Goal: Task Accomplishment & Management: Manage account settings

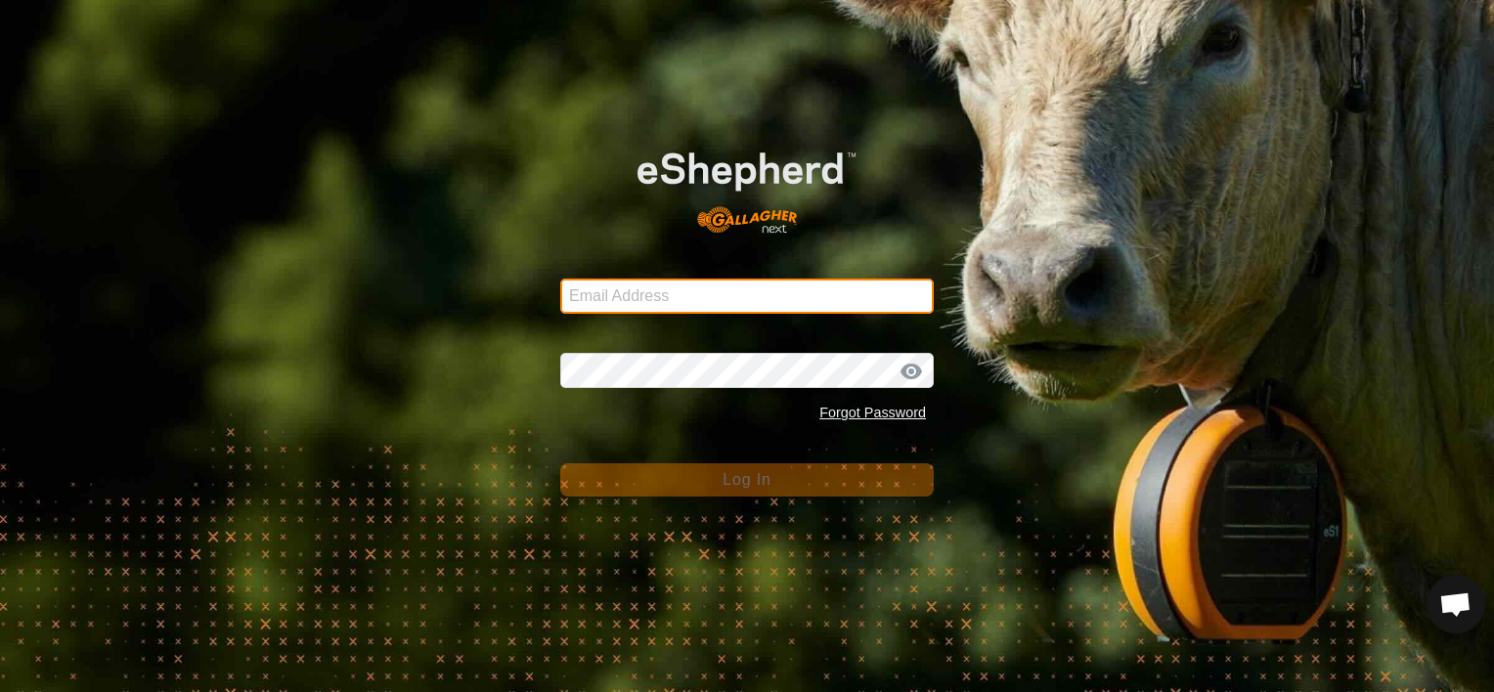
type input "[PERSON_NAME][EMAIL_ADDRESS][DOMAIN_NAME]"
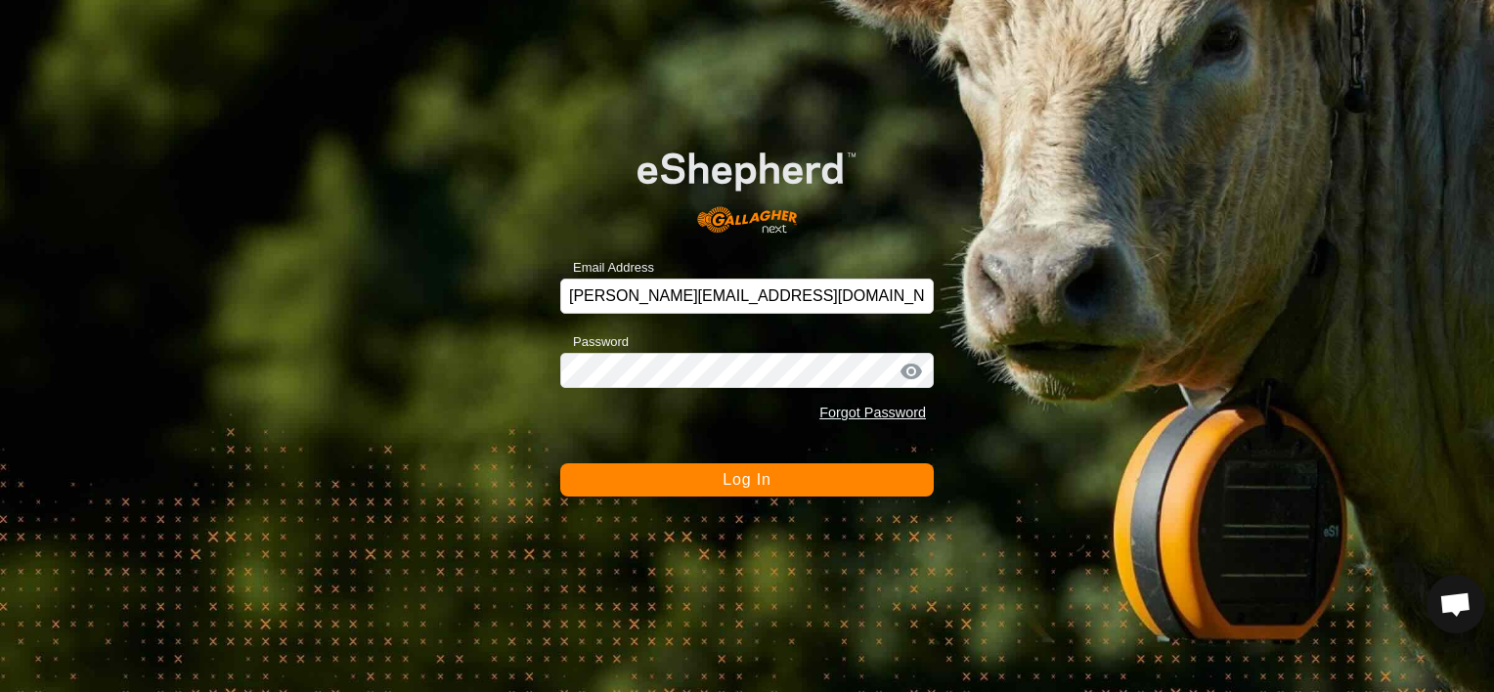
click at [720, 483] on button "Log In" at bounding box center [746, 479] width 373 height 33
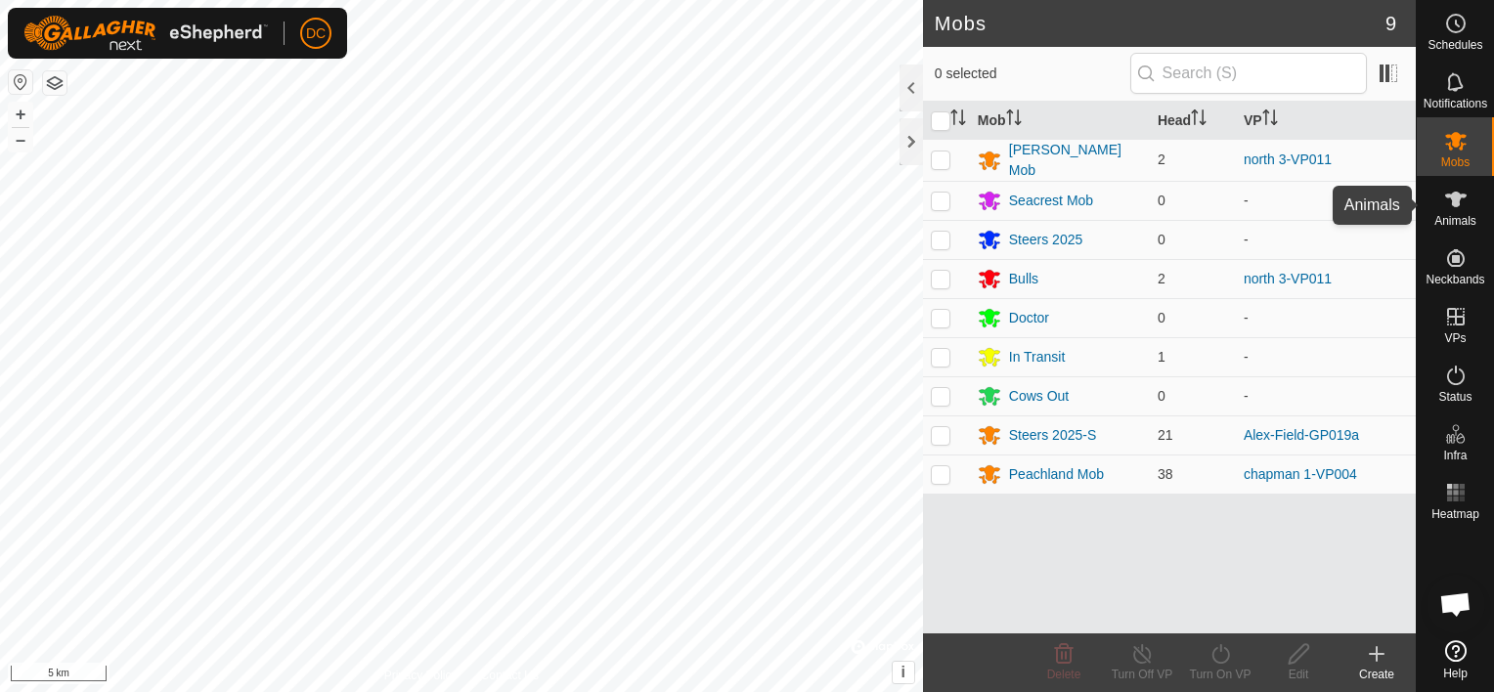
click at [1457, 215] on span "Animals" at bounding box center [1455, 221] width 42 height 12
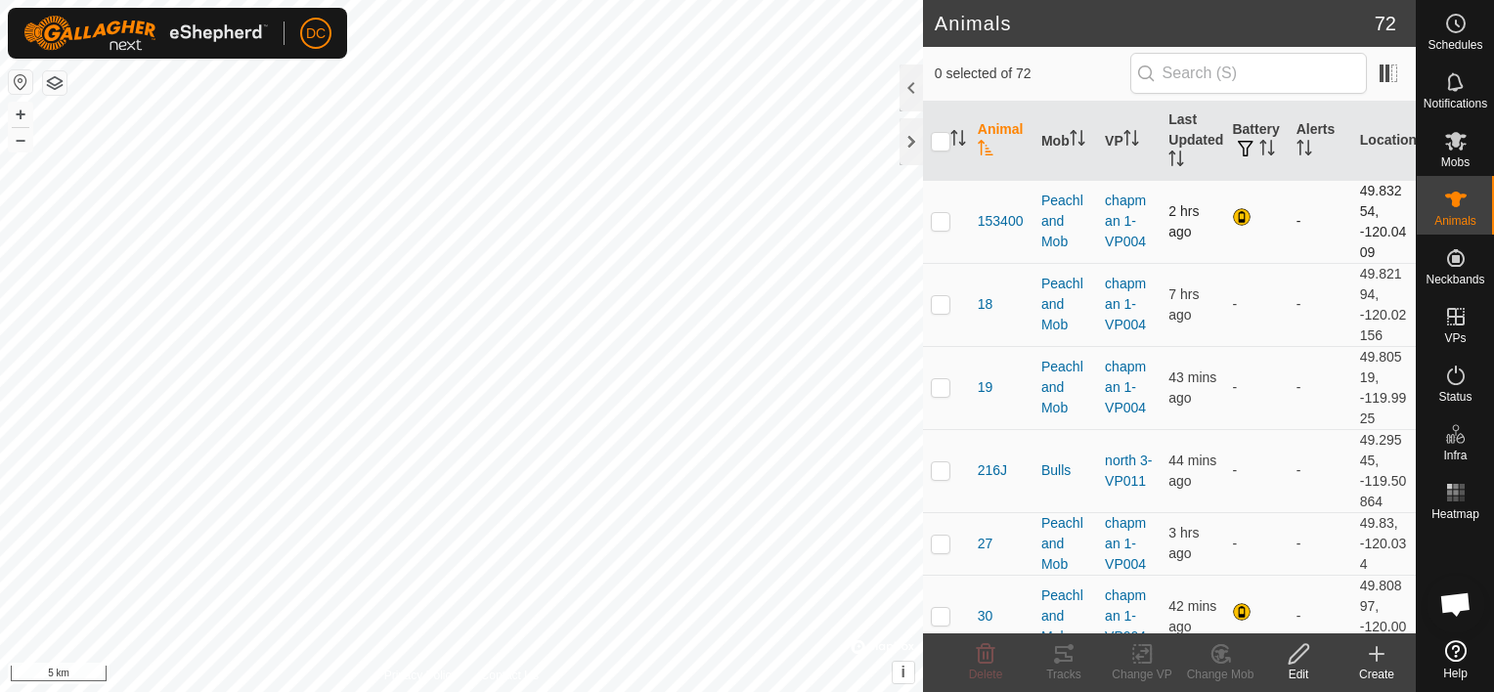
click at [943, 216] on p-checkbox at bounding box center [941, 221] width 20 height 16
checkbox input "true"
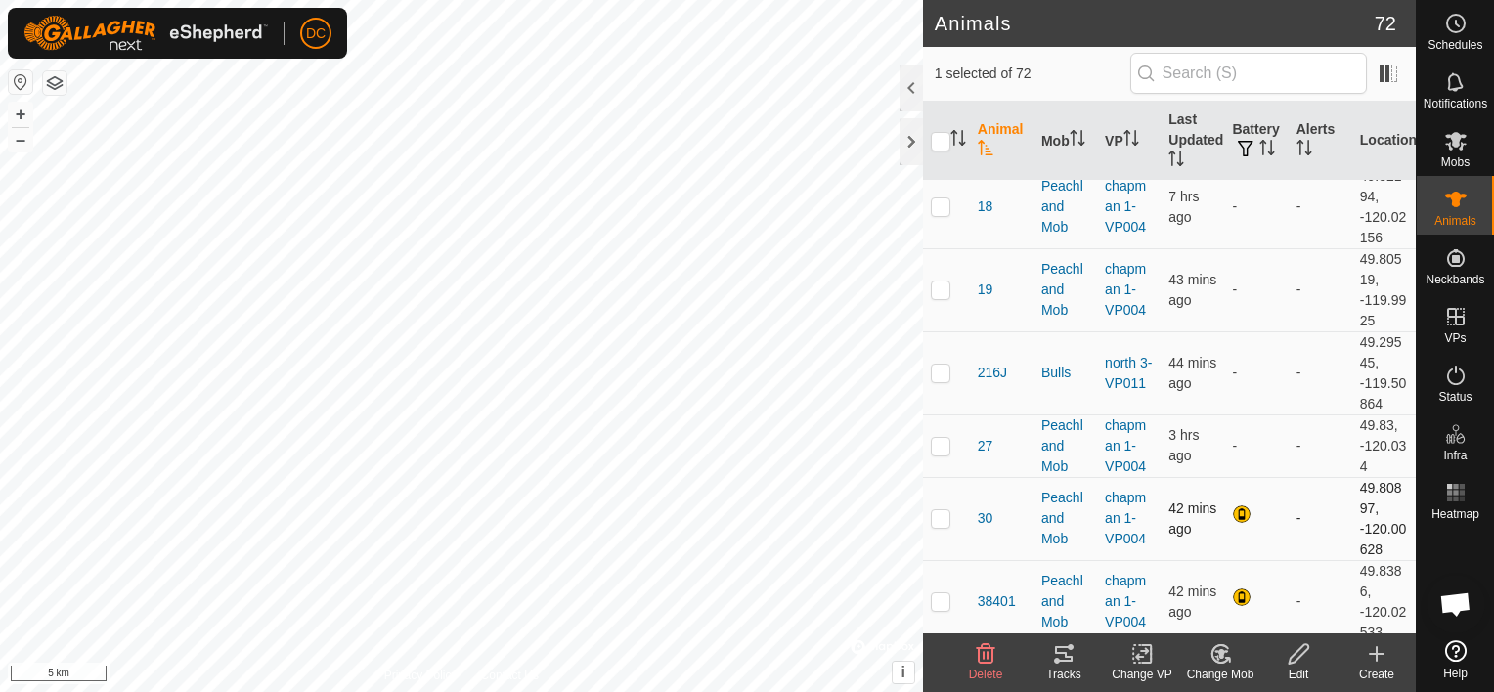
click at [939, 514] on p-checkbox at bounding box center [941, 518] width 20 height 16
checkbox input "true"
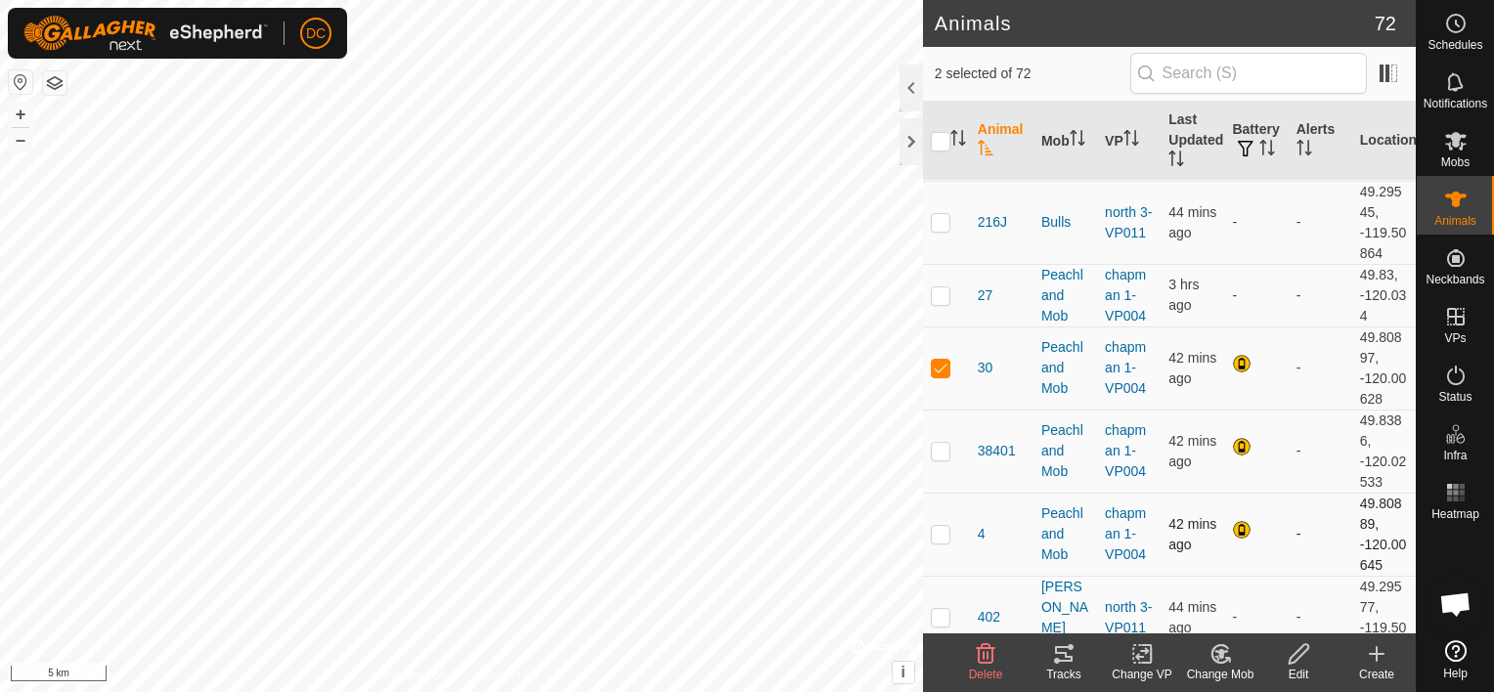
scroll to position [293, 0]
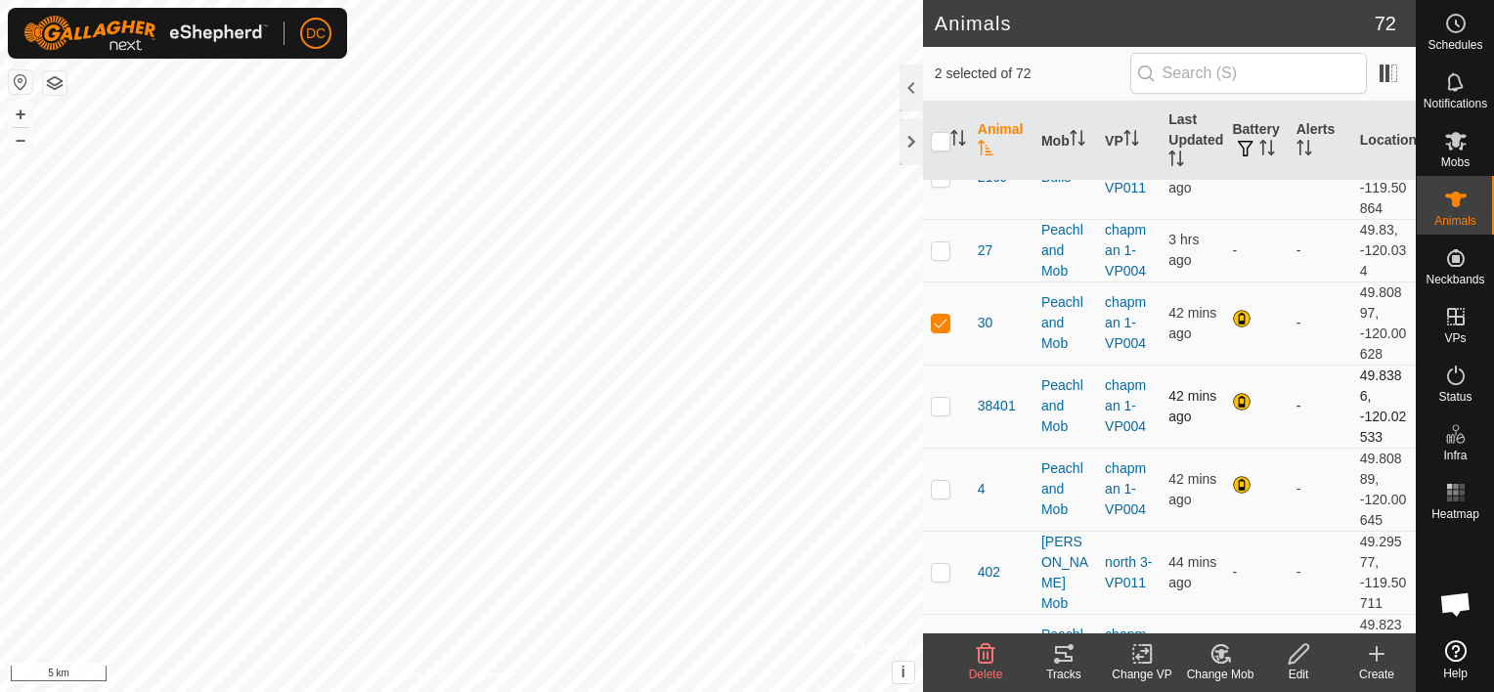
click at [940, 402] on p-checkbox at bounding box center [941, 406] width 20 height 16
checkbox input "true"
click at [945, 488] on p-checkbox at bounding box center [941, 489] width 20 height 16
checkbox input "true"
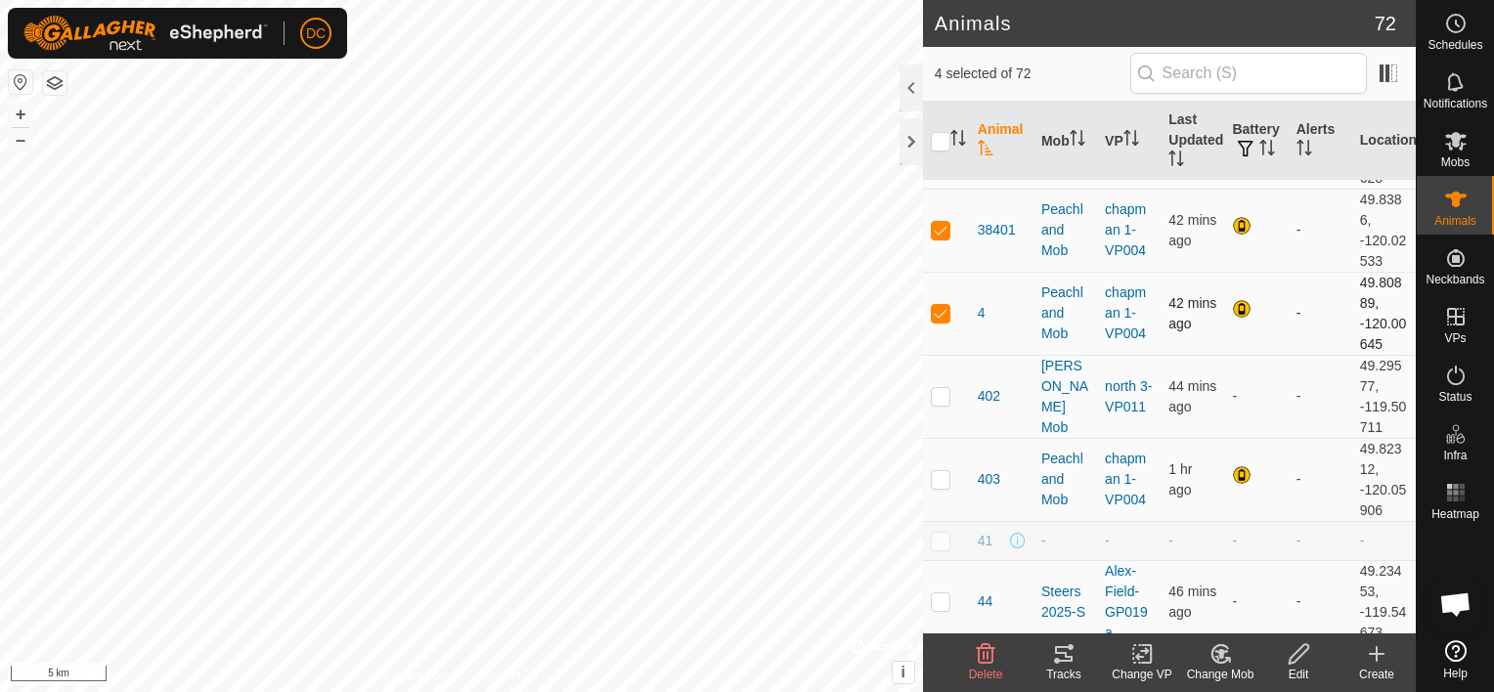
scroll to position [489, 0]
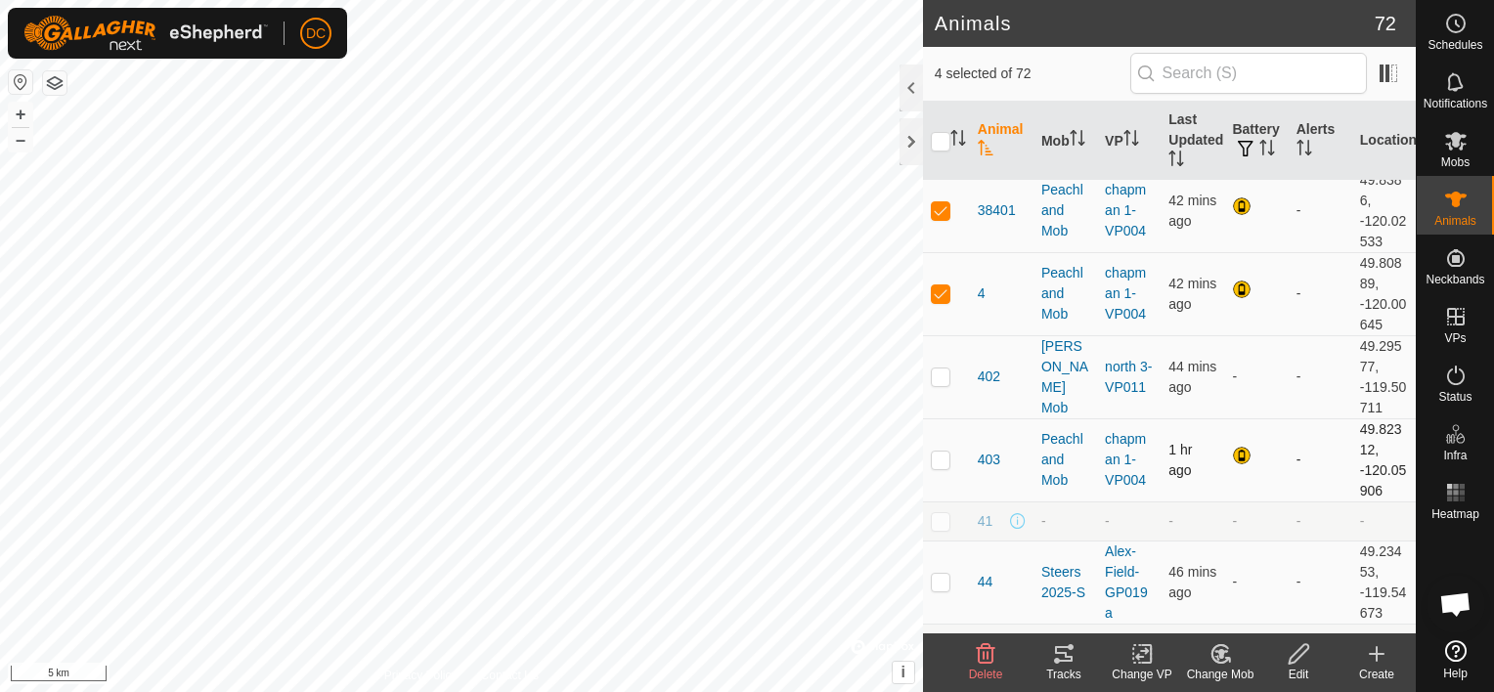
click at [940, 457] on p-checkbox at bounding box center [941, 460] width 20 height 16
checkbox input "true"
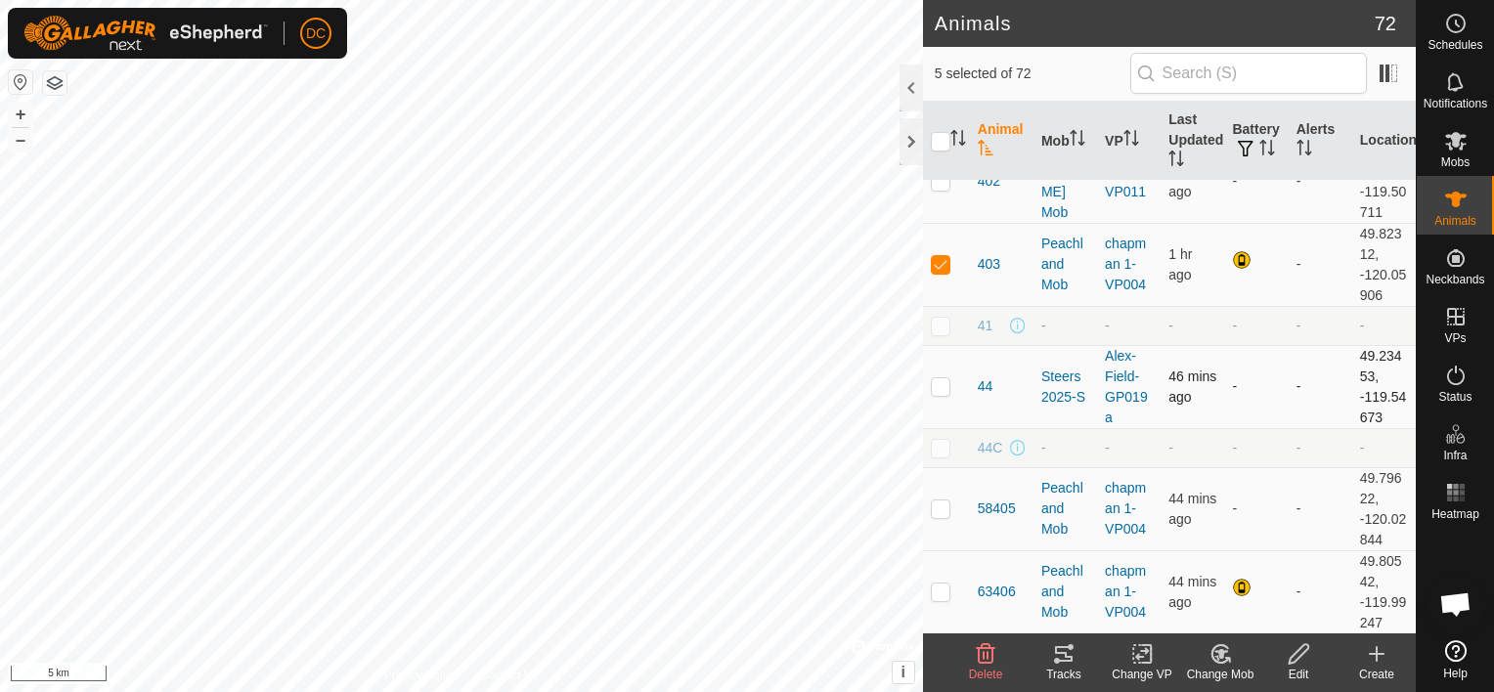
scroll to position [880, 0]
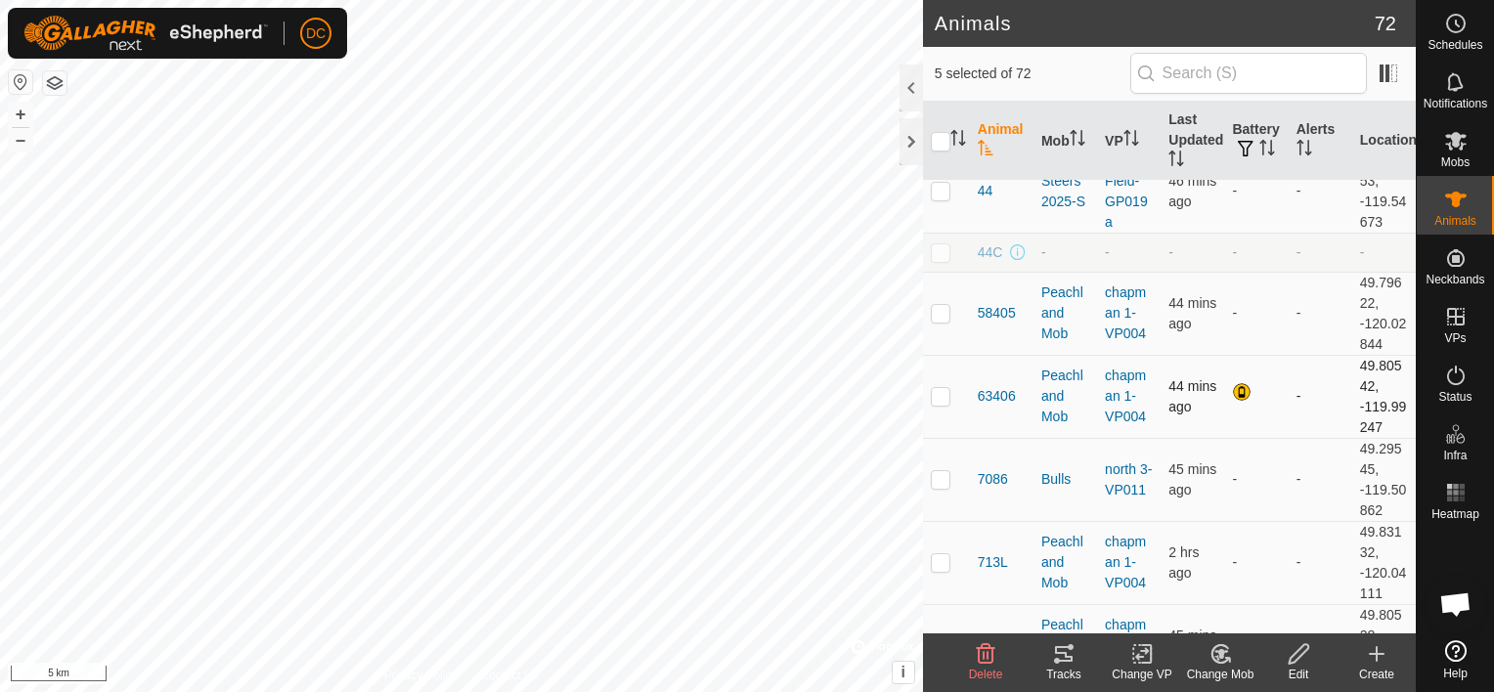
click at [940, 391] on p-checkbox at bounding box center [941, 396] width 20 height 16
checkbox input "true"
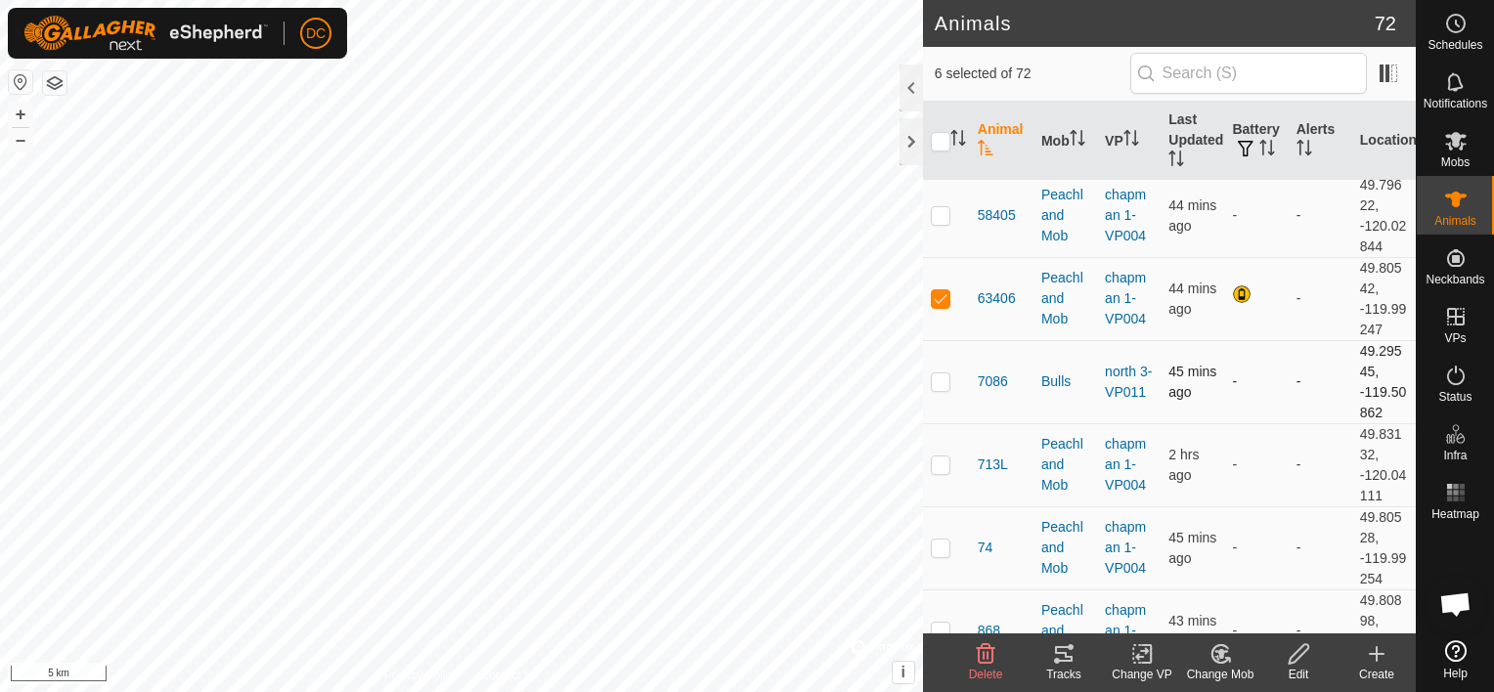
scroll to position [1271, 0]
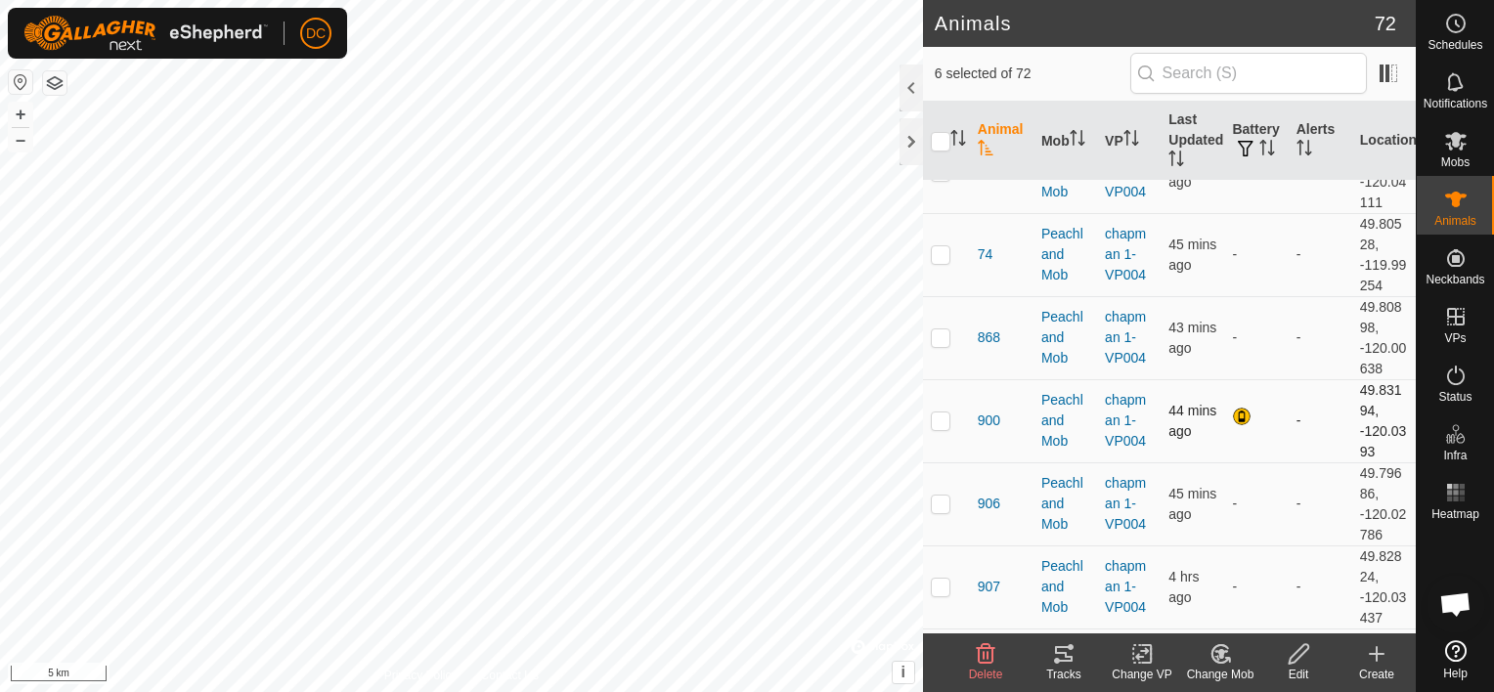
click at [941, 418] on p-checkbox at bounding box center [941, 421] width 20 height 16
checkbox input "true"
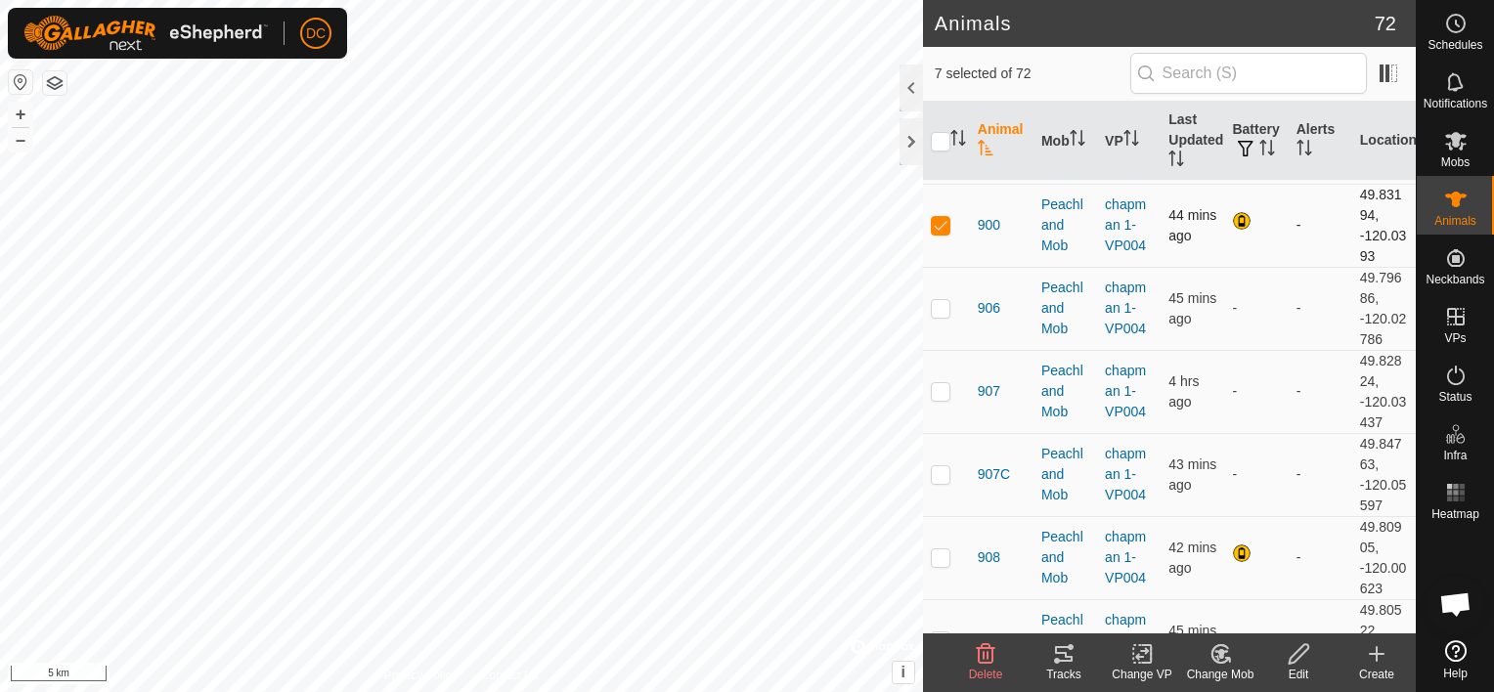
scroll to position [1564, 0]
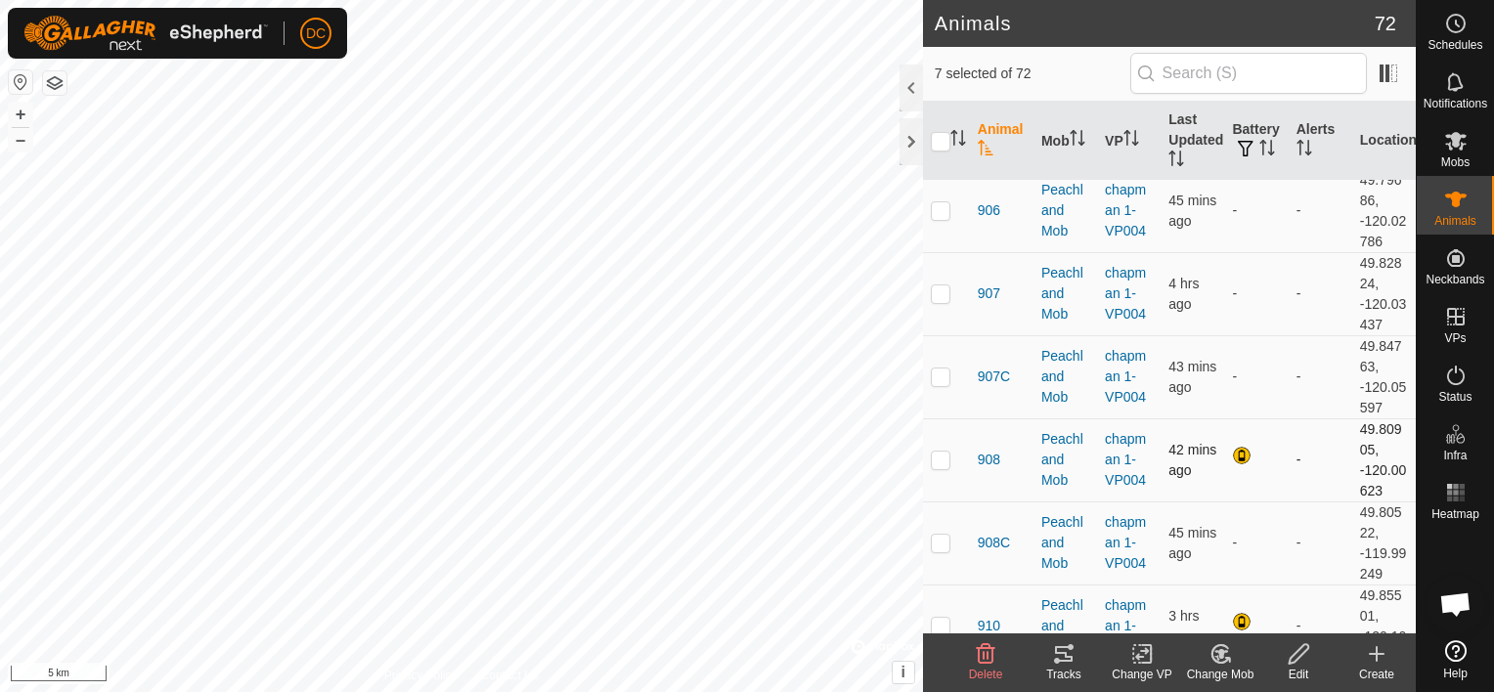
click at [939, 457] on p-checkbox at bounding box center [941, 460] width 20 height 16
checkbox input "true"
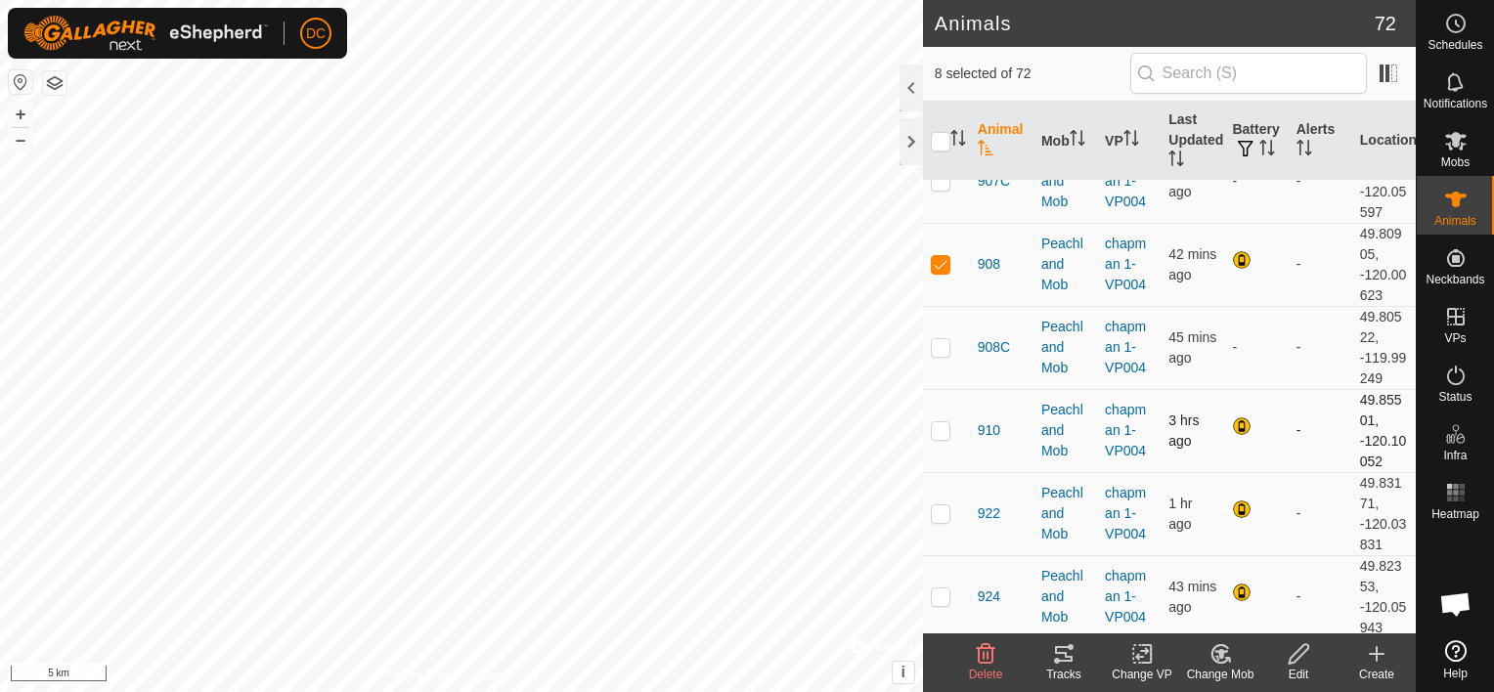
click at [935, 425] on p-checkbox at bounding box center [941, 430] width 20 height 16
checkbox input "true"
click at [941, 507] on p-checkbox at bounding box center [941, 513] width 20 height 16
checkbox input "true"
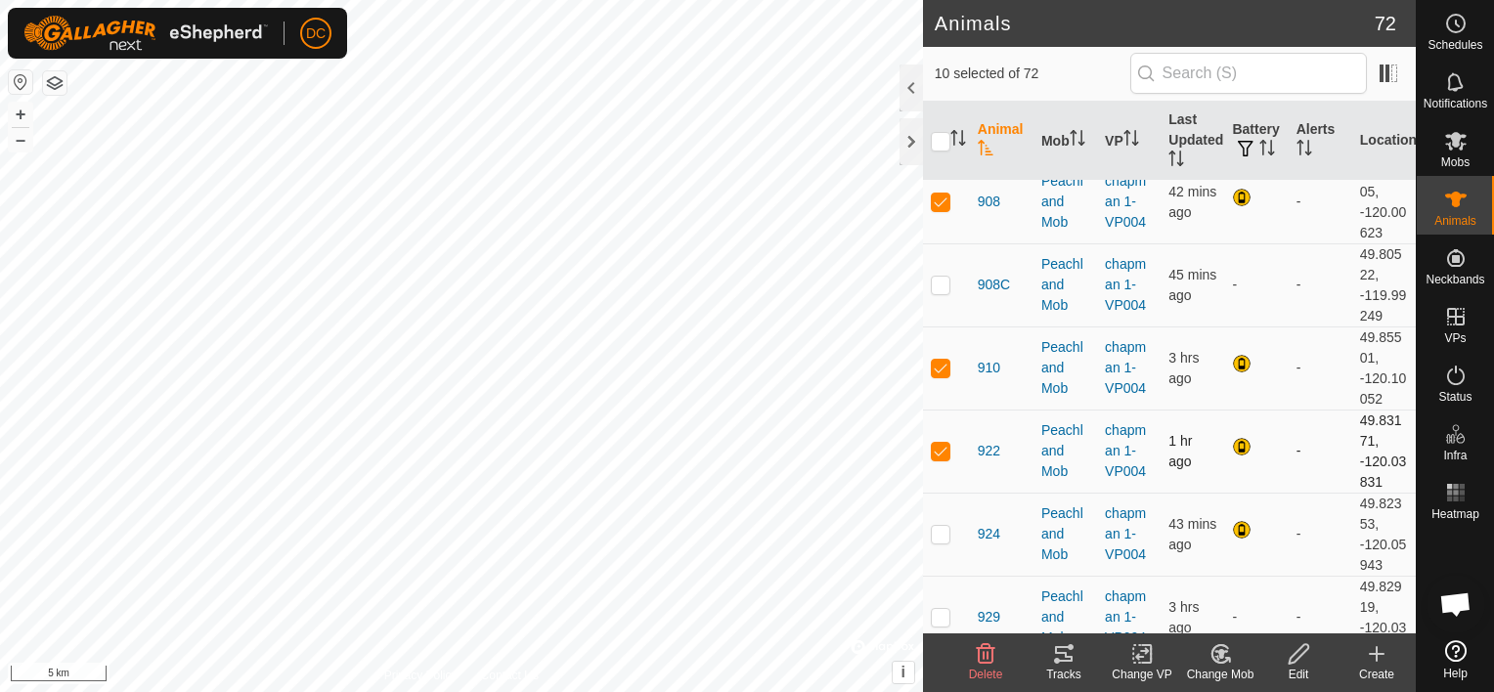
scroll to position [1858, 0]
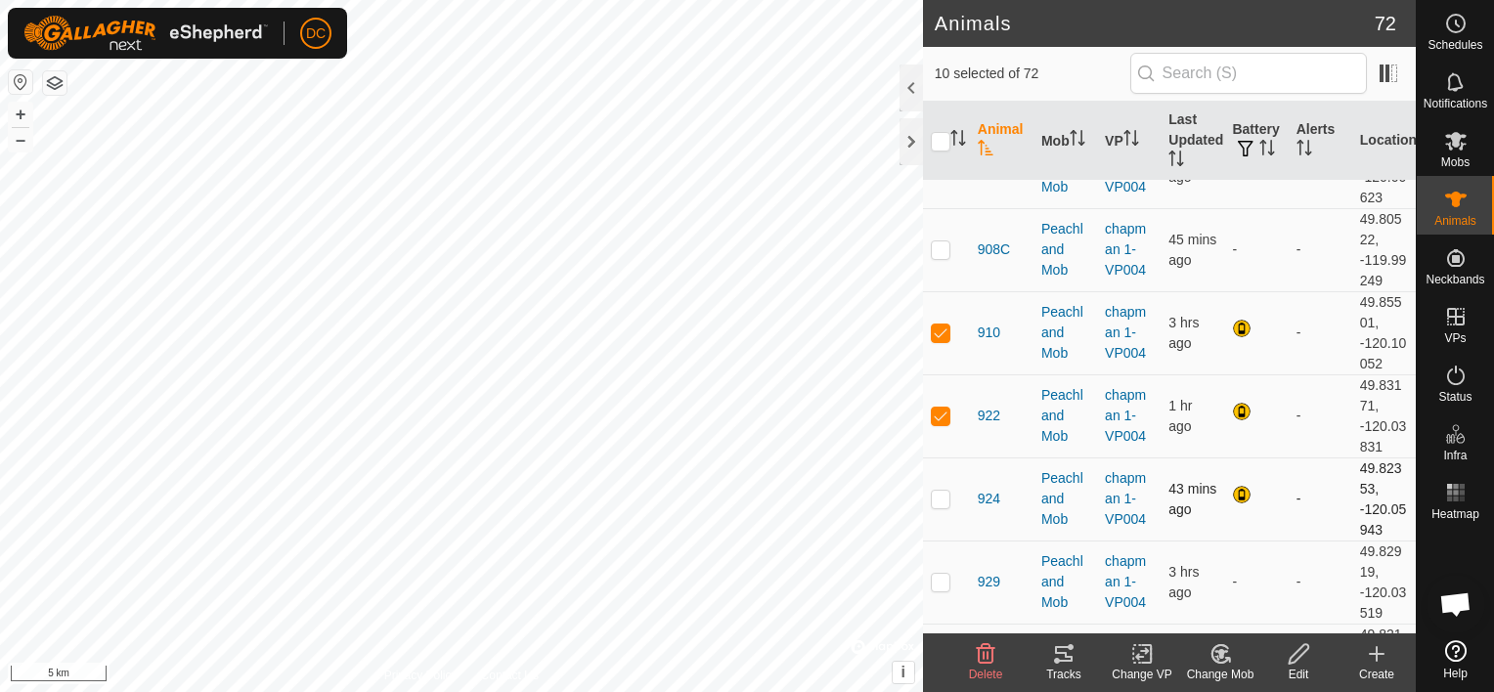
click at [945, 495] on p-checkbox at bounding box center [941, 499] width 20 height 16
checkbox input "true"
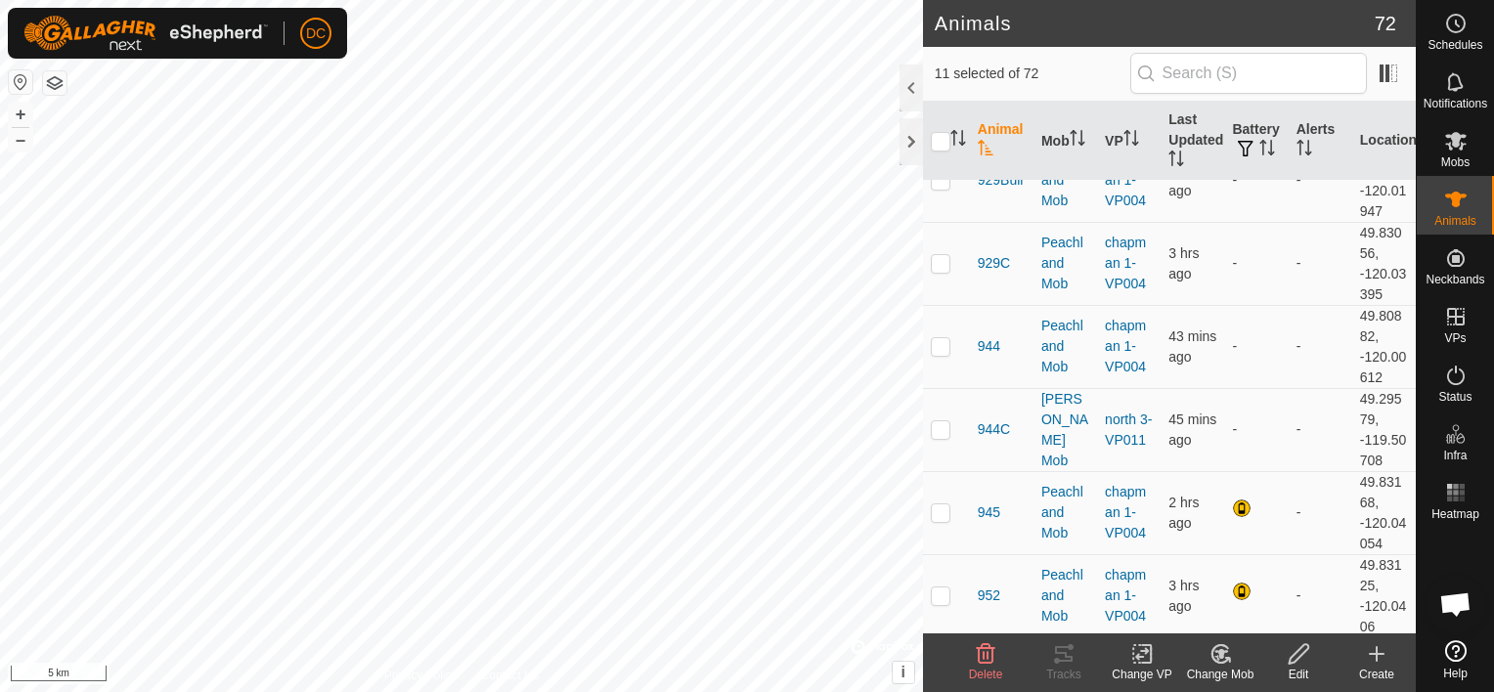
scroll to position [2347, 0]
click at [940, 501] on p-checkbox at bounding box center [941, 509] width 20 height 16
checkbox input "true"
click at [940, 584] on p-checkbox at bounding box center [941, 592] width 20 height 16
checkbox input "true"
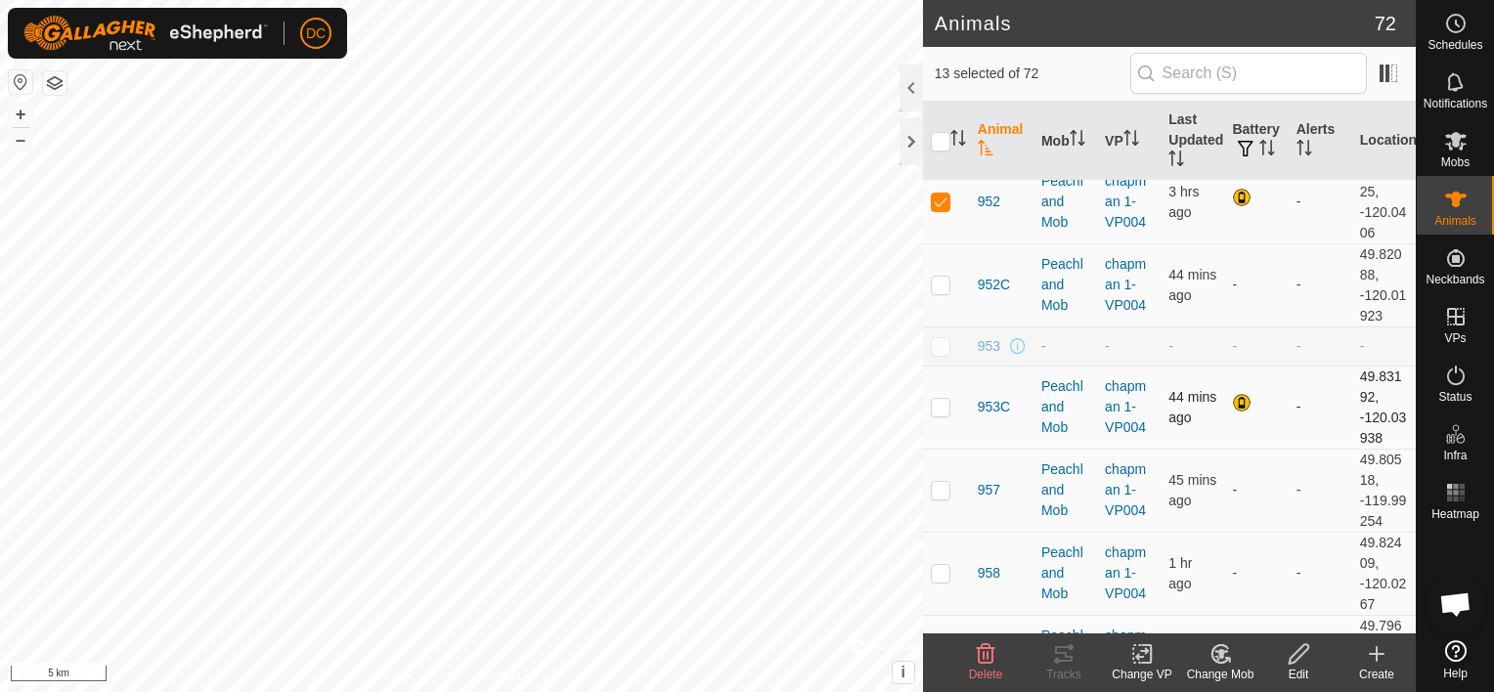
scroll to position [2738, 0]
click at [937, 400] on p-checkbox at bounding box center [941, 406] width 20 height 16
checkbox input "true"
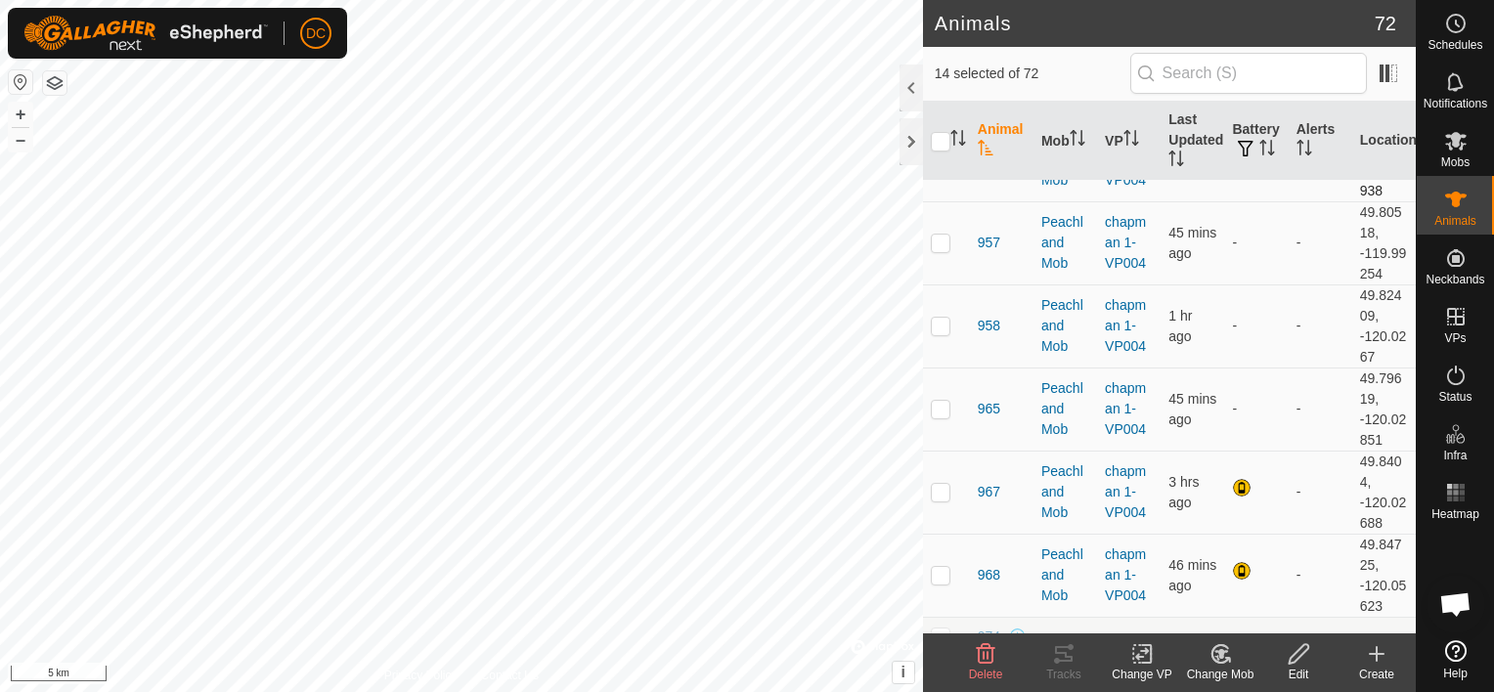
scroll to position [3031, 0]
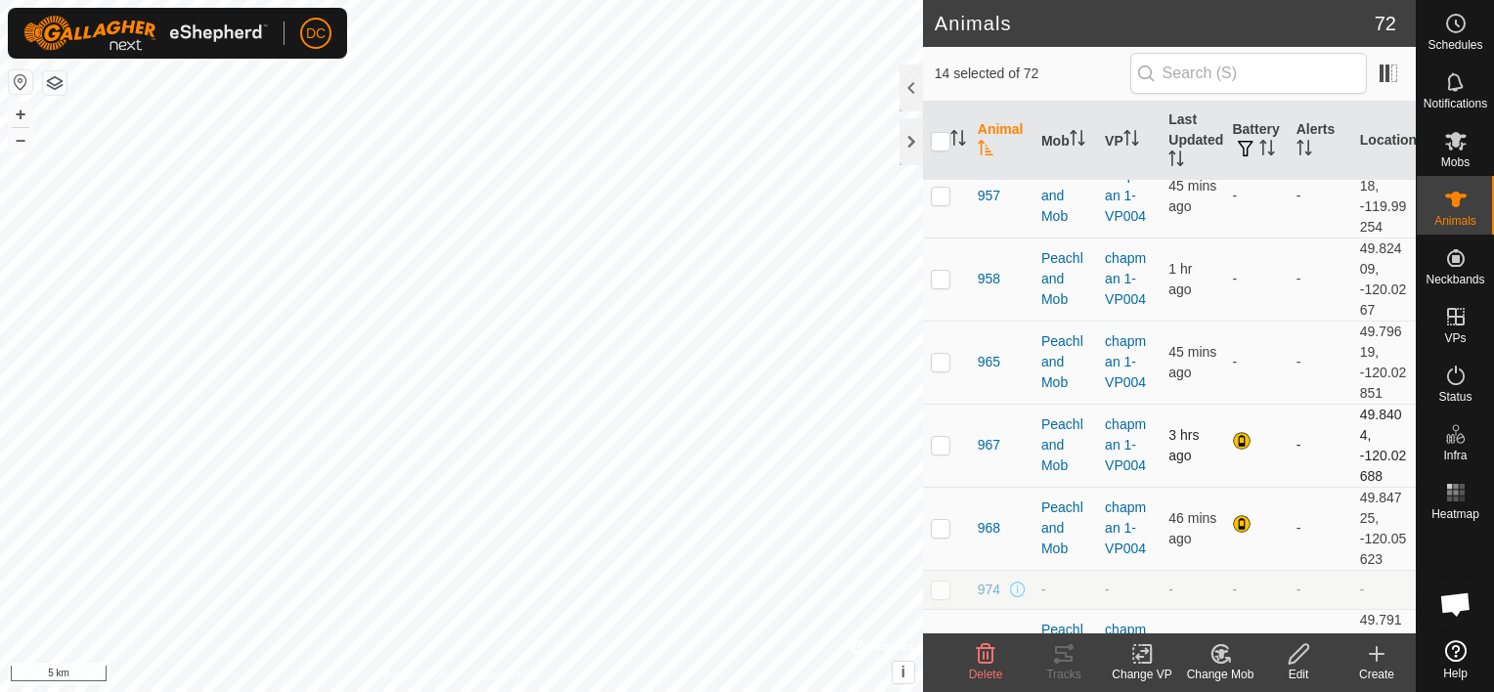
click at [943, 440] on p-checkbox at bounding box center [941, 445] width 20 height 16
checkbox input "true"
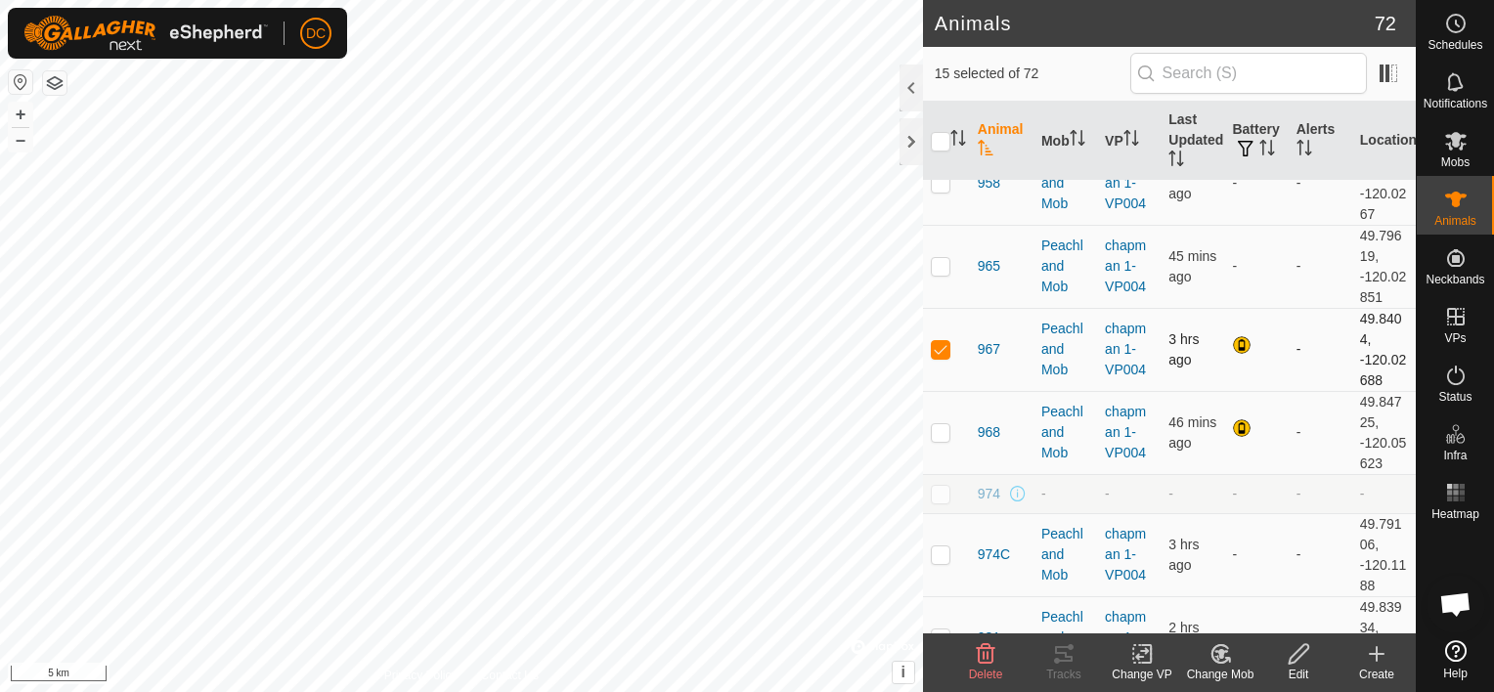
scroll to position [3226, 0]
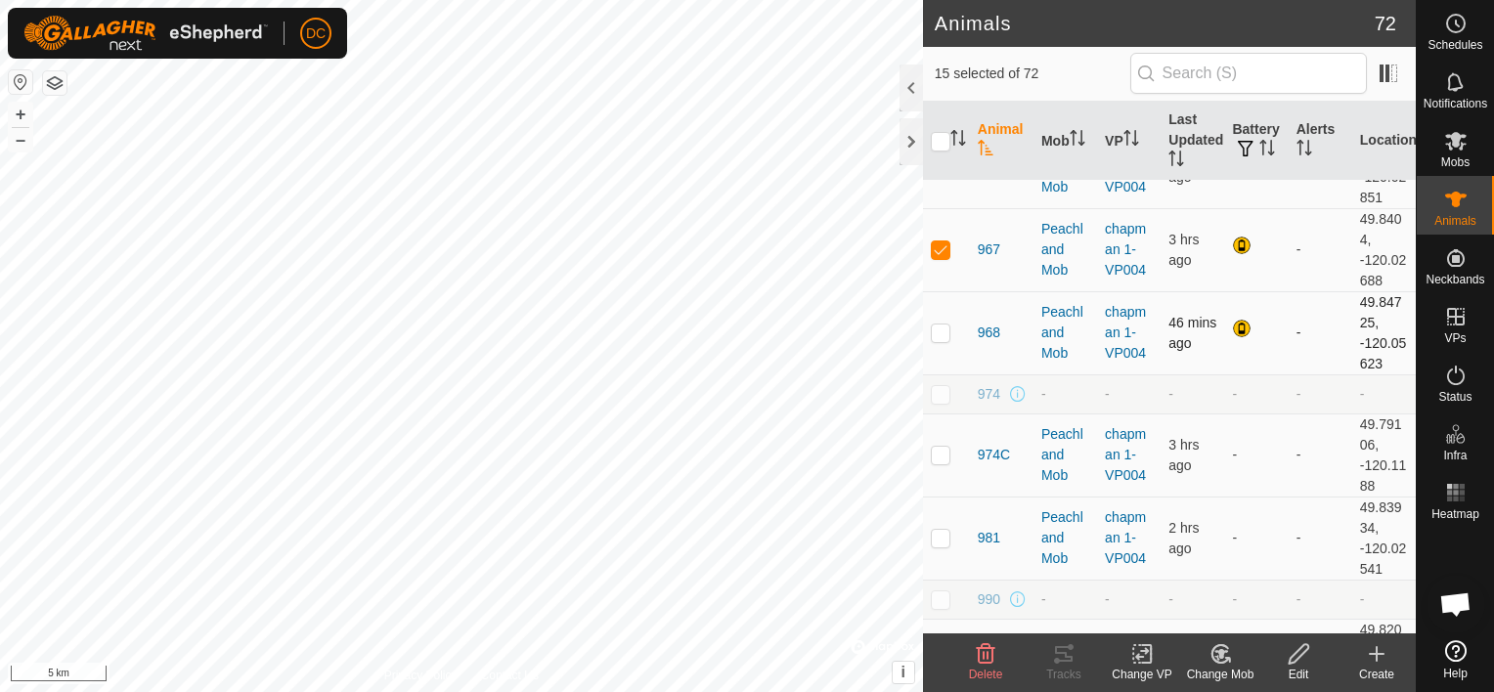
click at [934, 325] on p-checkbox at bounding box center [941, 333] width 20 height 16
checkbox input "true"
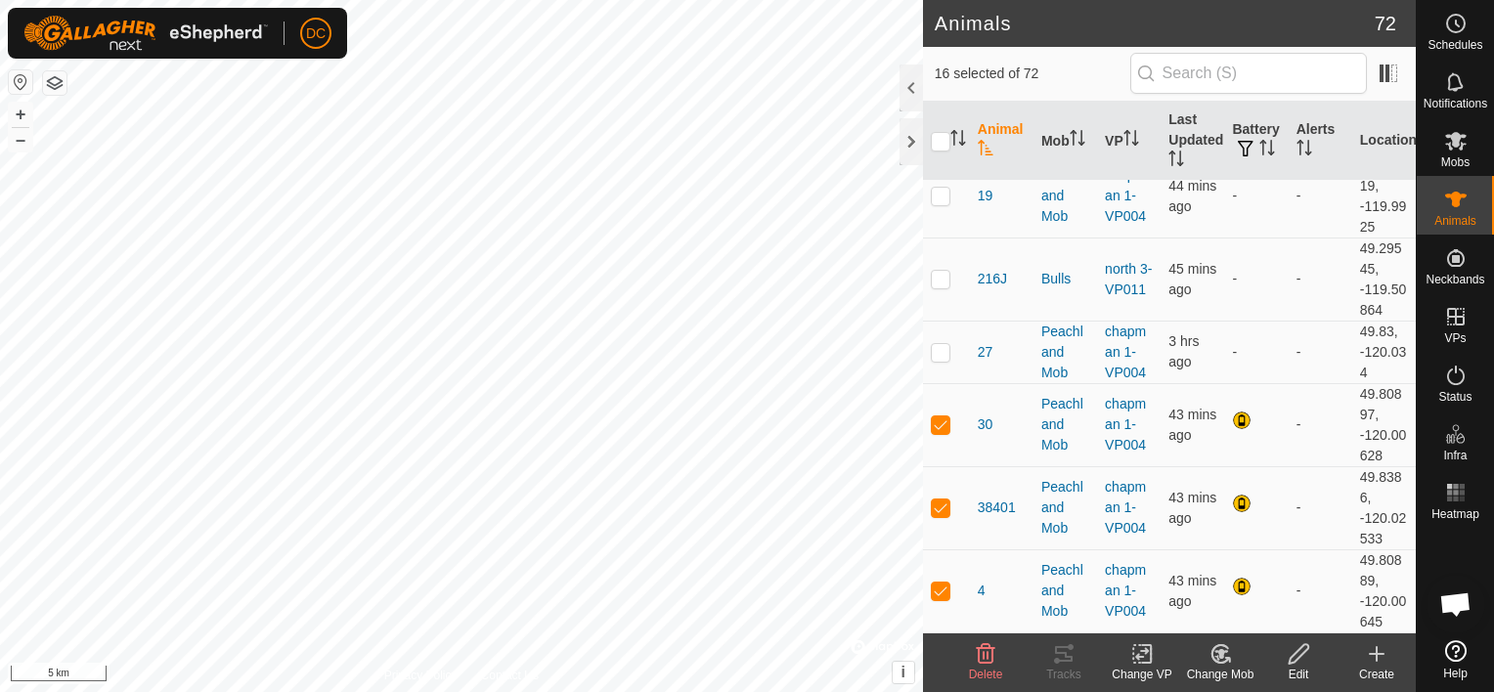
scroll to position [196, 0]
click at [1212, 654] on icon at bounding box center [1219, 654] width 17 height 18
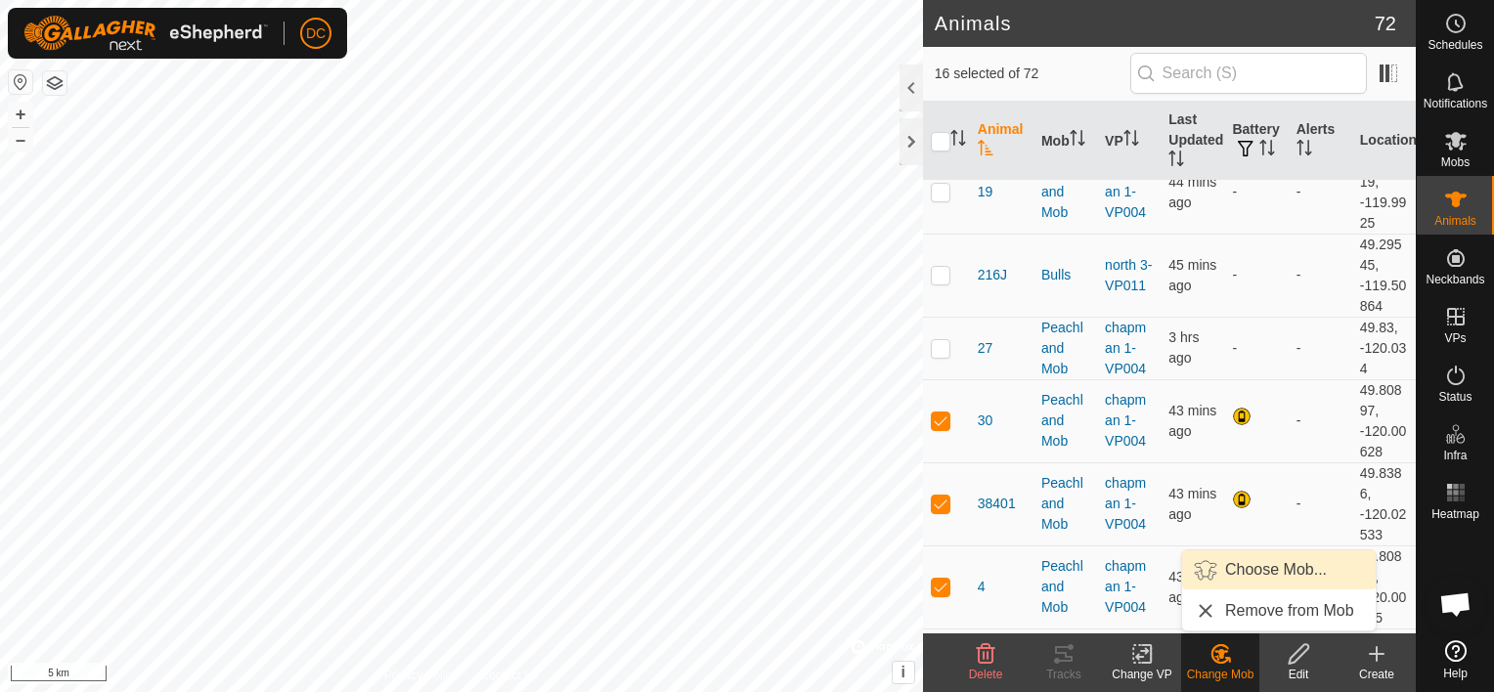
click at [1251, 569] on link "Choose Mob..." at bounding box center [1279, 569] width 194 height 39
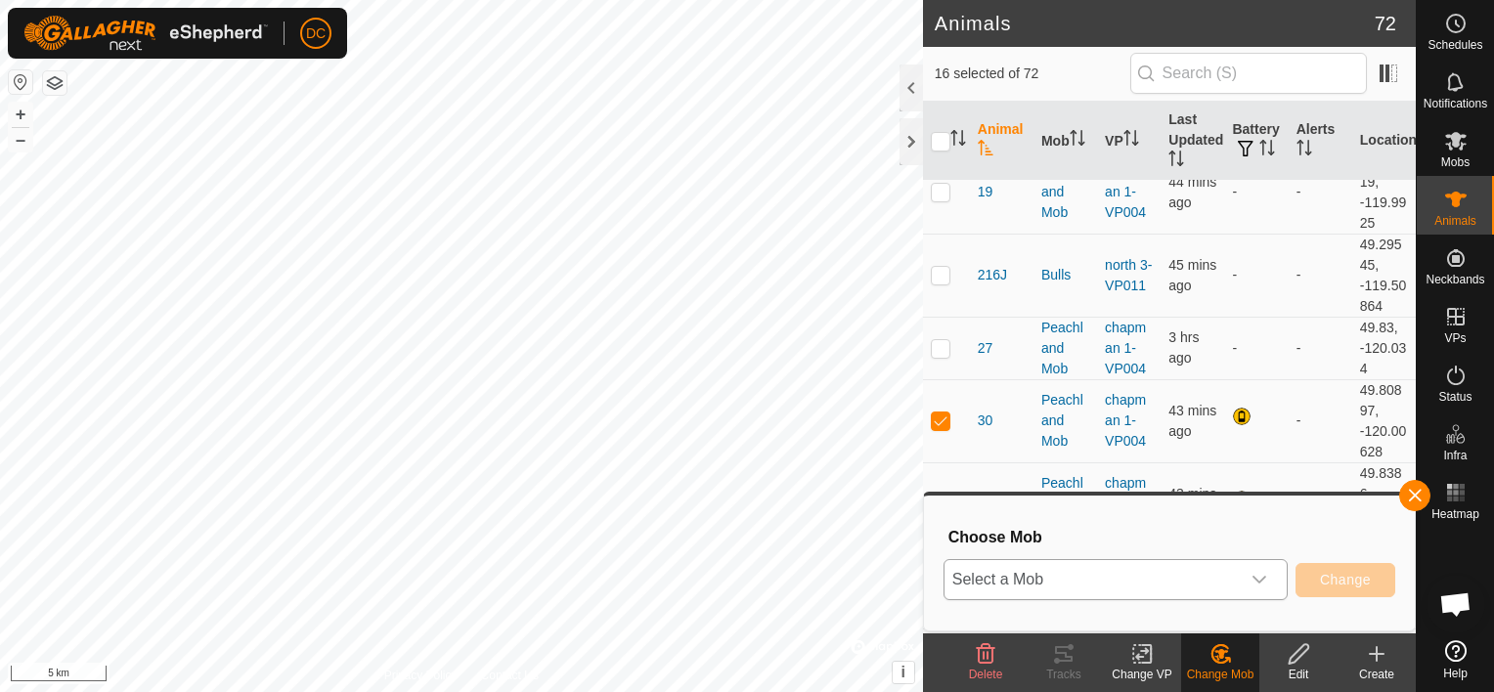
click at [1263, 577] on icon "dropdown trigger" at bounding box center [1259, 580] width 16 height 16
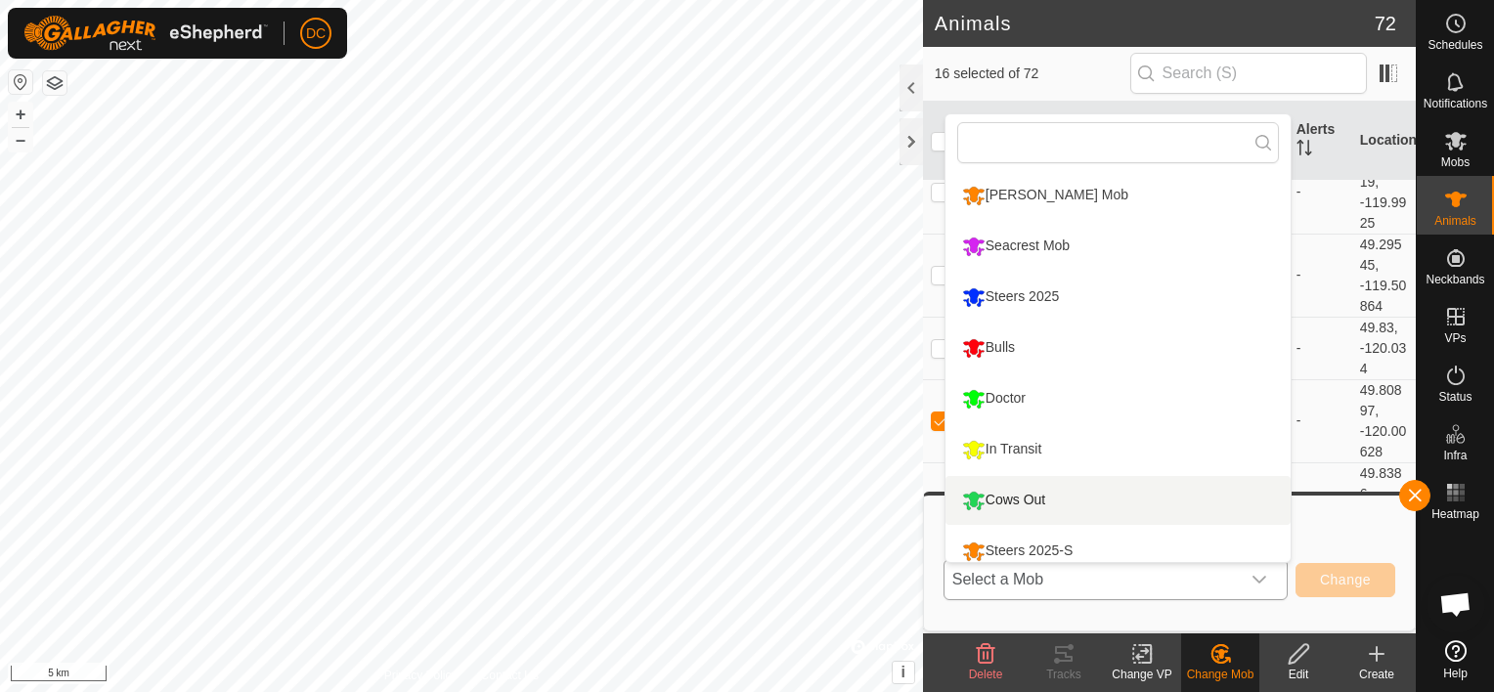
scroll to position [65, 0]
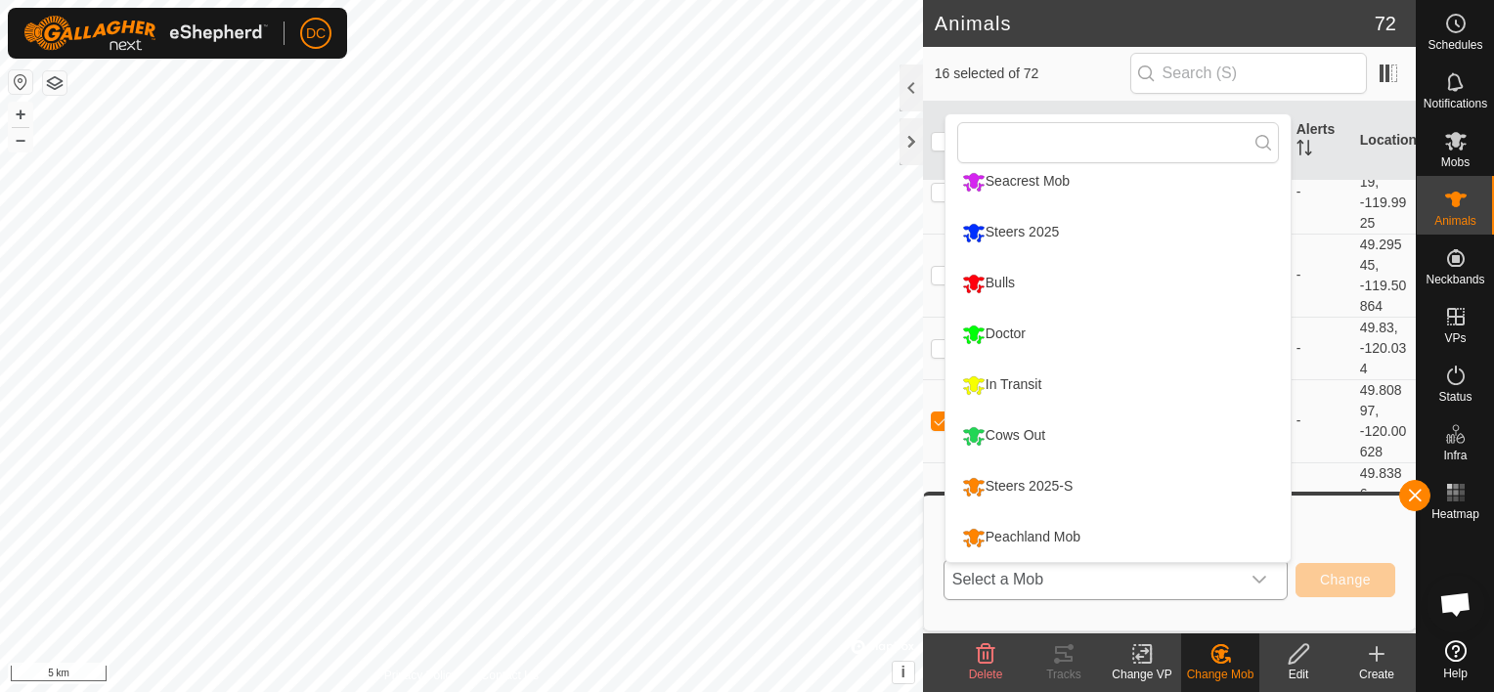
click at [1263, 580] on icon "dropdown trigger" at bounding box center [1259, 580] width 14 height 8
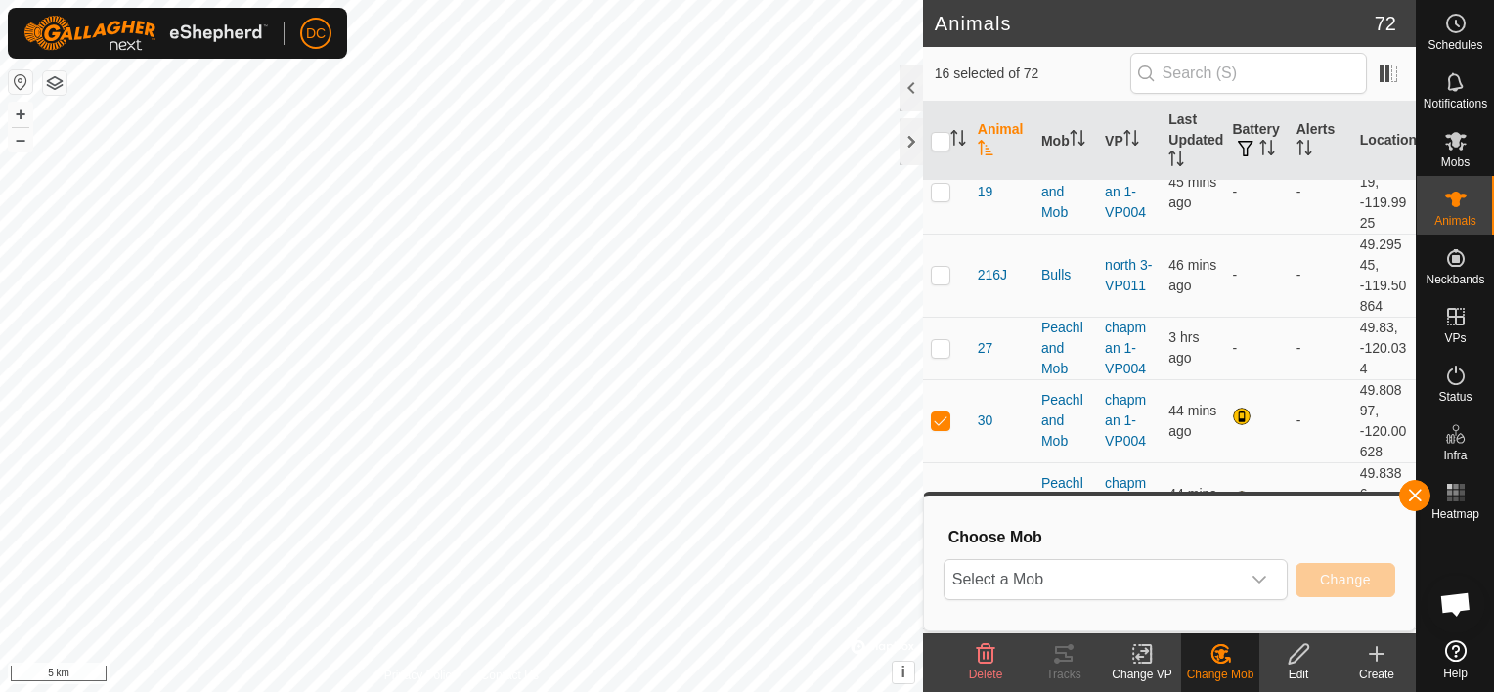
click at [1212, 649] on icon at bounding box center [1219, 654] width 17 height 18
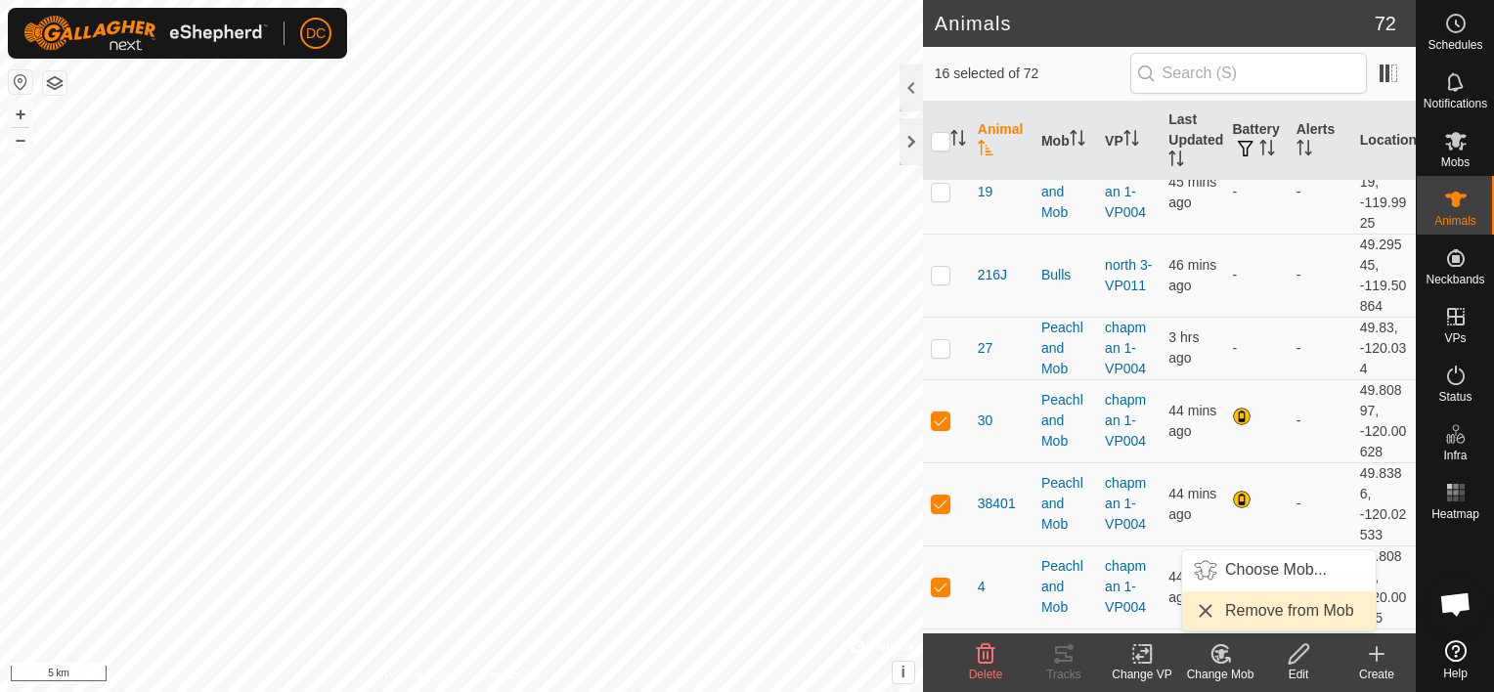
click at [1247, 609] on link "Remove from Mob" at bounding box center [1279, 611] width 194 height 39
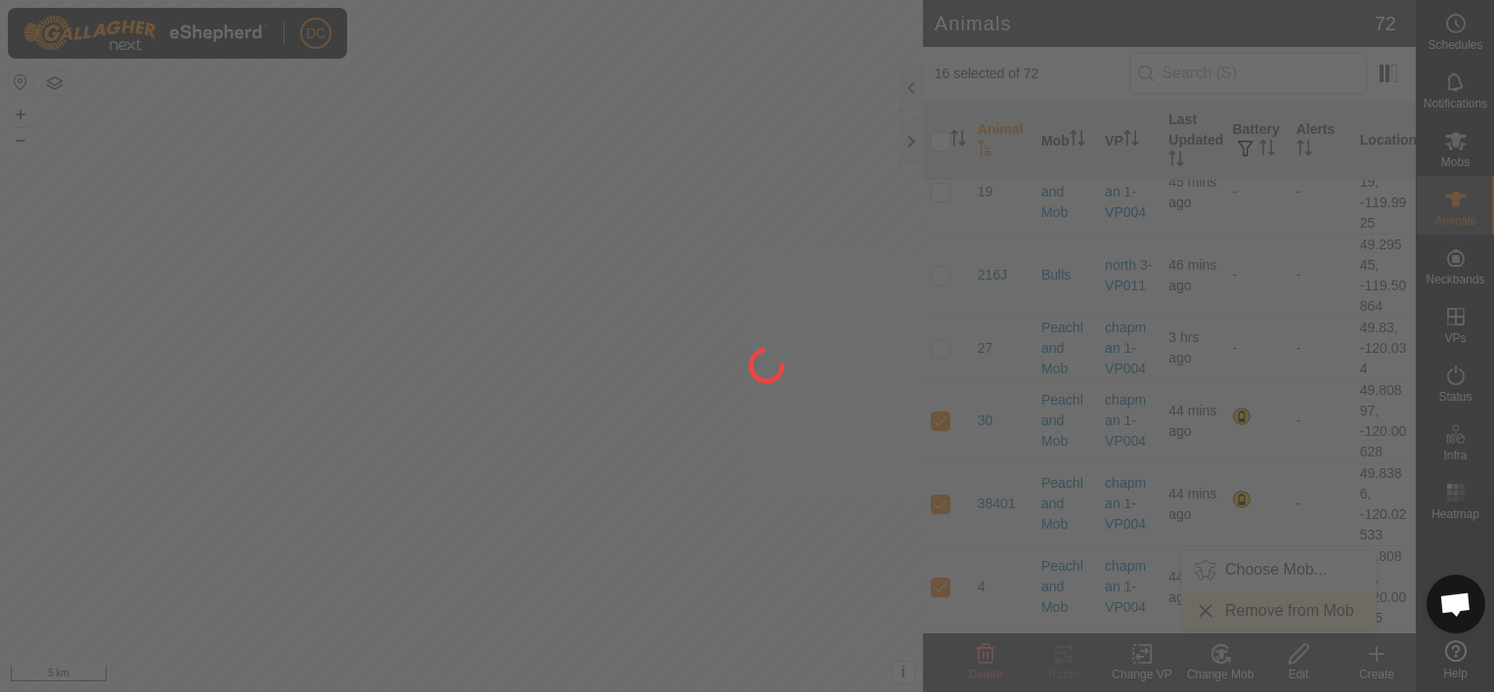
checkbox input "false"
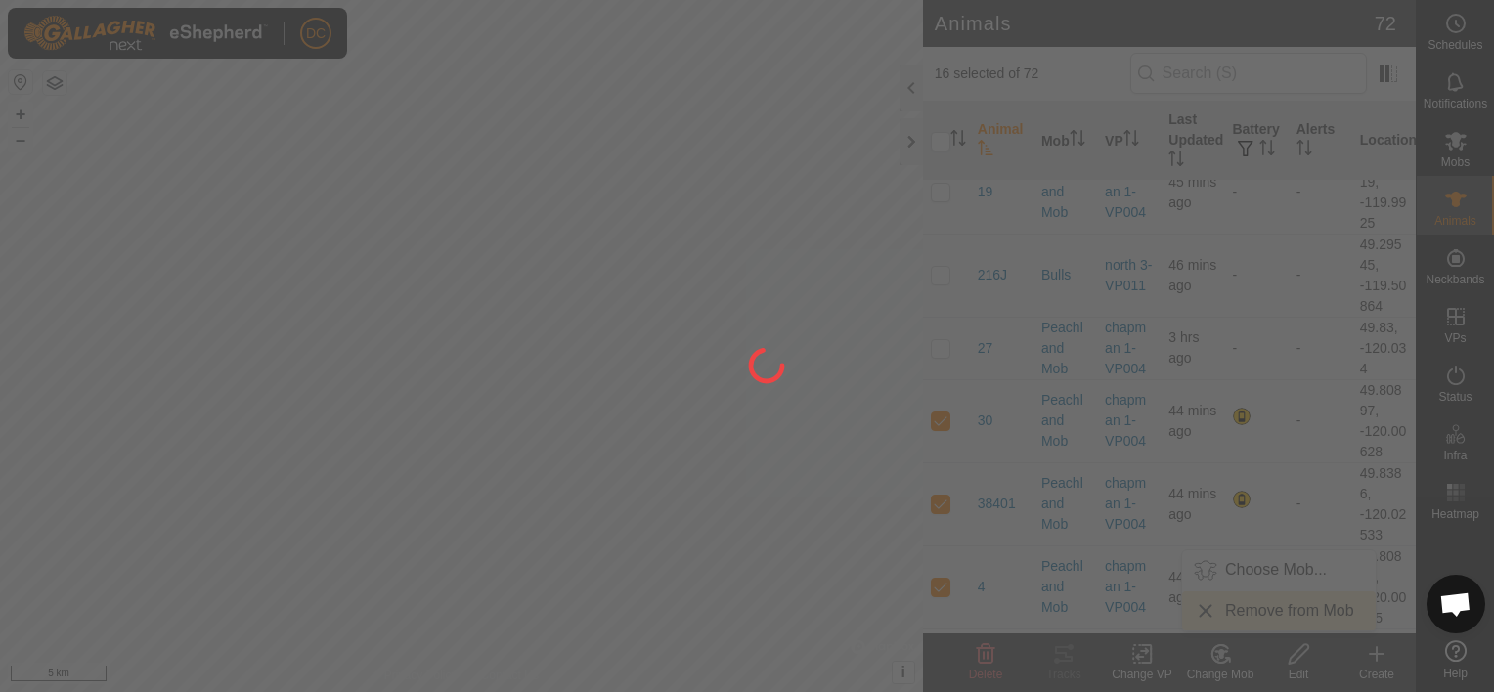
checkbox input "false"
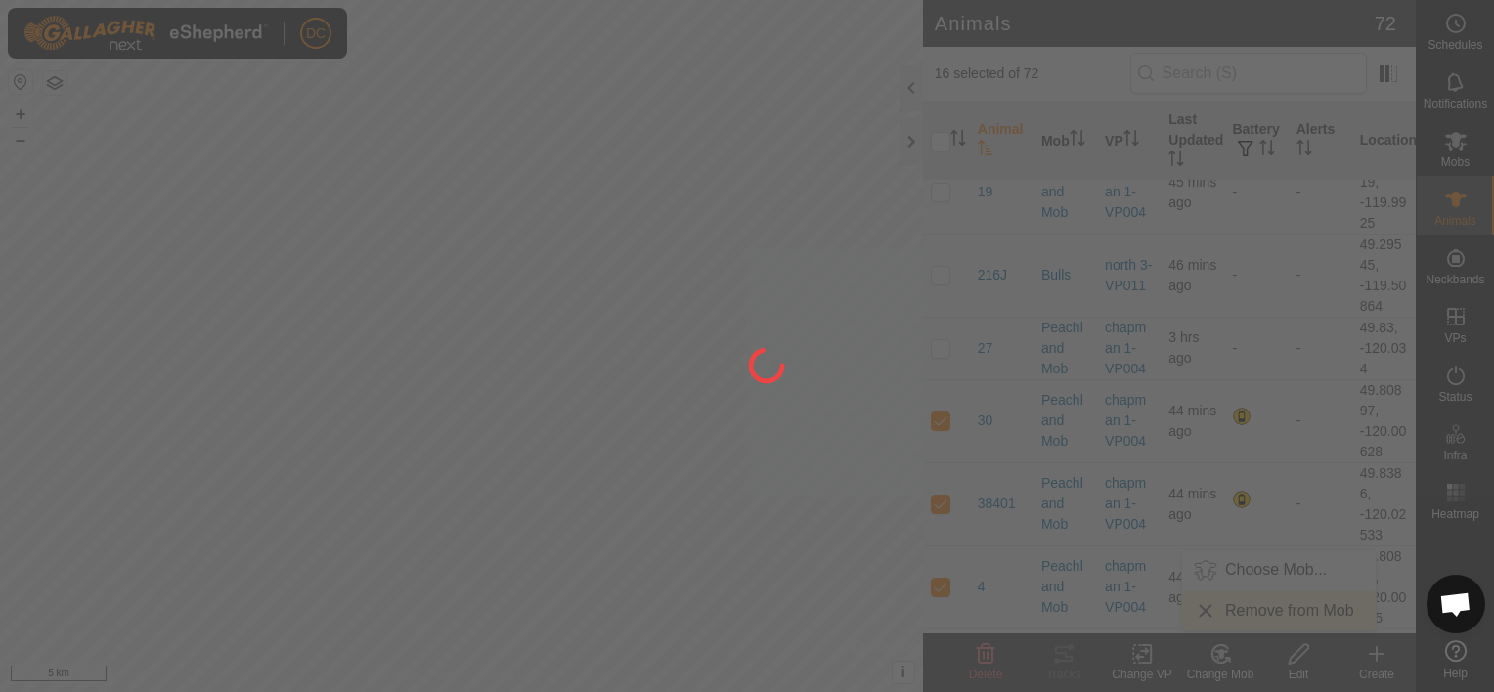
checkbox input "false"
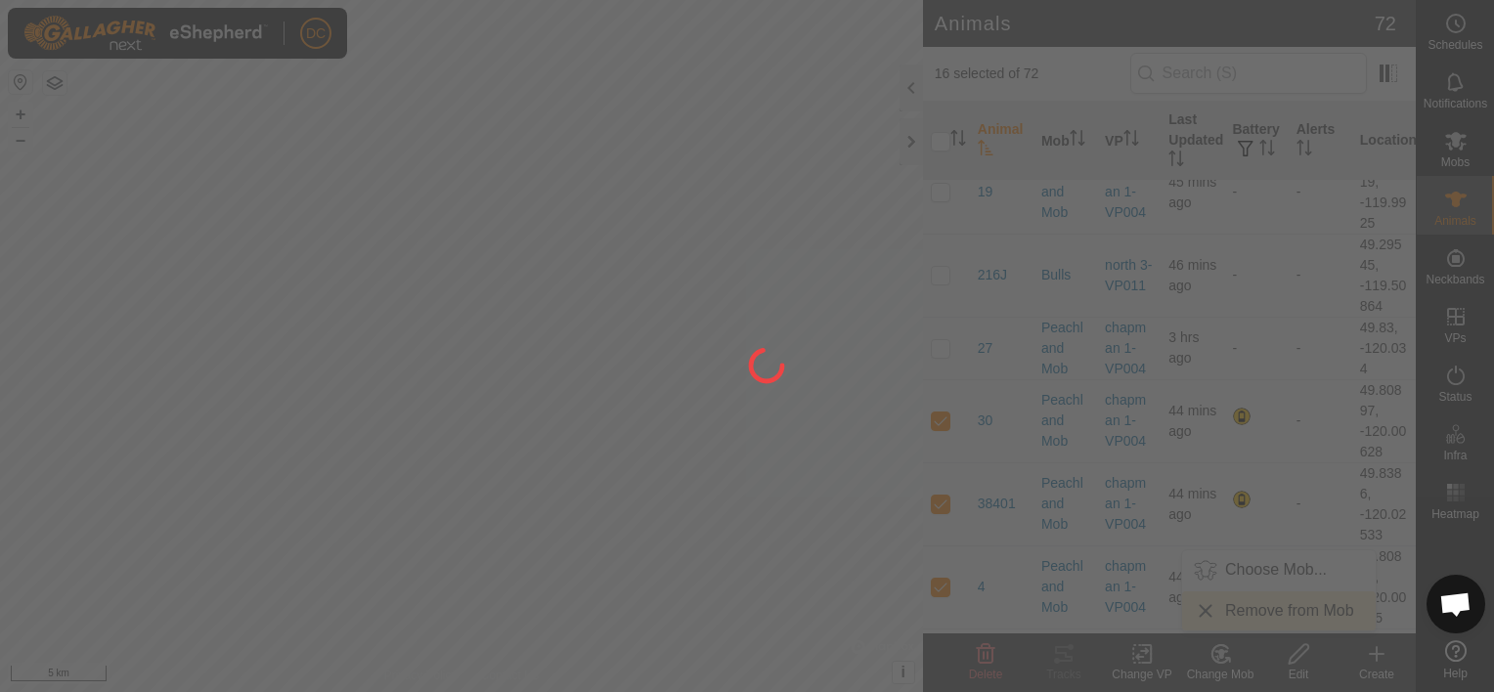
checkbox input "false"
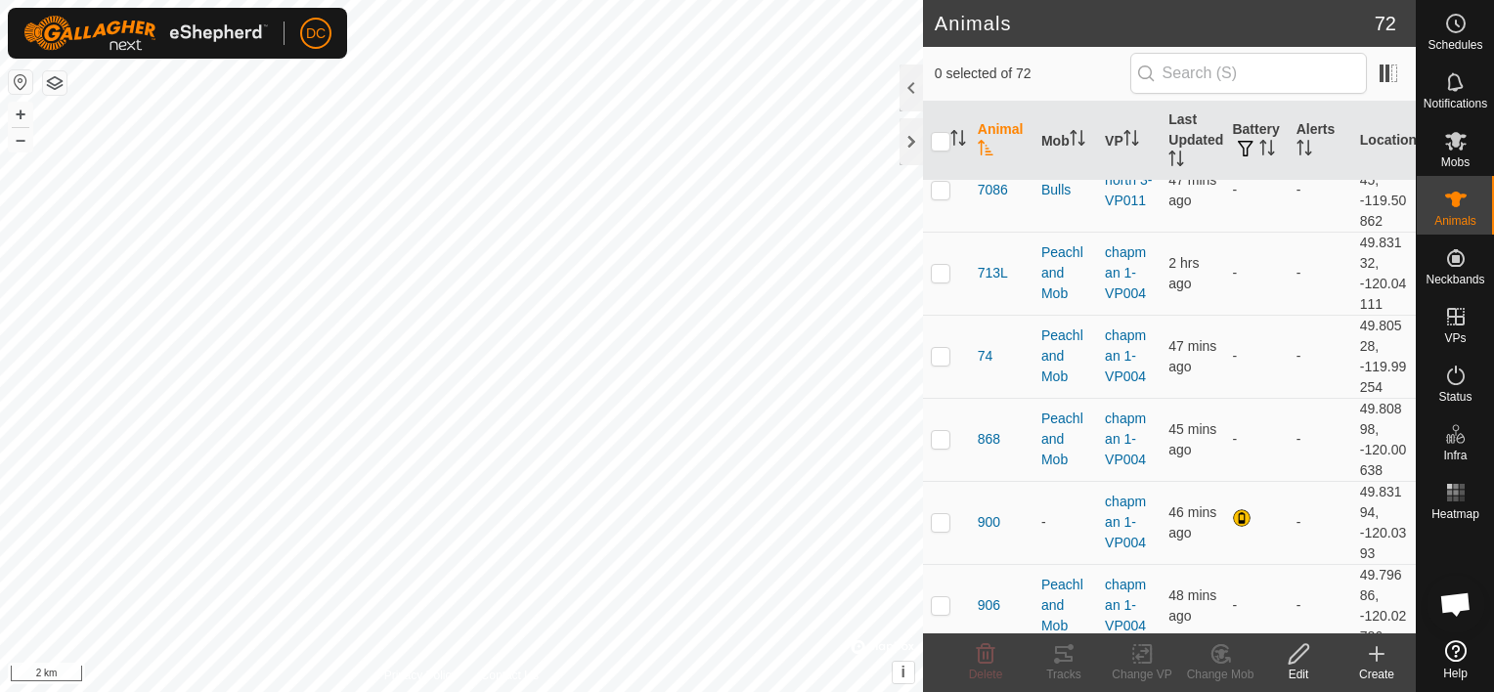
scroll to position [1173, 0]
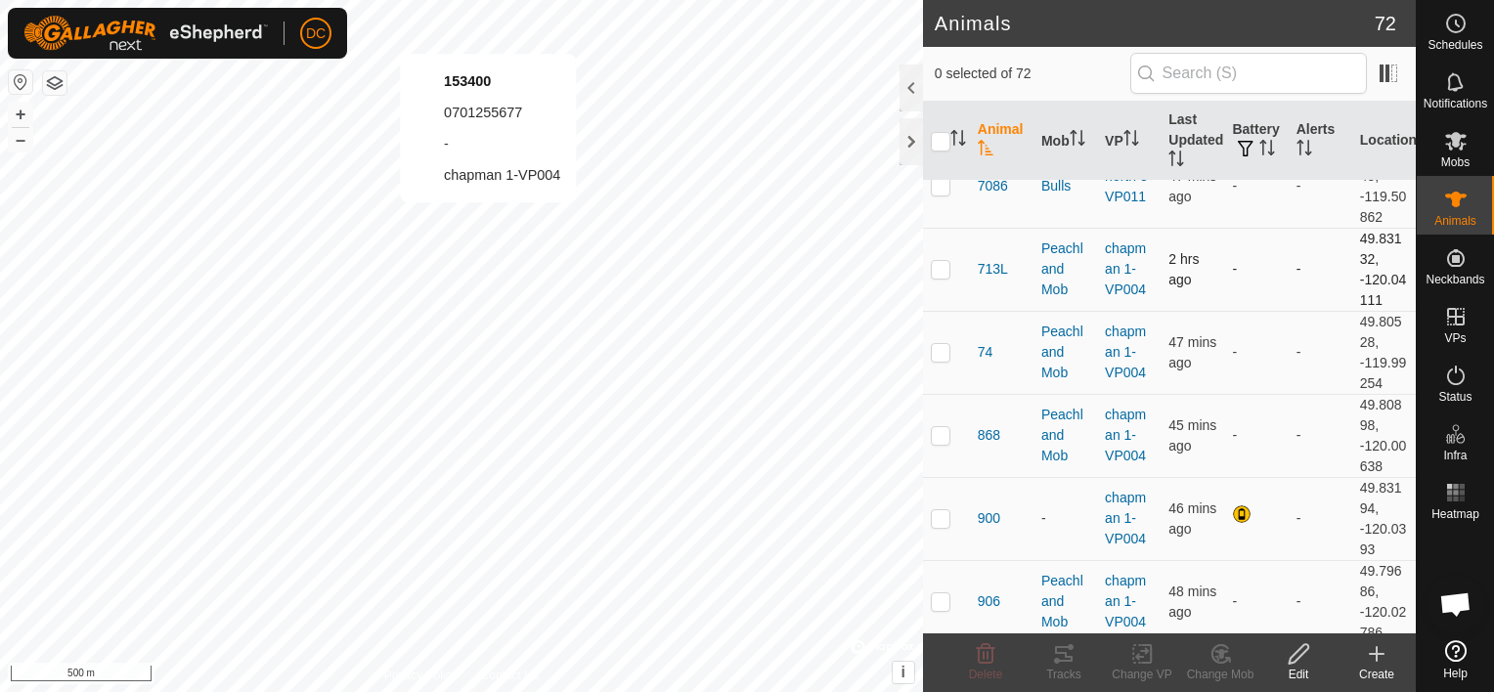
checkbox input "true"
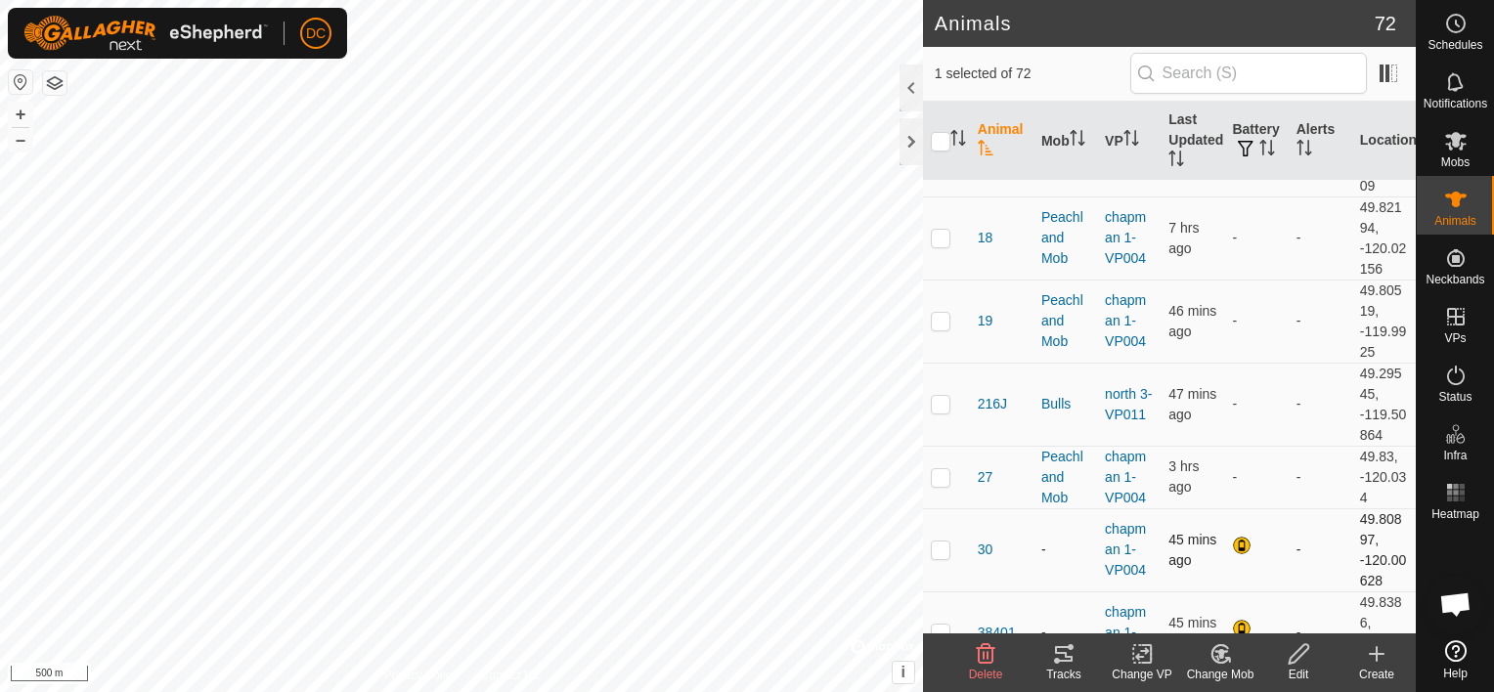
scroll to position [98, 0]
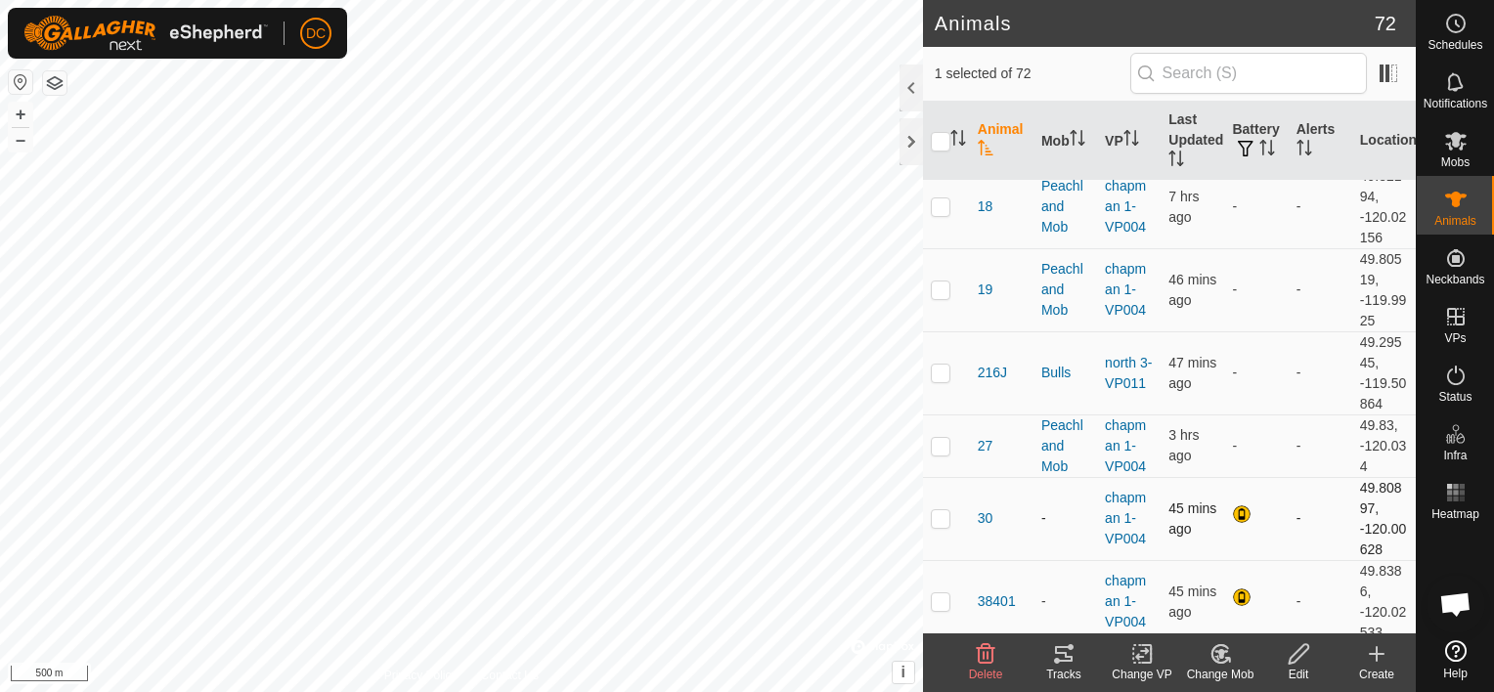
click at [940, 510] on p-checkbox at bounding box center [941, 518] width 20 height 16
checkbox input "true"
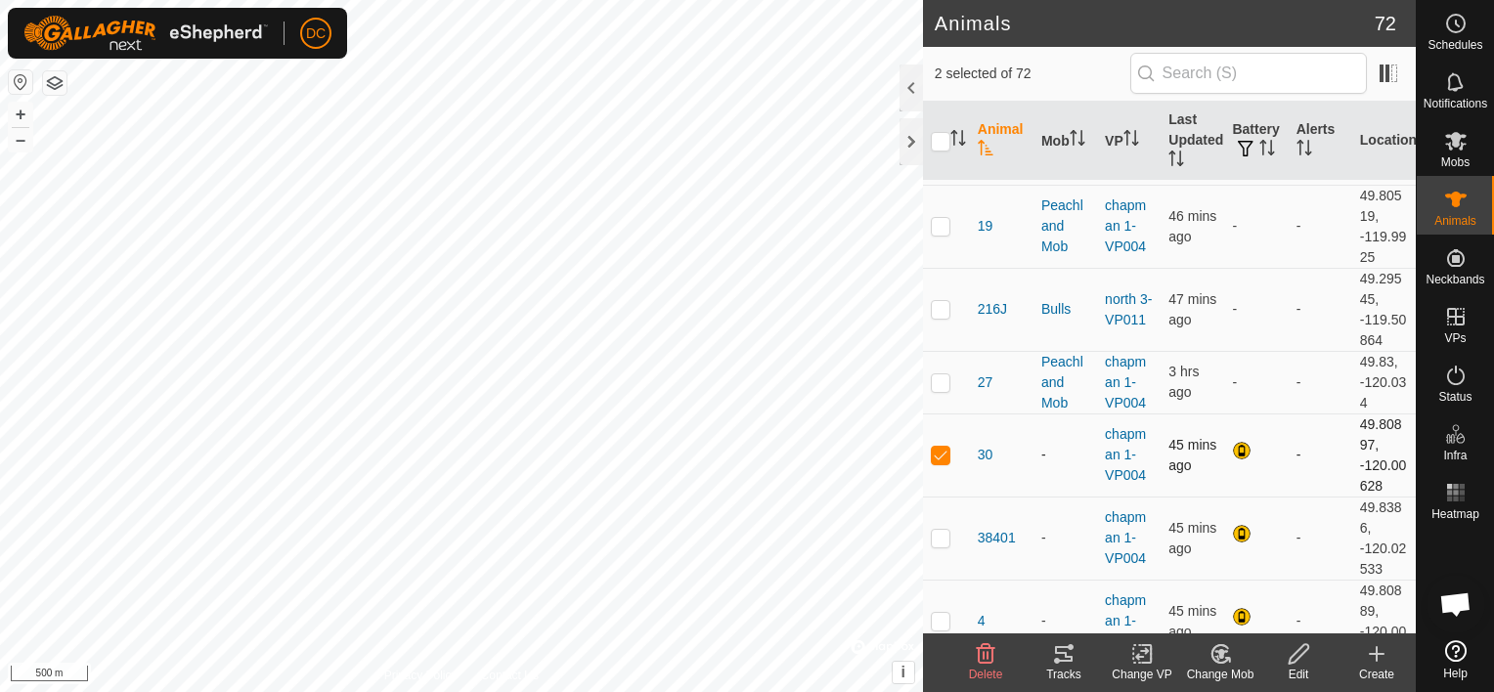
scroll to position [196, 0]
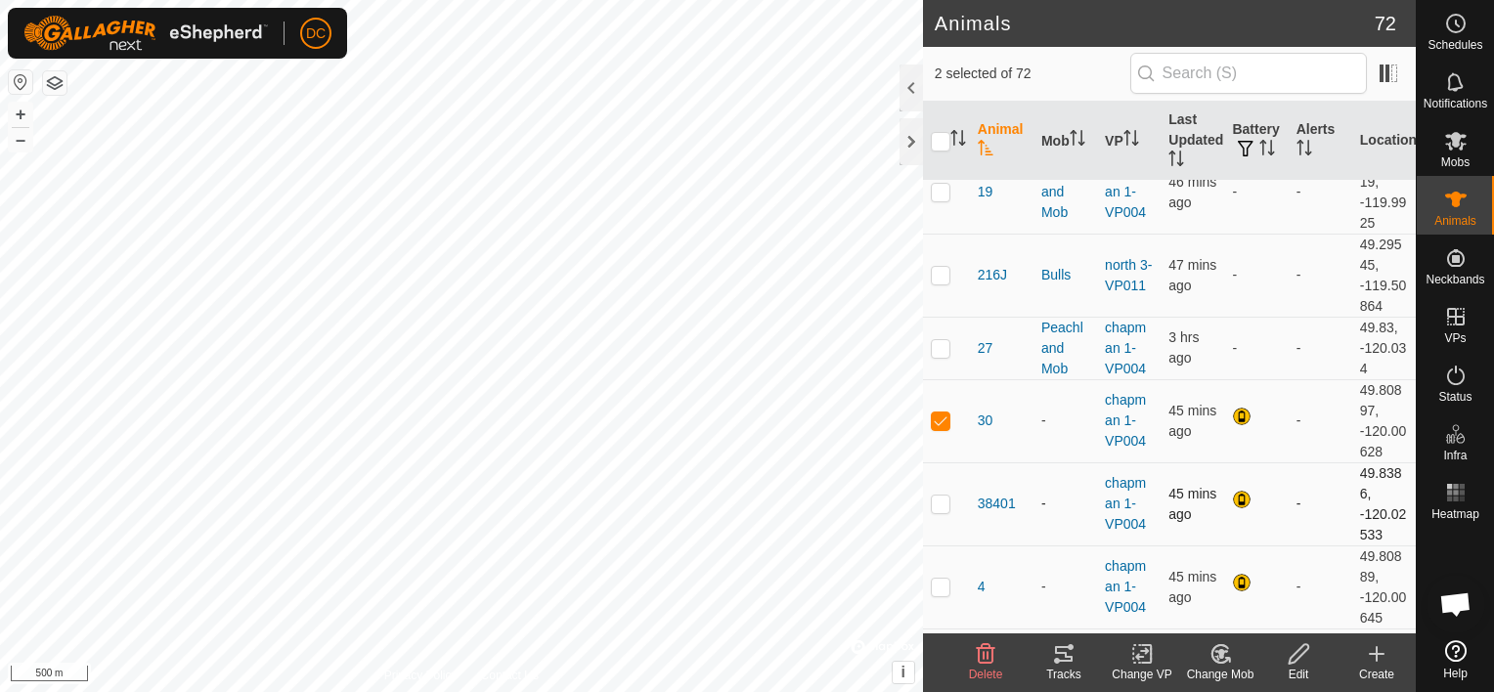
click at [942, 505] on p-checkbox at bounding box center [941, 504] width 20 height 16
checkbox input "true"
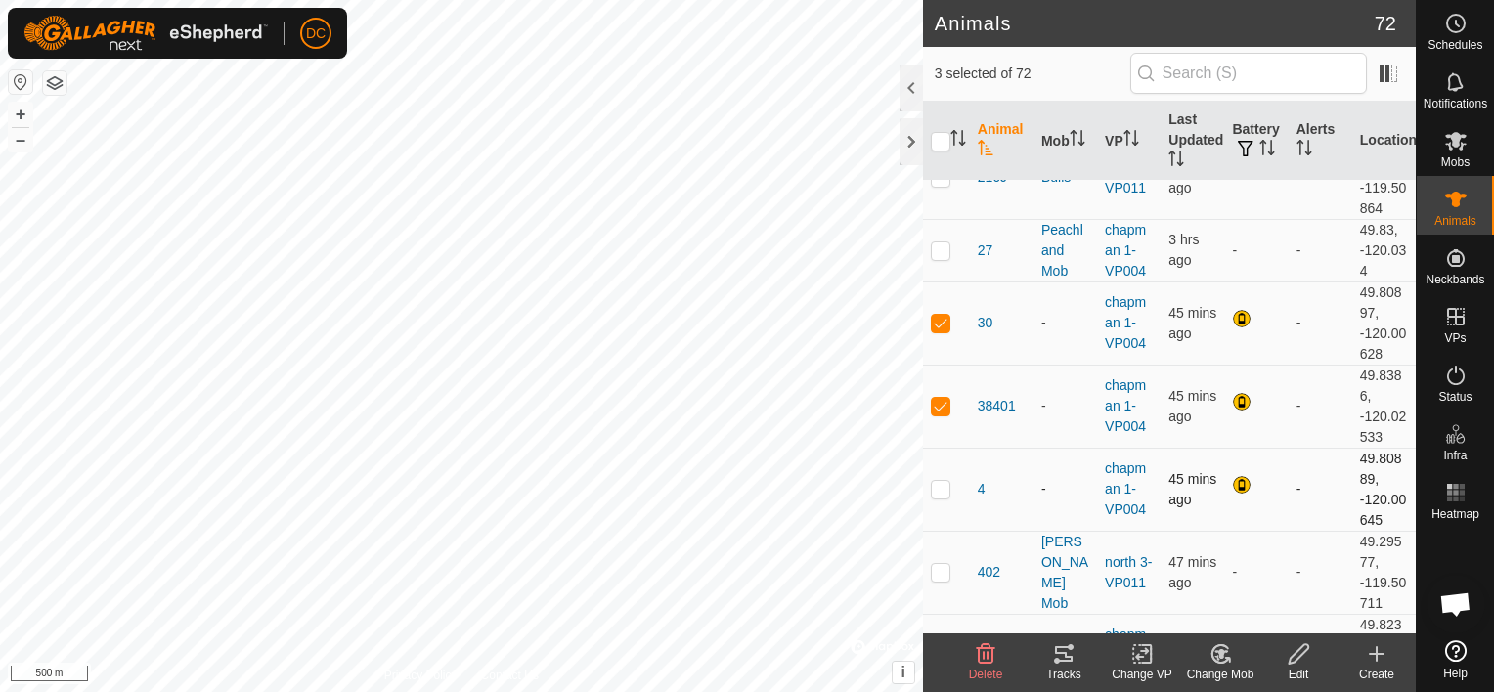
click at [942, 485] on p-checkbox at bounding box center [941, 489] width 20 height 16
checkbox input "true"
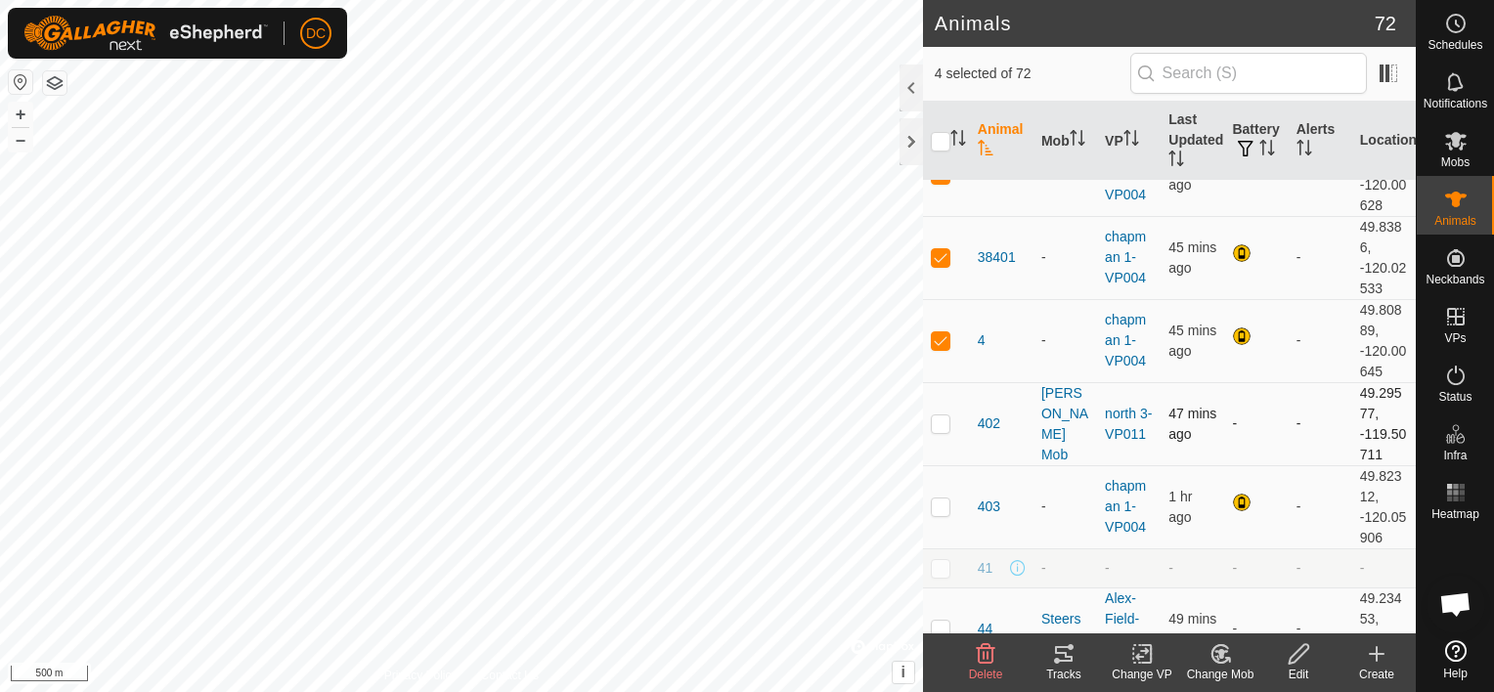
scroll to position [489, 0]
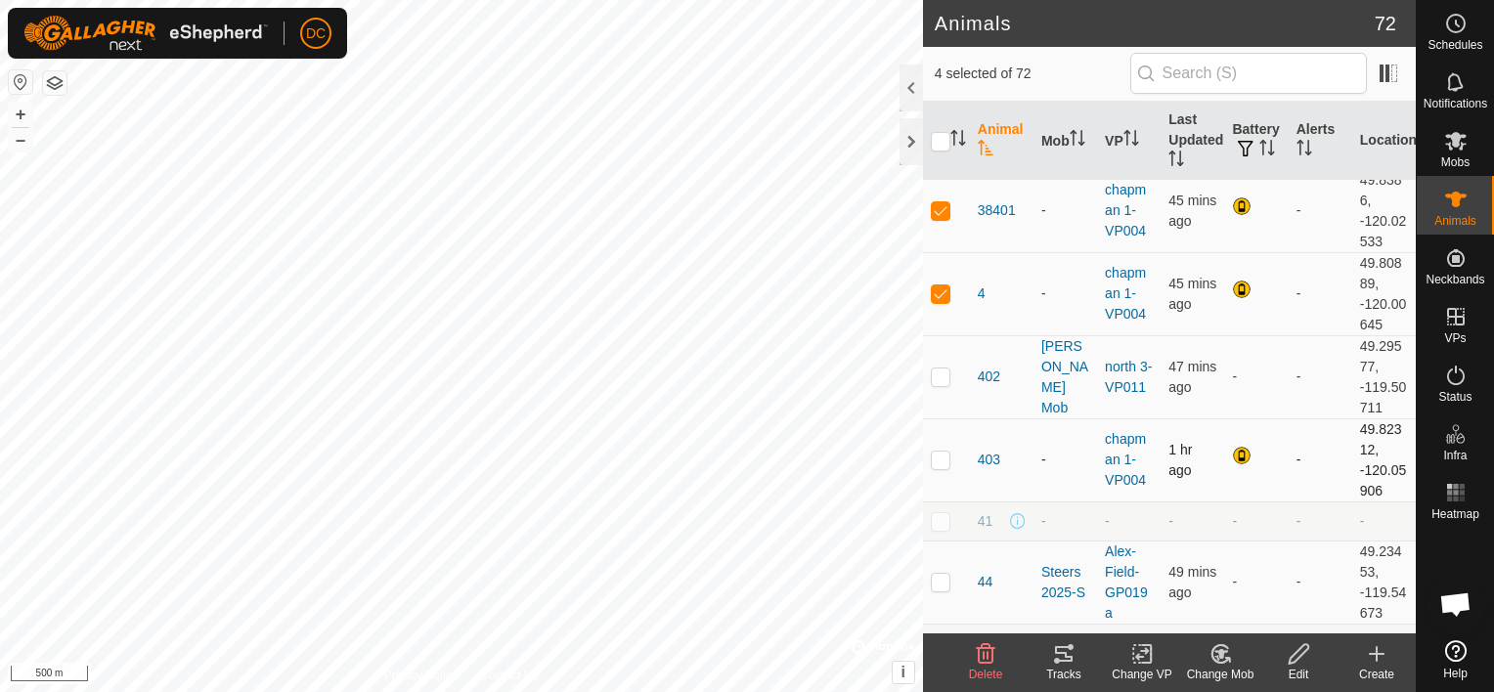
click at [939, 461] on p-checkbox at bounding box center [941, 460] width 20 height 16
checkbox input "true"
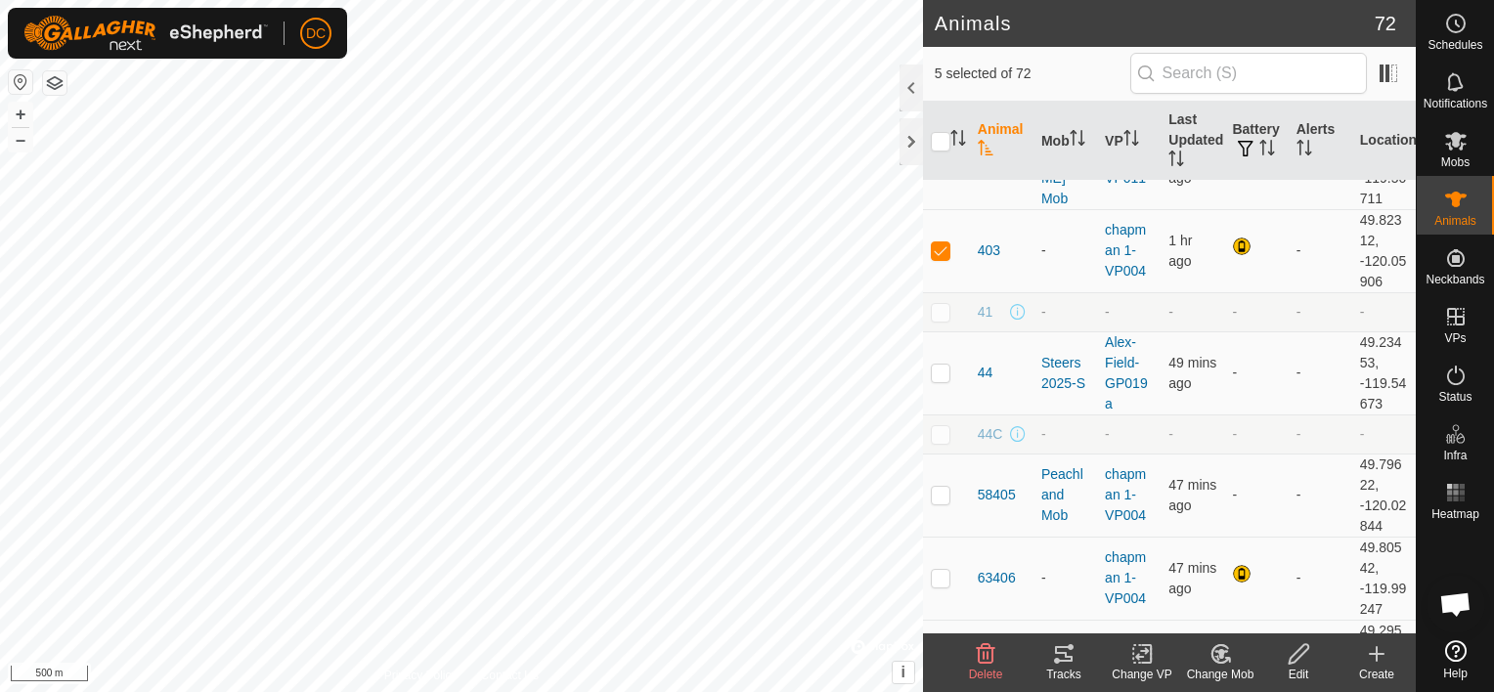
scroll to position [782, 0]
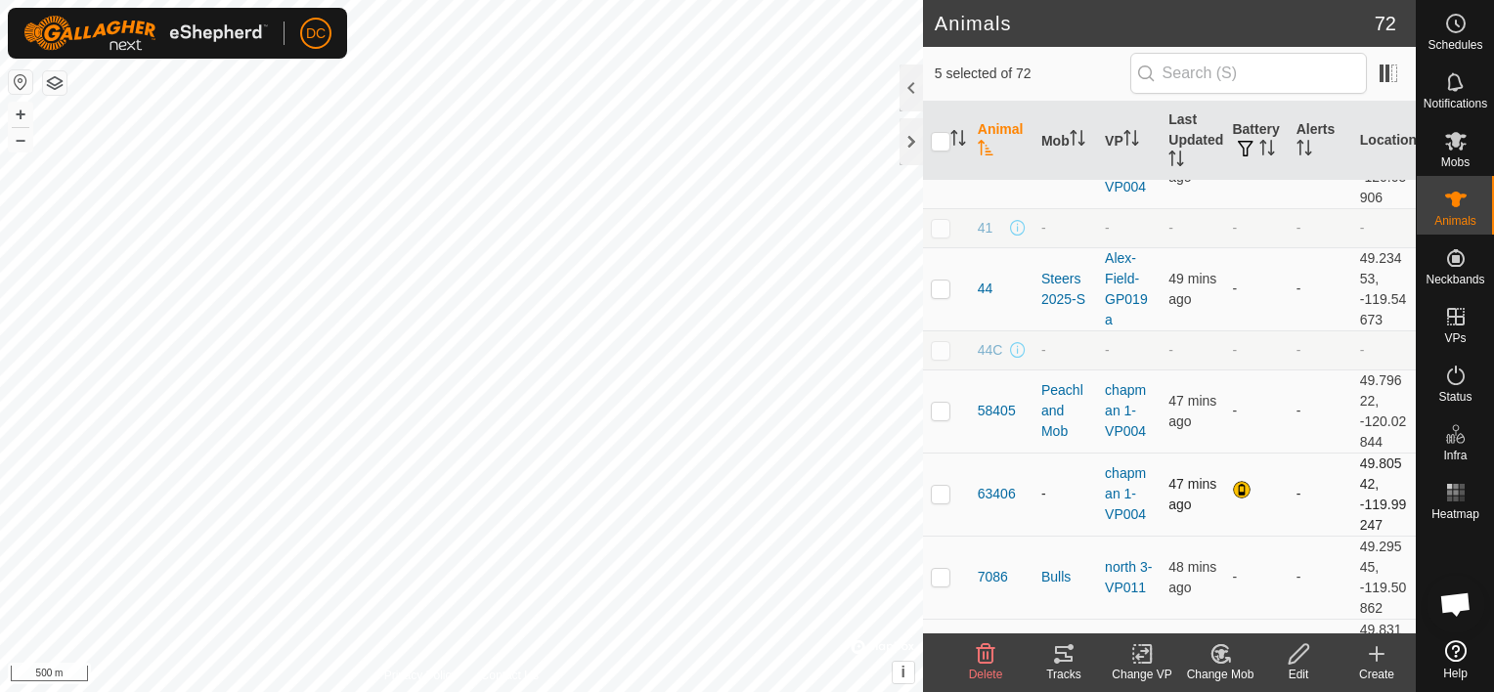
click at [943, 487] on p-checkbox at bounding box center [941, 494] width 20 height 16
checkbox input "true"
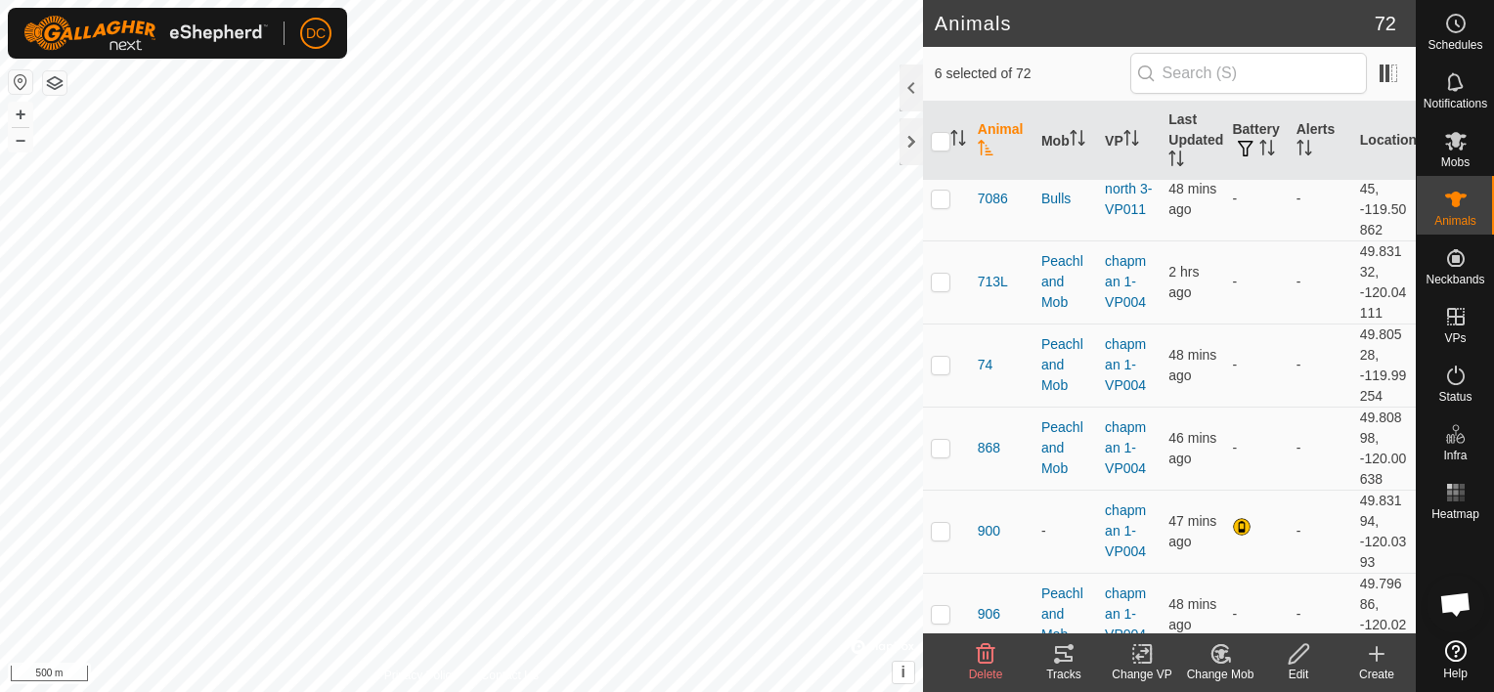
scroll to position [1173, 0]
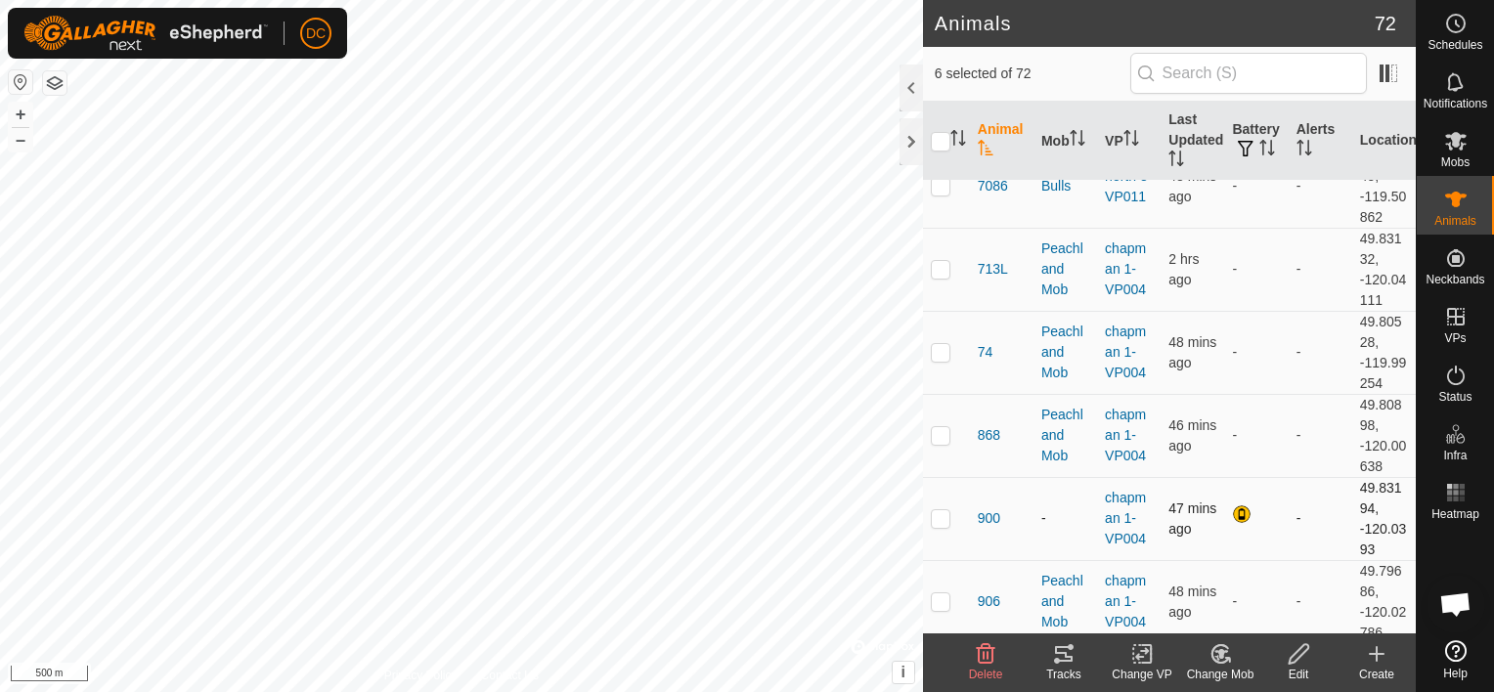
click at [941, 516] on p-checkbox at bounding box center [941, 518] width 20 height 16
checkbox input "true"
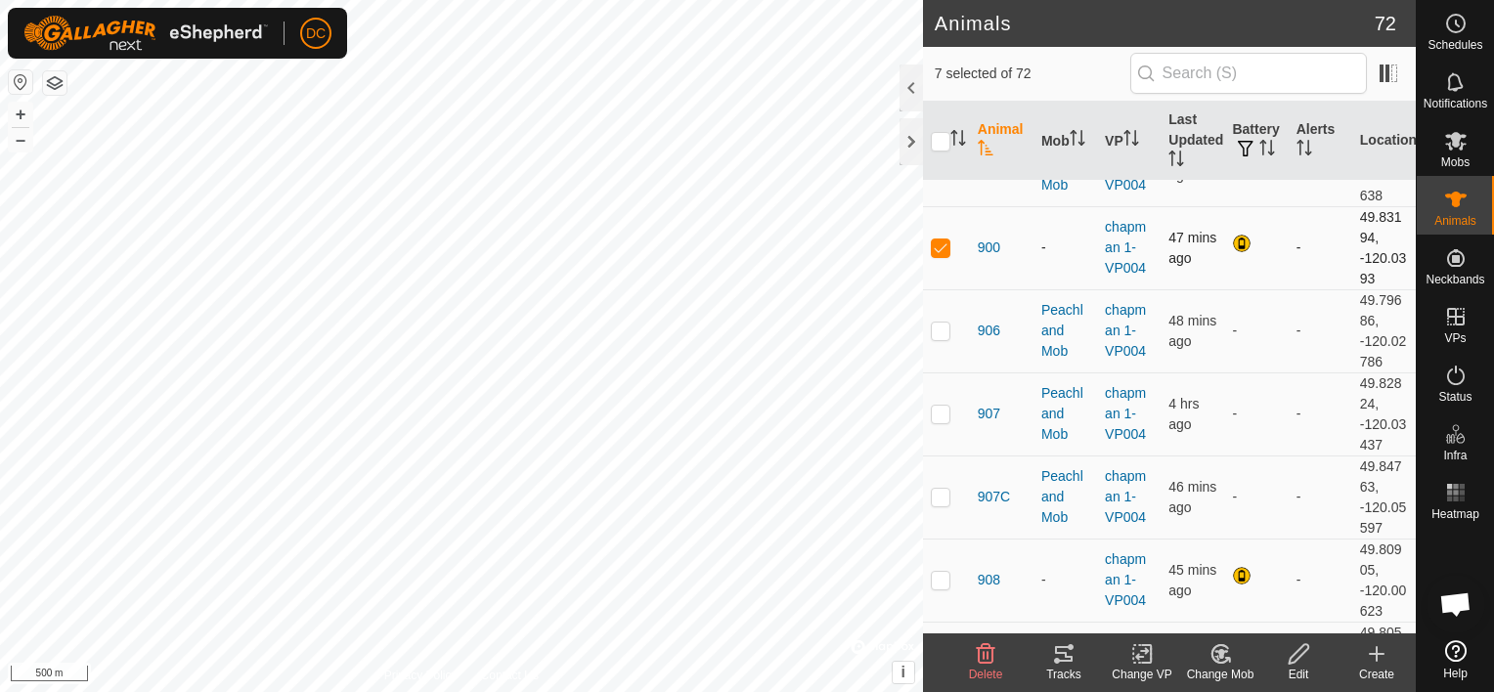
scroll to position [1467, 0]
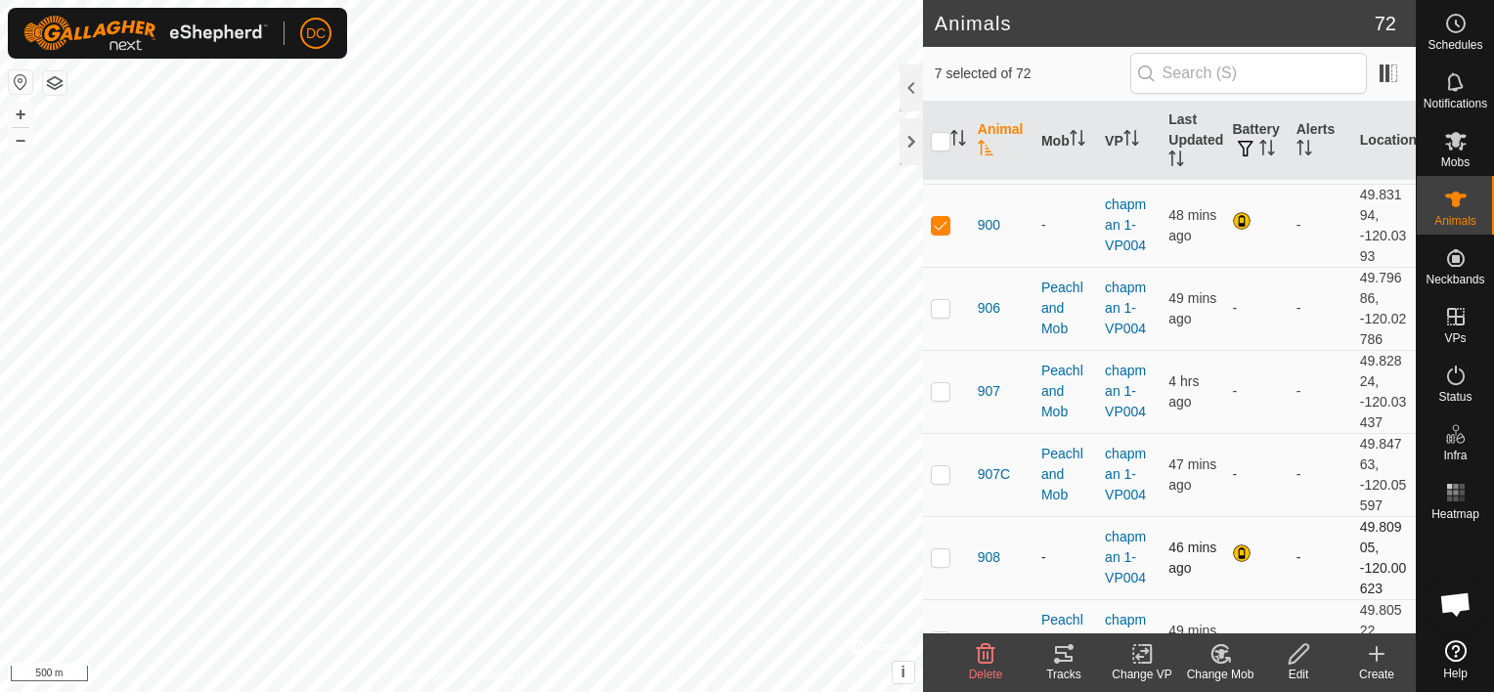
click at [935, 549] on p-checkbox at bounding box center [941, 557] width 20 height 16
checkbox input "true"
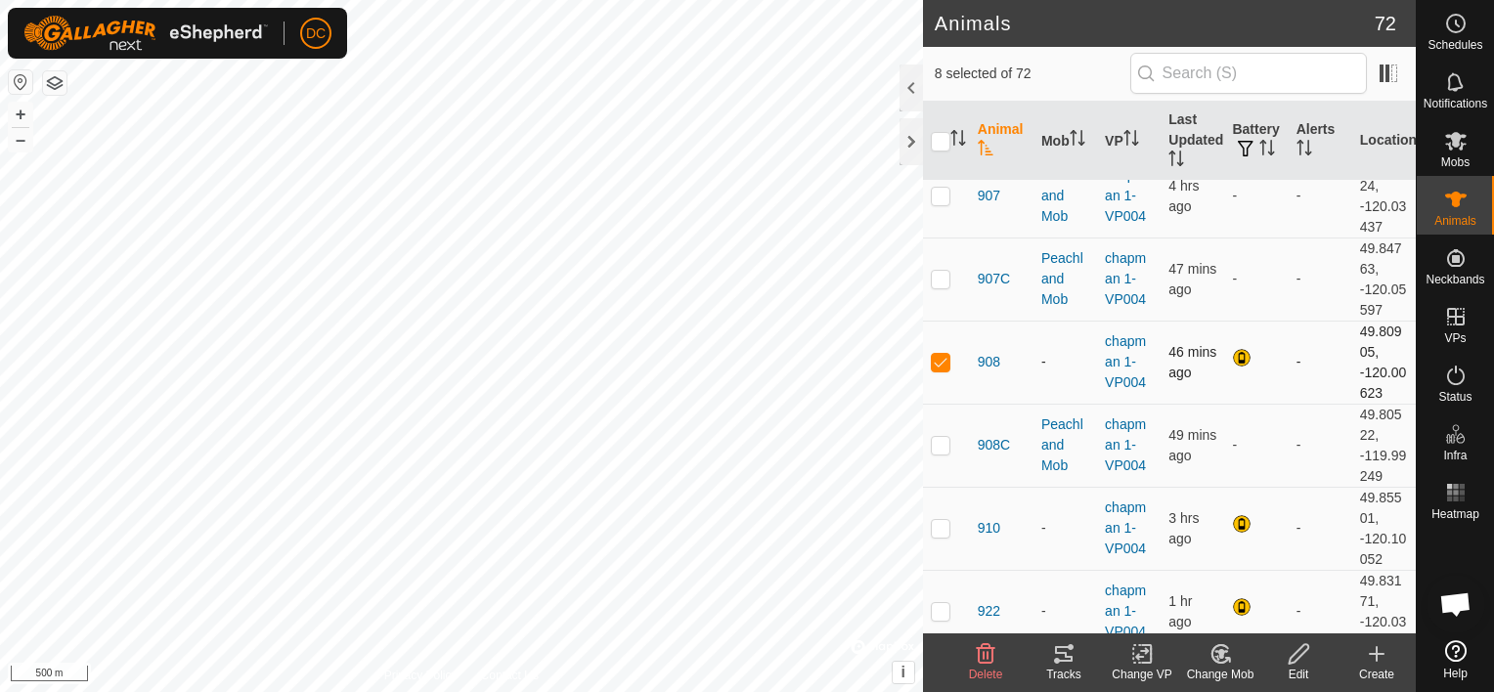
scroll to position [1760, 0]
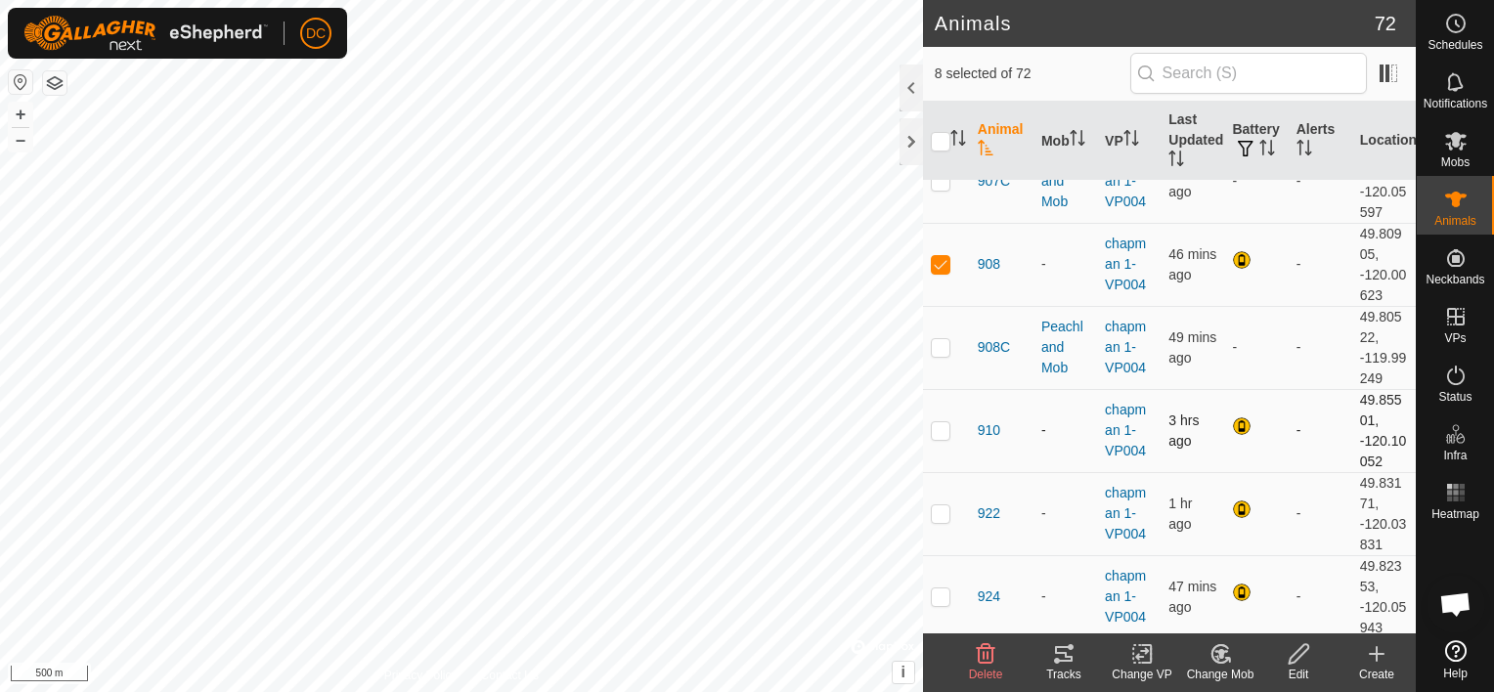
click at [941, 426] on p-checkbox at bounding box center [941, 430] width 20 height 16
checkbox input "true"
click at [943, 505] on p-checkbox at bounding box center [941, 513] width 20 height 16
checkbox input "true"
click at [943, 590] on p-checkbox at bounding box center [941, 597] width 20 height 16
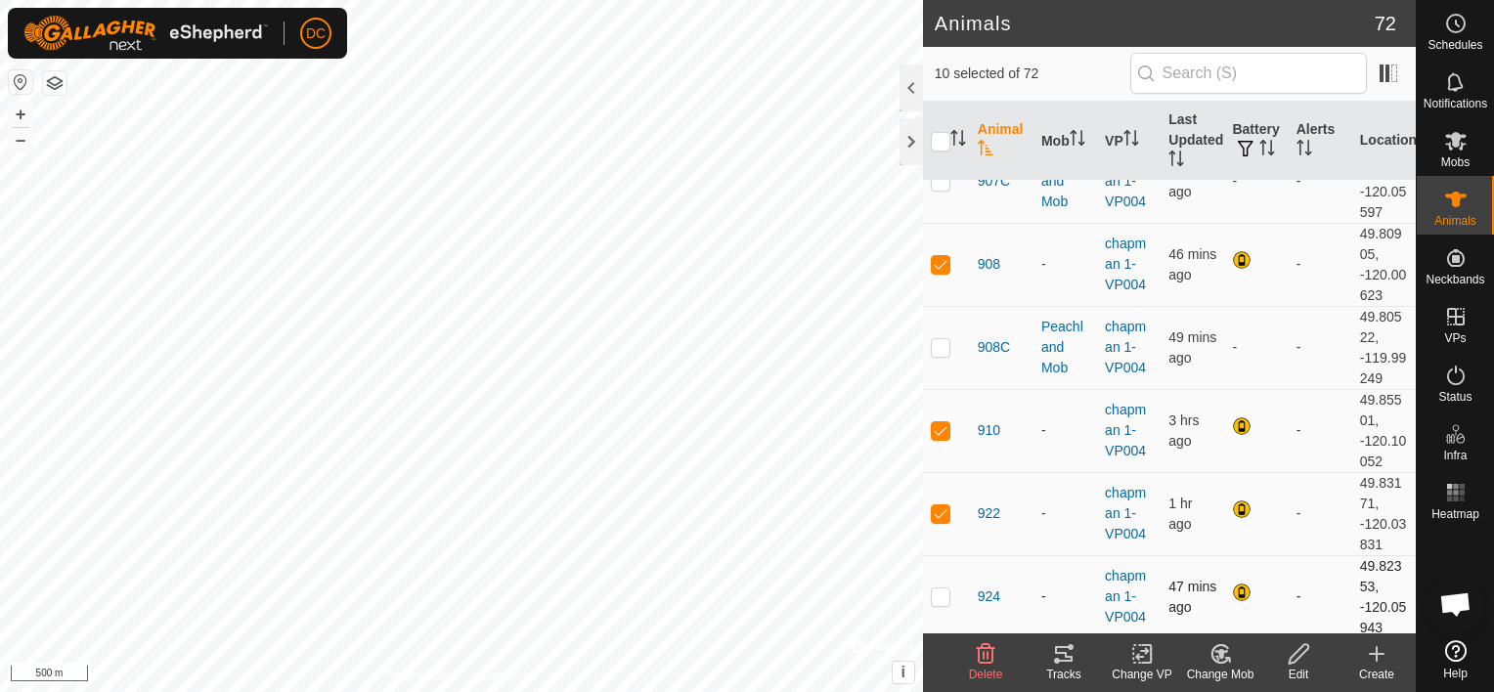
checkbox input "true"
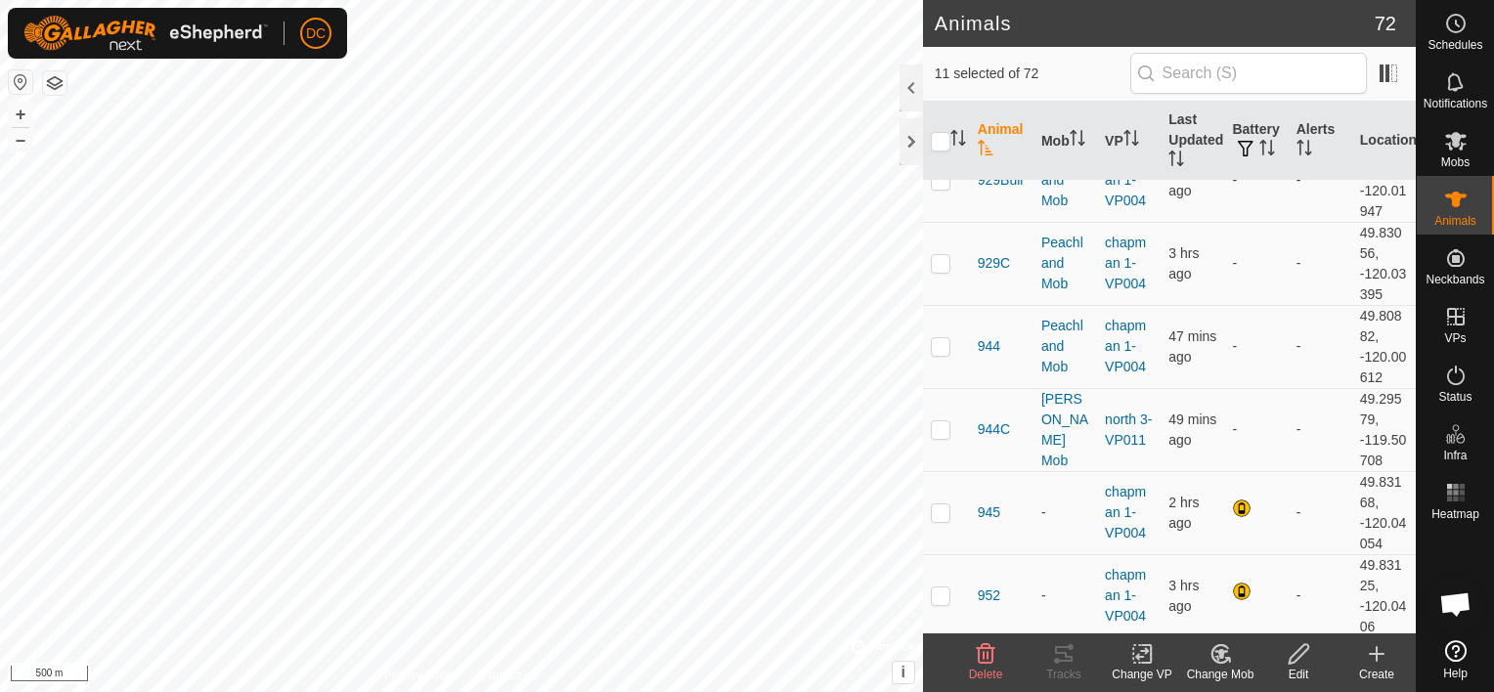
scroll to position [2347, 0]
click at [943, 501] on p-checkbox at bounding box center [941, 509] width 20 height 16
checkbox input "true"
click at [943, 585] on p-checkbox at bounding box center [941, 592] width 20 height 16
checkbox input "true"
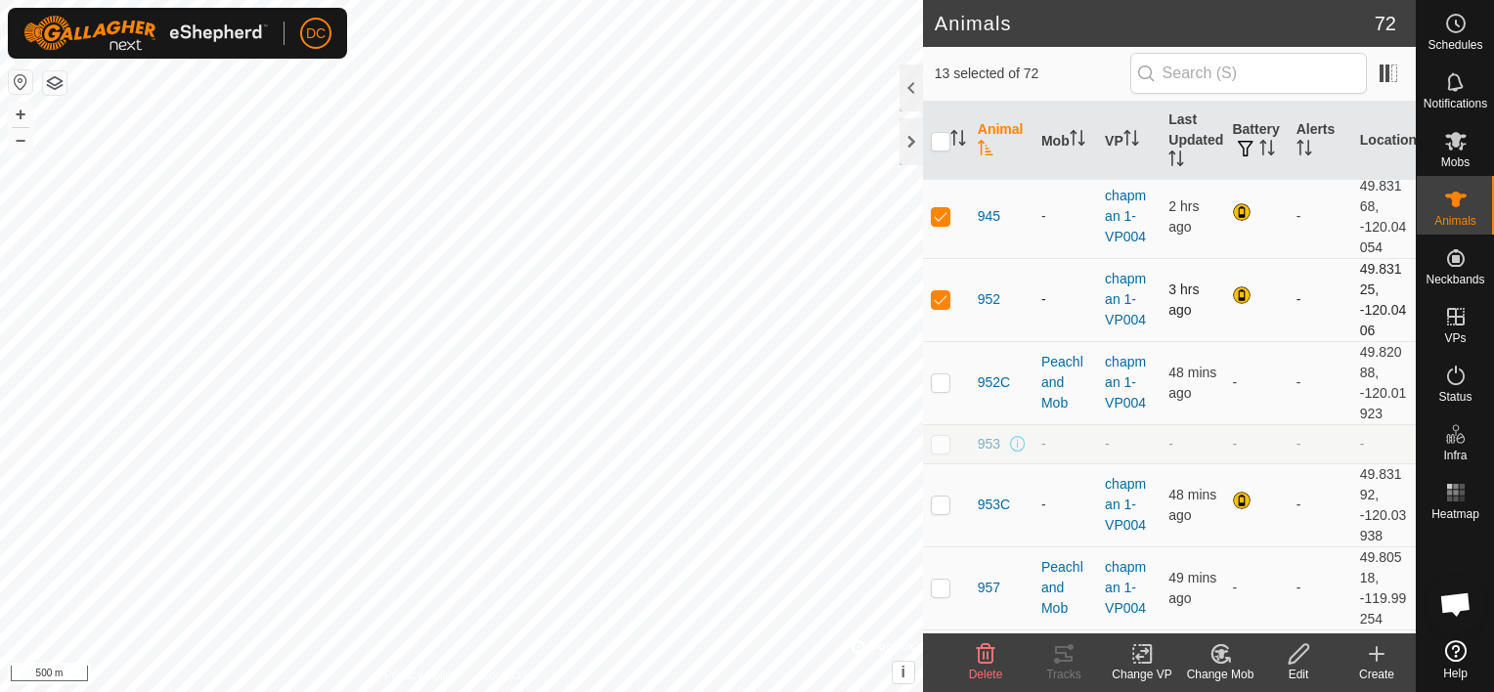
scroll to position [2640, 0]
click at [943, 496] on p-checkbox at bounding box center [941, 504] width 20 height 16
checkbox input "true"
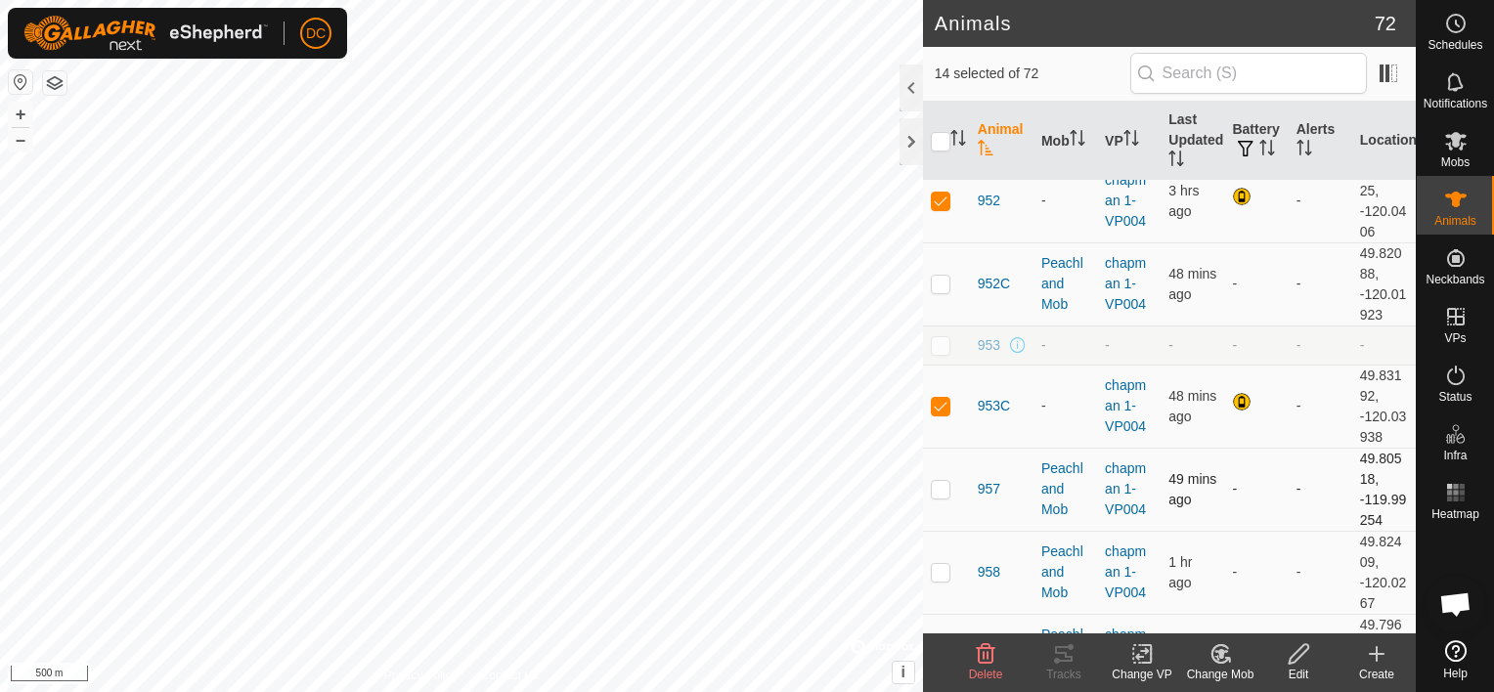
scroll to position [2933, 0]
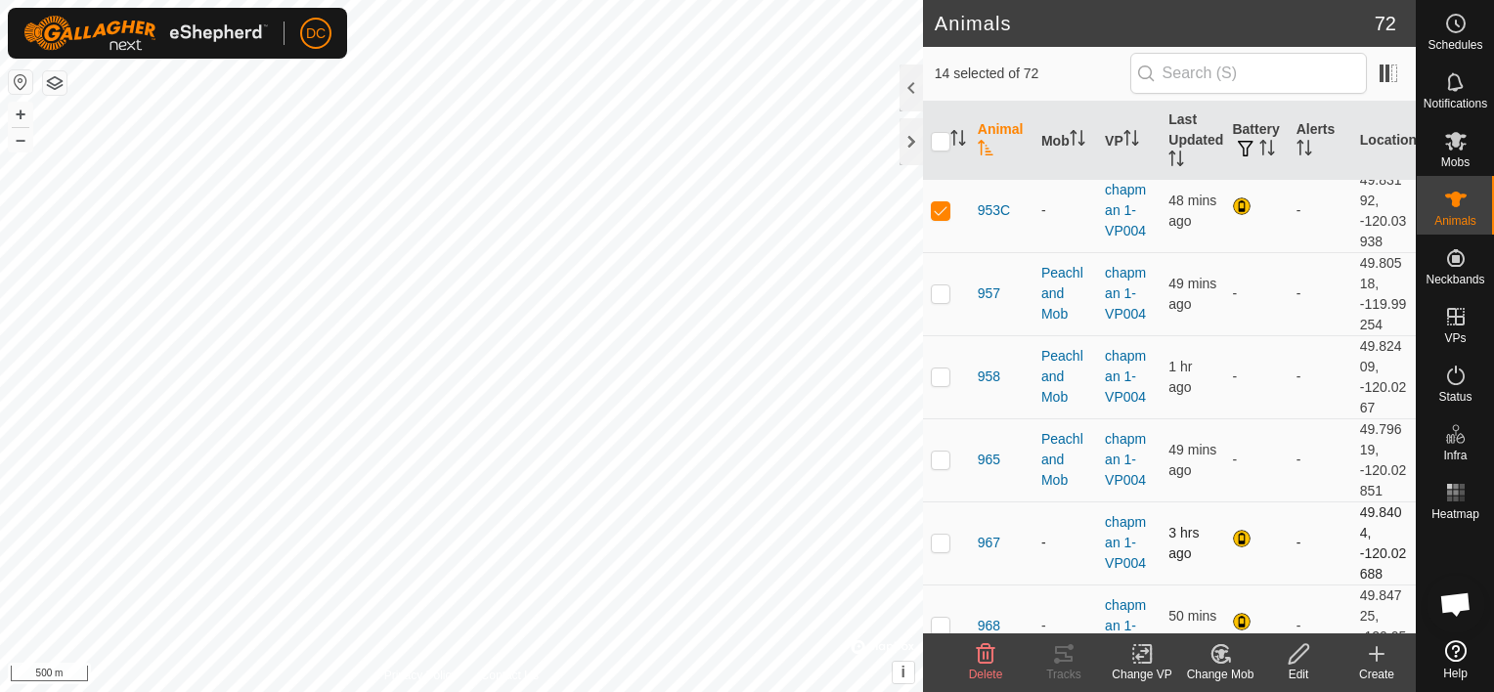
click at [942, 535] on p-checkbox at bounding box center [941, 543] width 20 height 16
checkbox input "true"
click at [939, 618] on p-checkbox at bounding box center [941, 626] width 20 height 16
checkbox input "true"
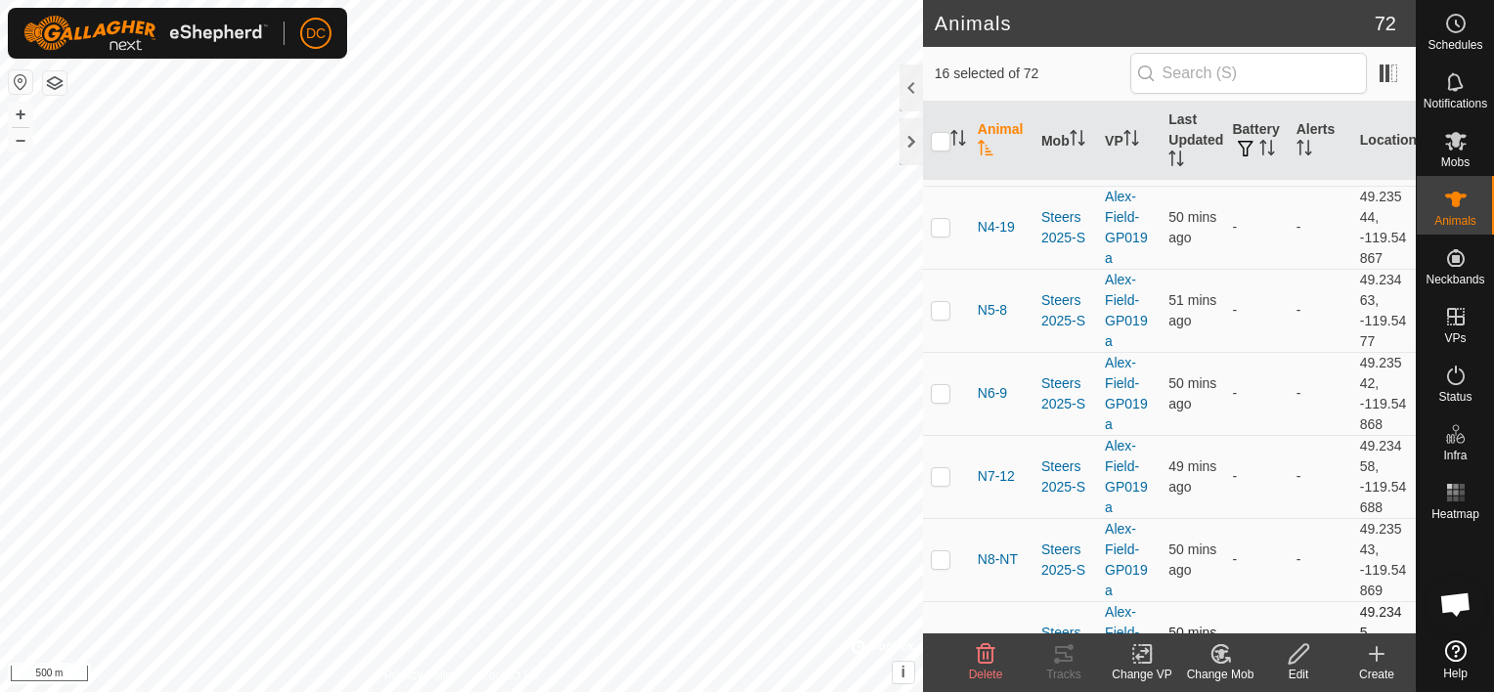
scroll to position [4859, 0]
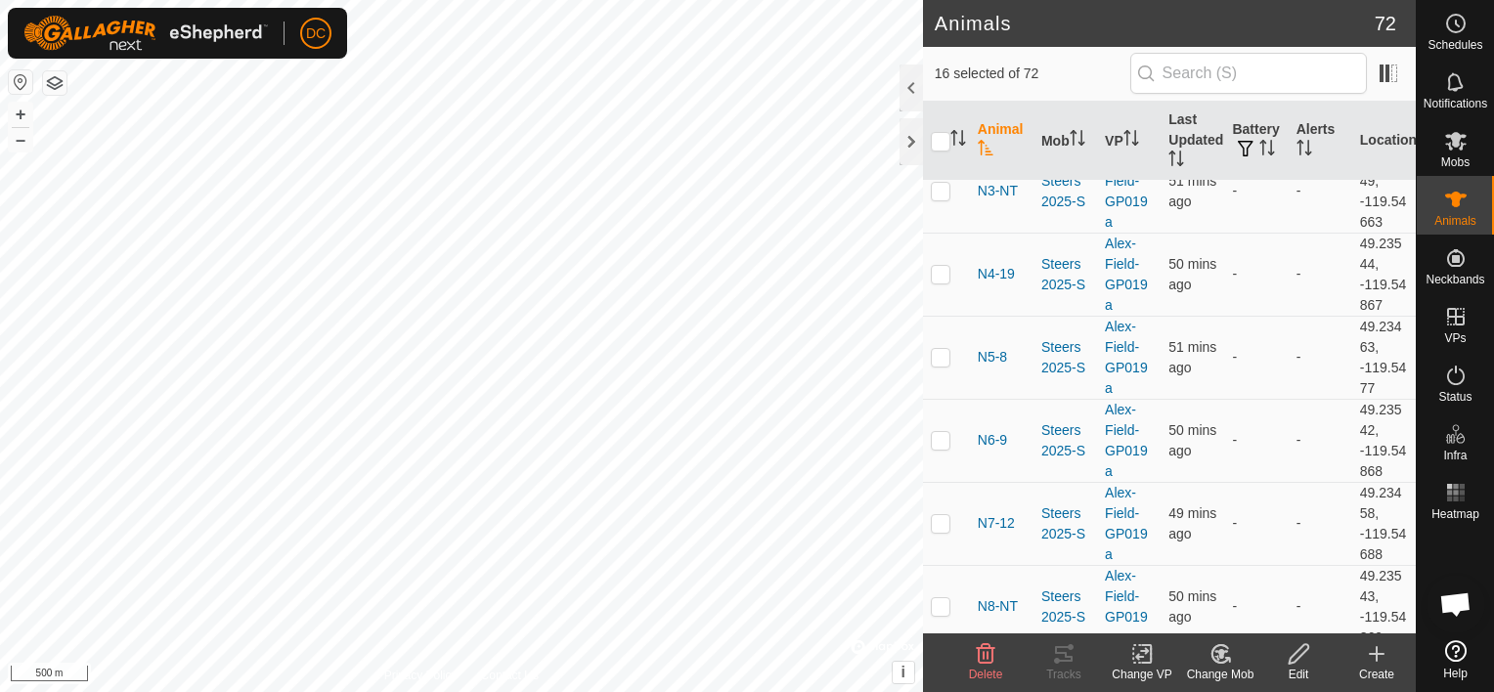
click at [1212, 653] on icon at bounding box center [1219, 654] width 17 height 18
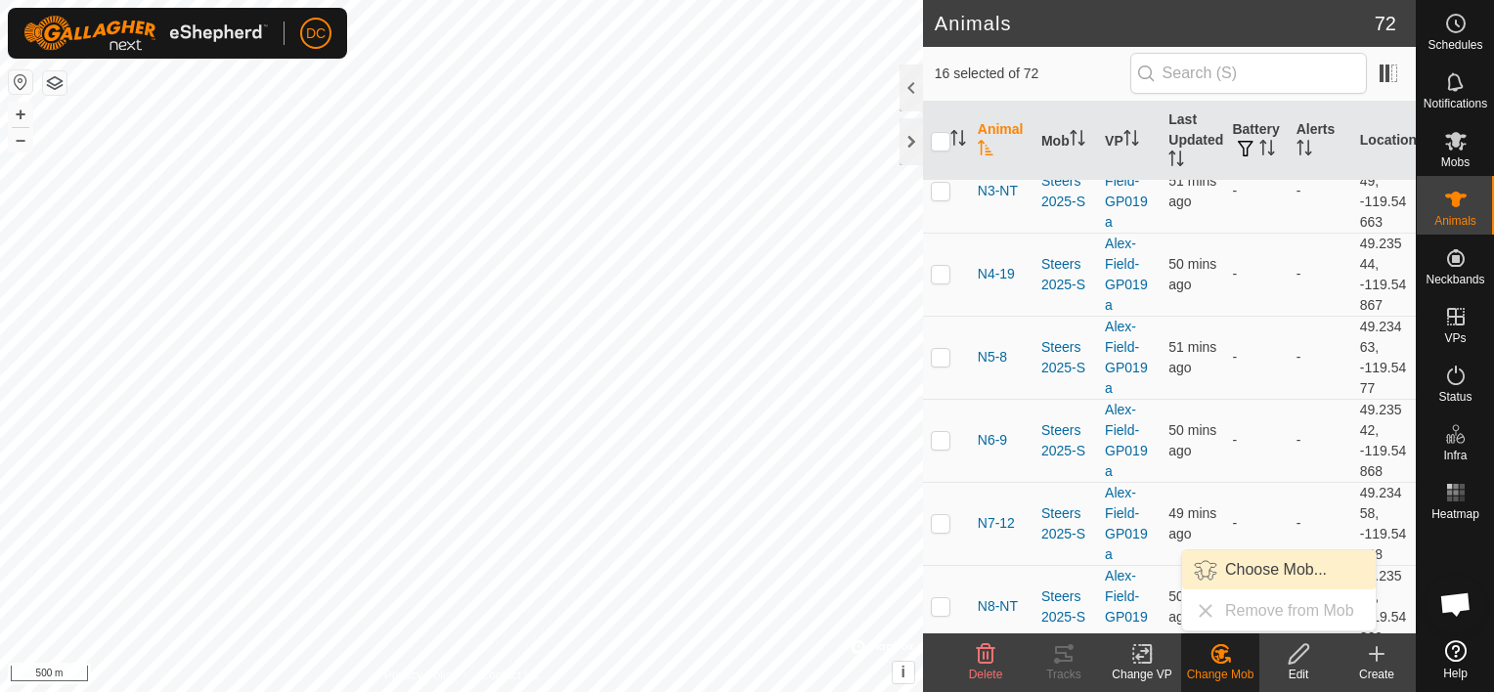
click at [1269, 570] on link "Choose Mob..." at bounding box center [1279, 569] width 194 height 39
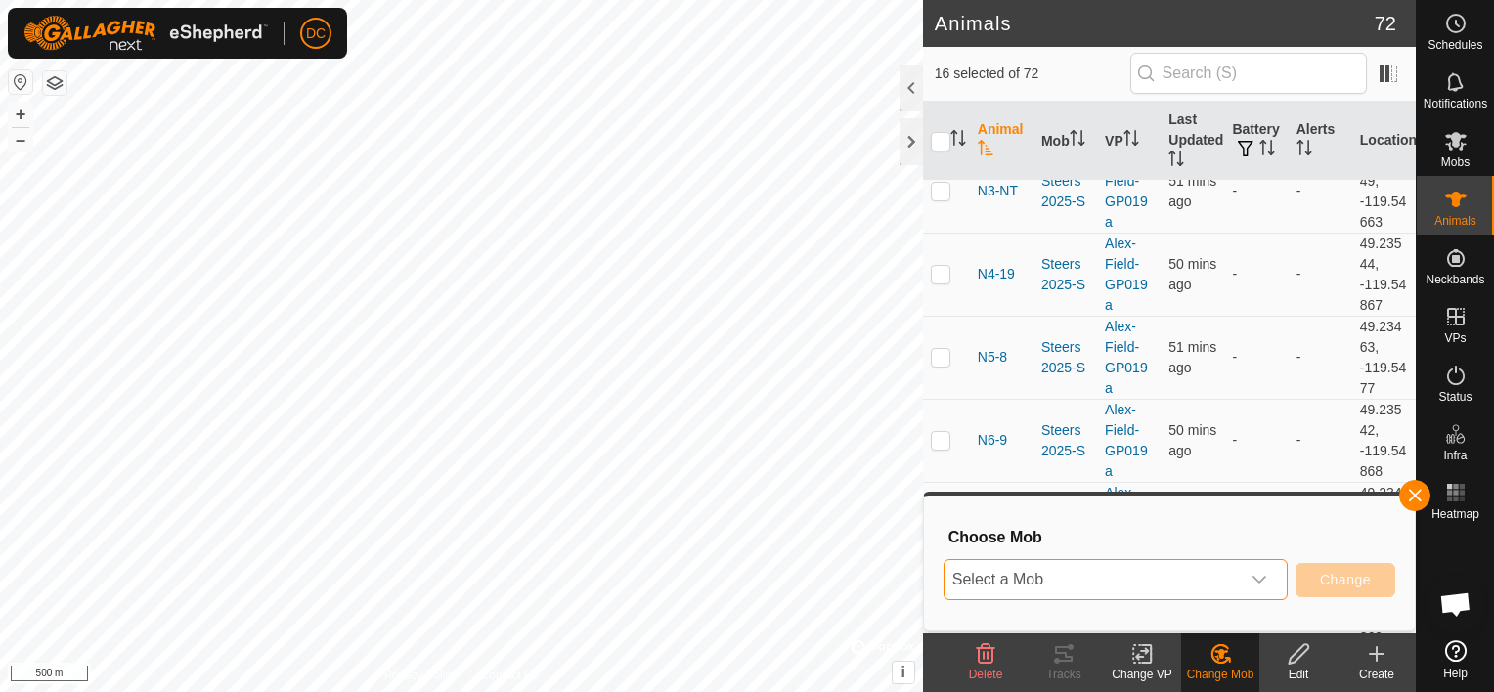
click at [1119, 575] on span "Select a Mob" at bounding box center [1091, 579] width 295 height 39
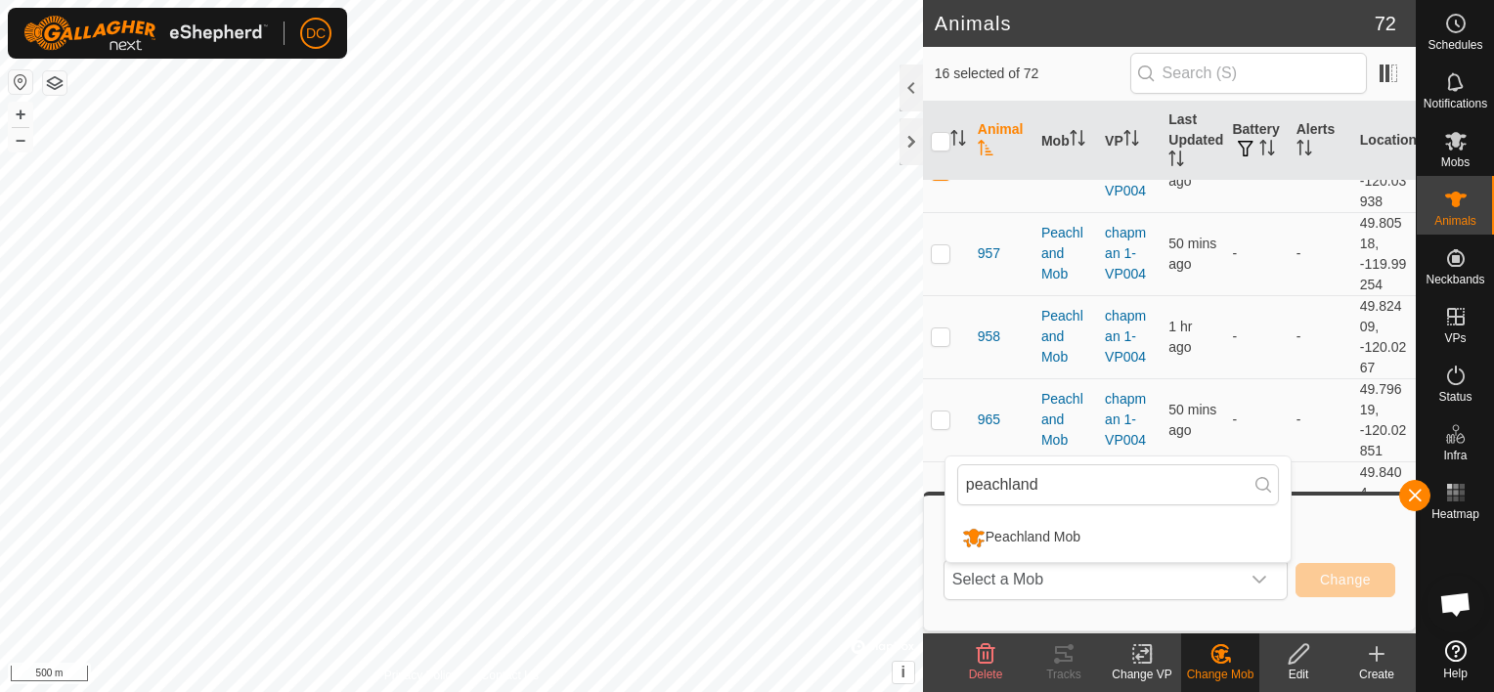
scroll to position [3002, 0]
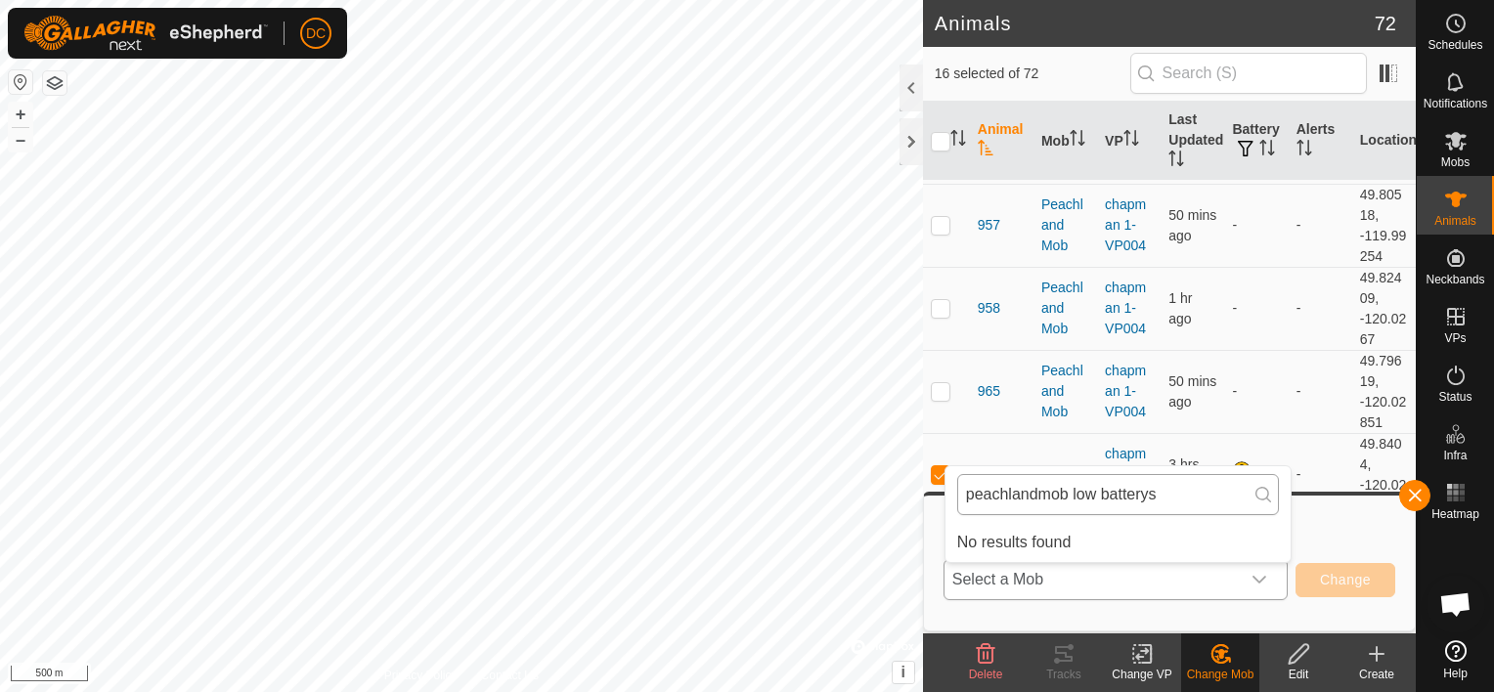
click at [972, 495] on input "peachlandmob low batterys" at bounding box center [1118, 494] width 322 height 41
click at [1037, 493] on input "Peachlandmob low batterys" at bounding box center [1118, 494] width 322 height 41
drag, startPoint x: 1056, startPoint y: 497, endPoint x: 1046, endPoint y: 496, distance: 9.8
click at [1046, 496] on input "Peachland mob low batterys" at bounding box center [1118, 494] width 322 height 41
click at [1163, 492] on input "Peachland Mob low batterys" at bounding box center [1118, 494] width 322 height 41
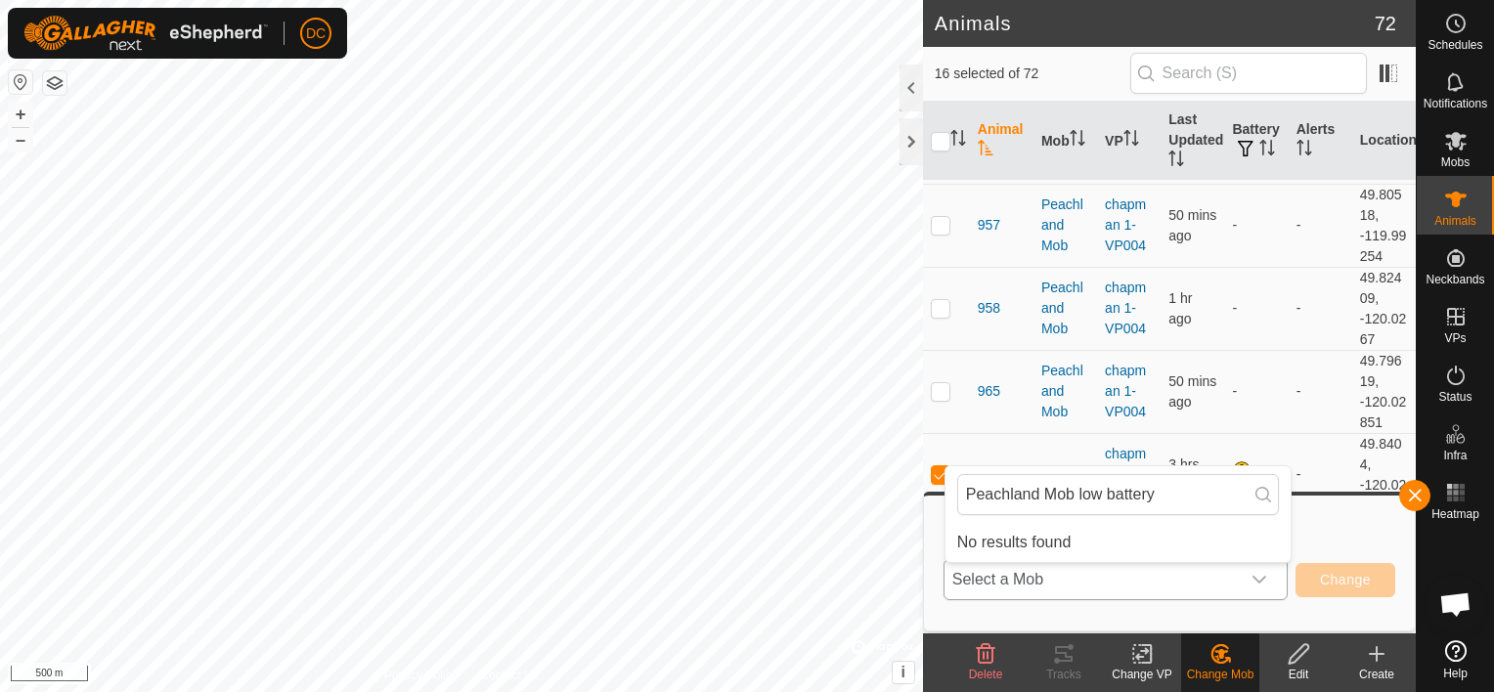
type input "Peachland Mob low battery"
click at [1259, 491] on icon at bounding box center [1263, 495] width 16 height 16
click at [1151, 574] on span "Select a Mob" at bounding box center [1091, 579] width 295 height 39
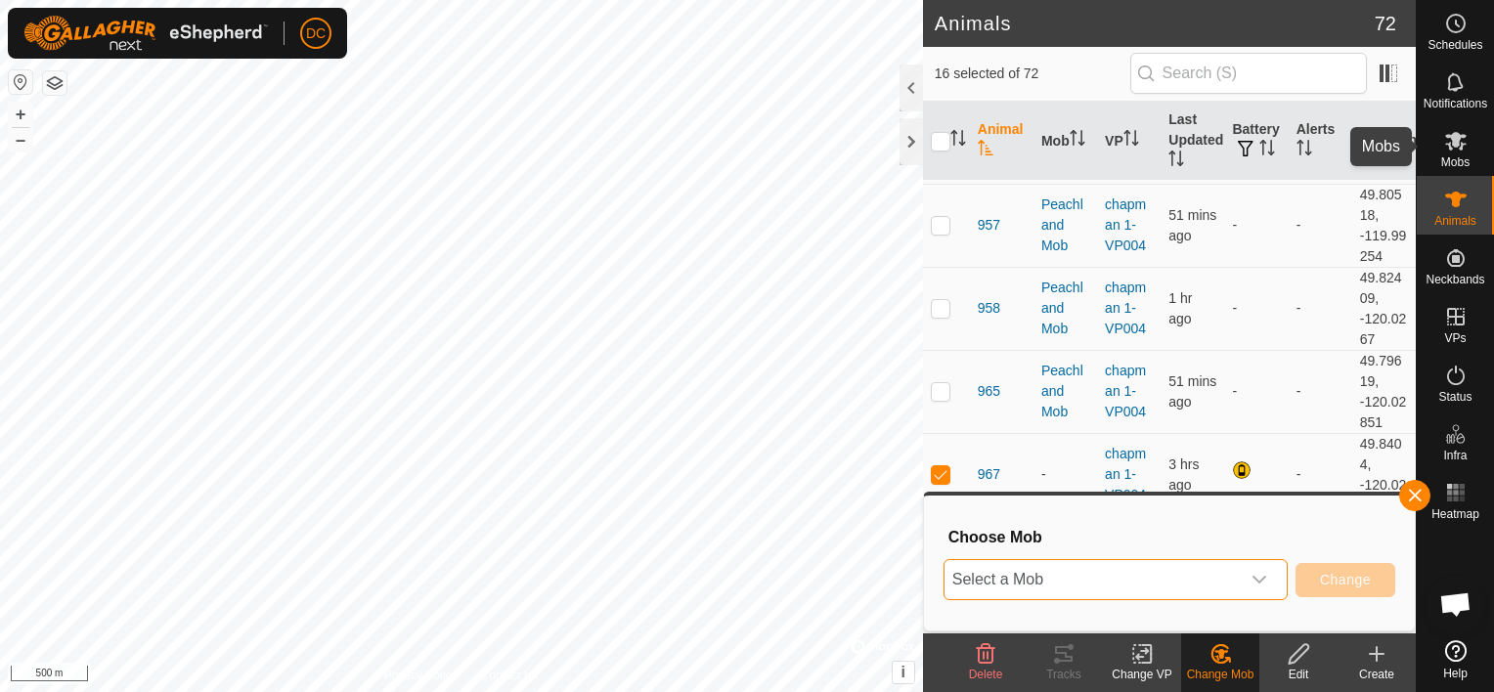
click at [1453, 136] on icon at bounding box center [1456, 141] width 22 height 19
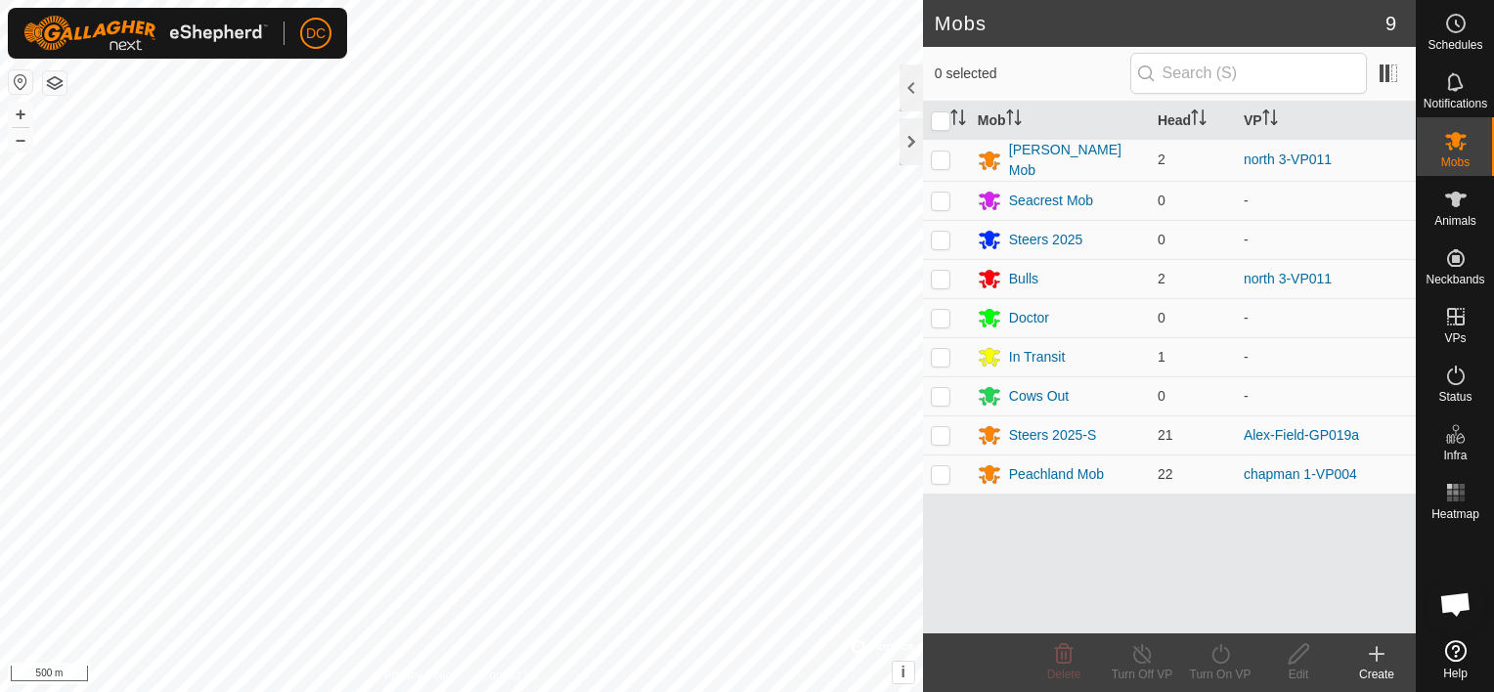
click at [1374, 652] on icon at bounding box center [1376, 653] width 23 height 23
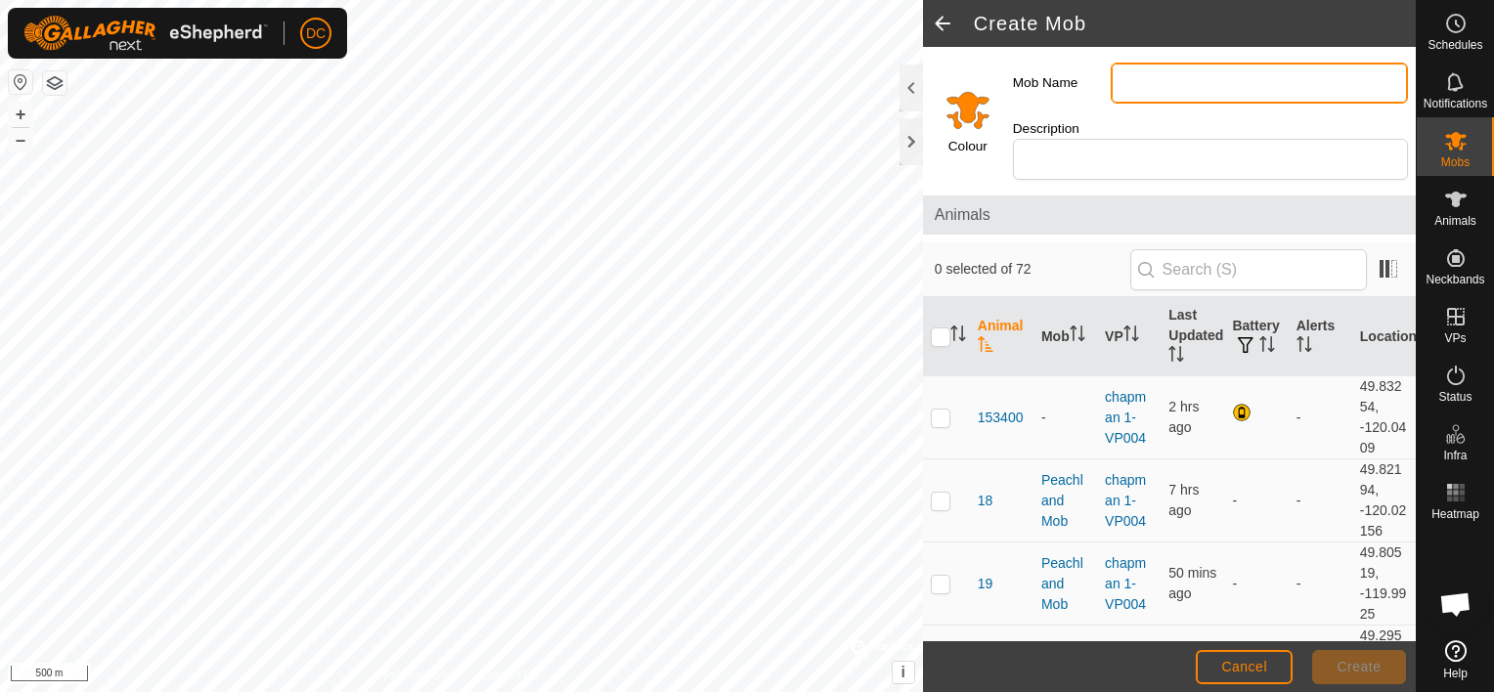
click at [1143, 78] on input "Mob Name" at bounding box center [1259, 83] width 297 height 41
type input "Peachland Mob"
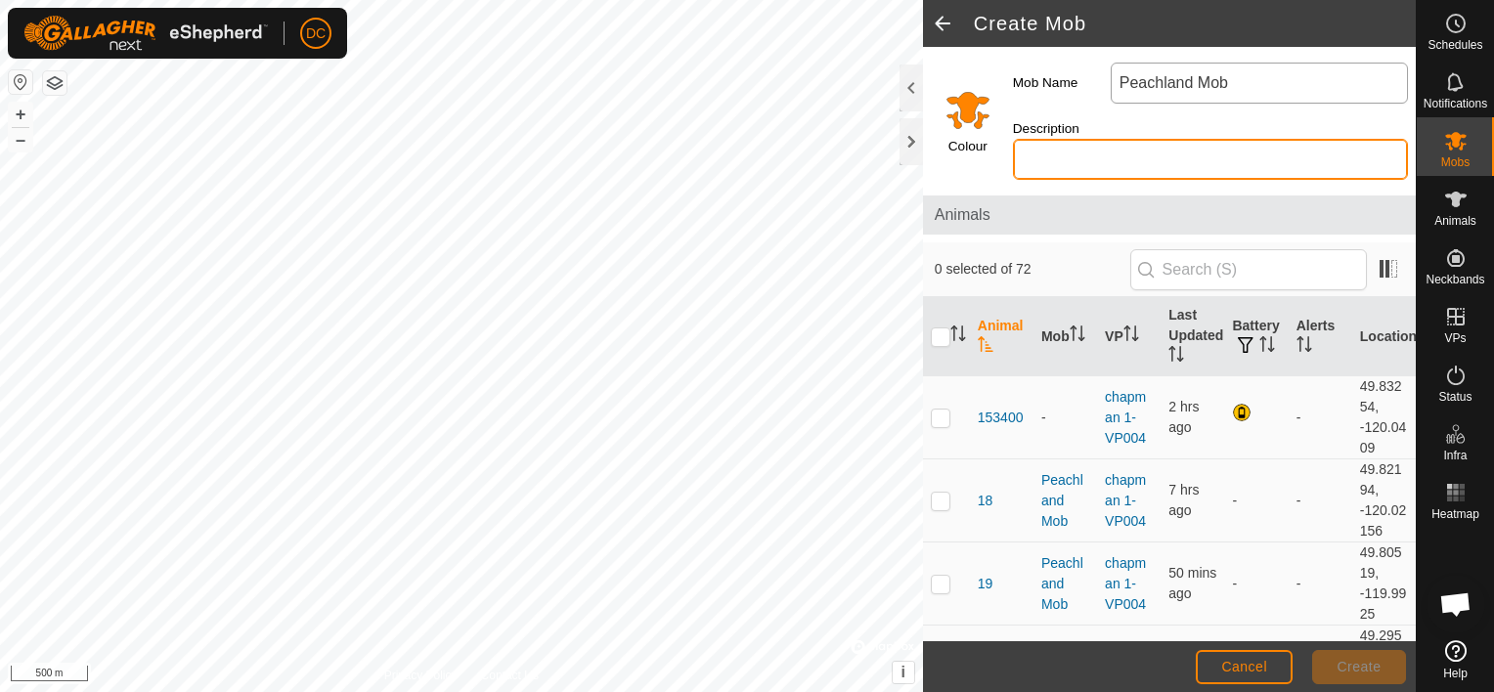
type input "cow calf pairs"
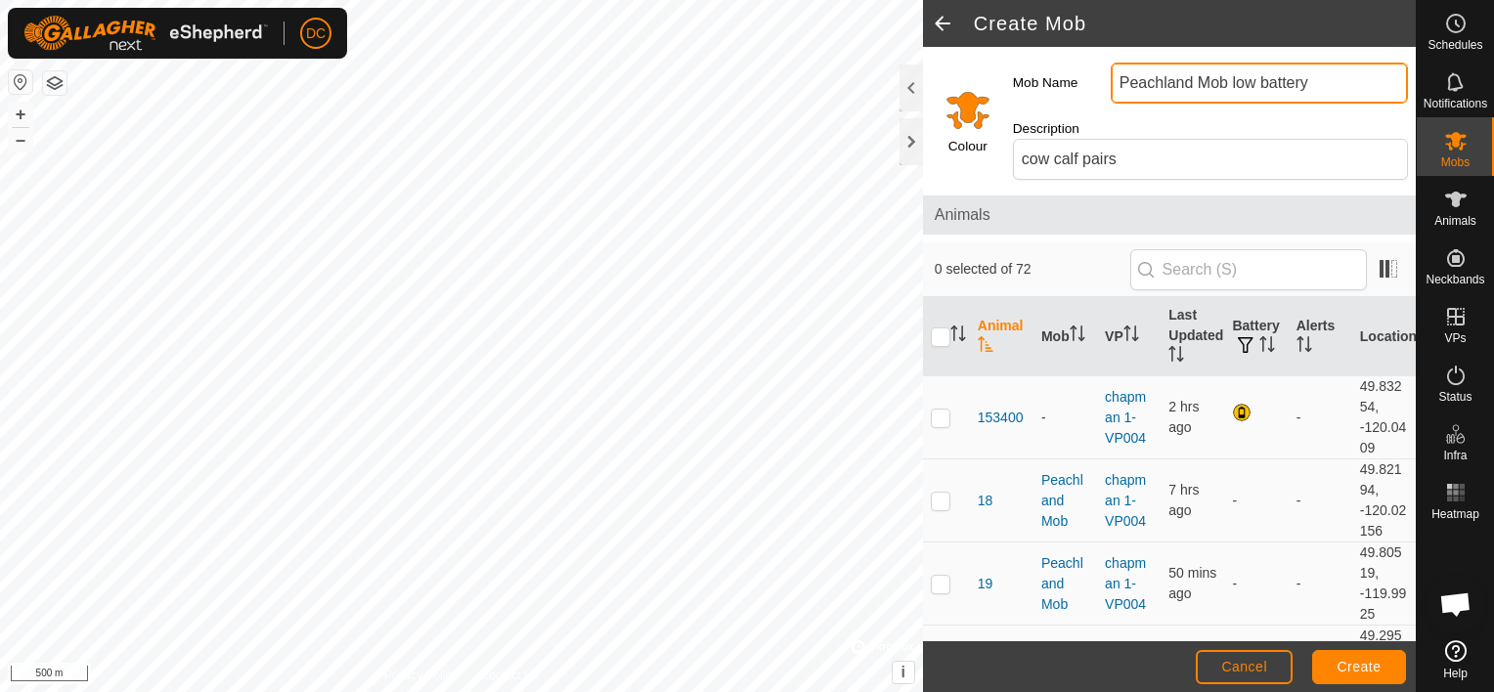
type input "Peachland Mob low battery"
click at [1353, 667] on span "Create" at bounding box center [1360, 667] width 44 height 16
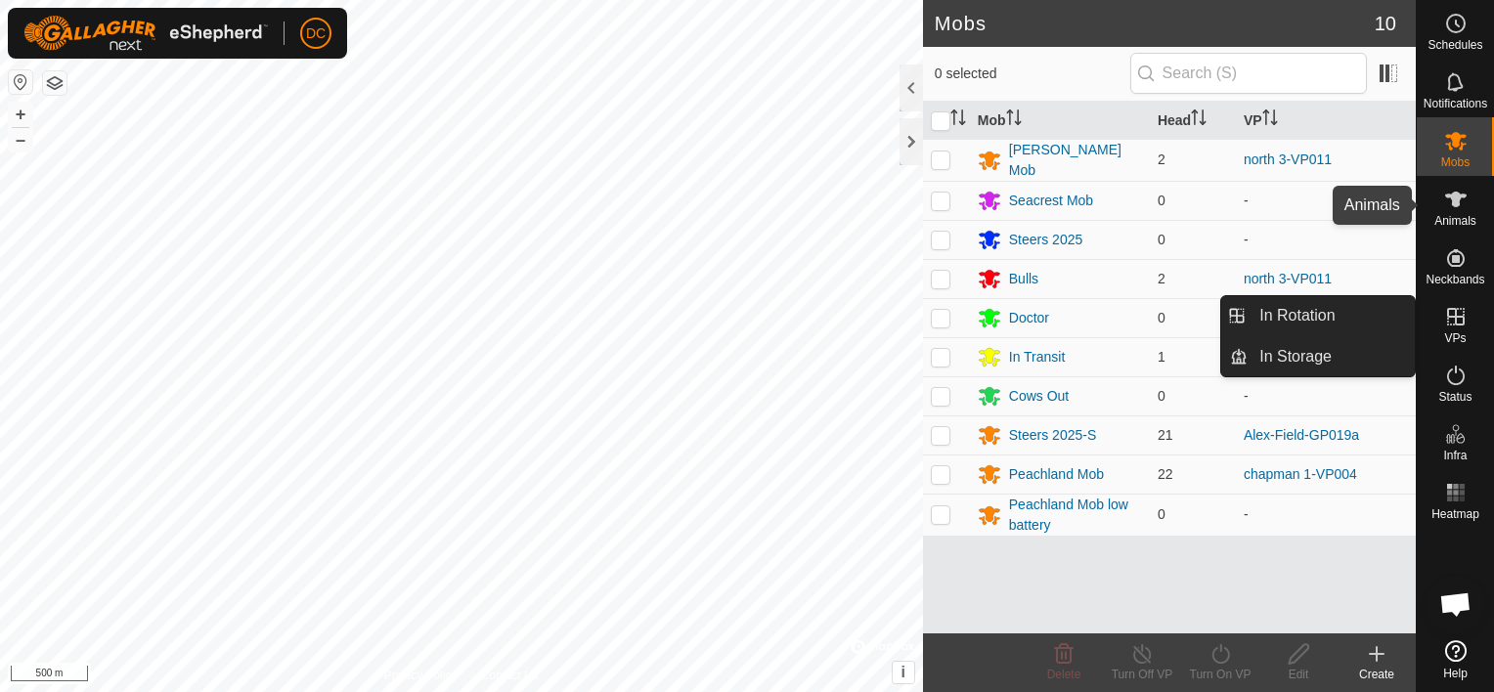
click at [1460, 199] on icon at bounding box center [1455, 199] width 23 height 23
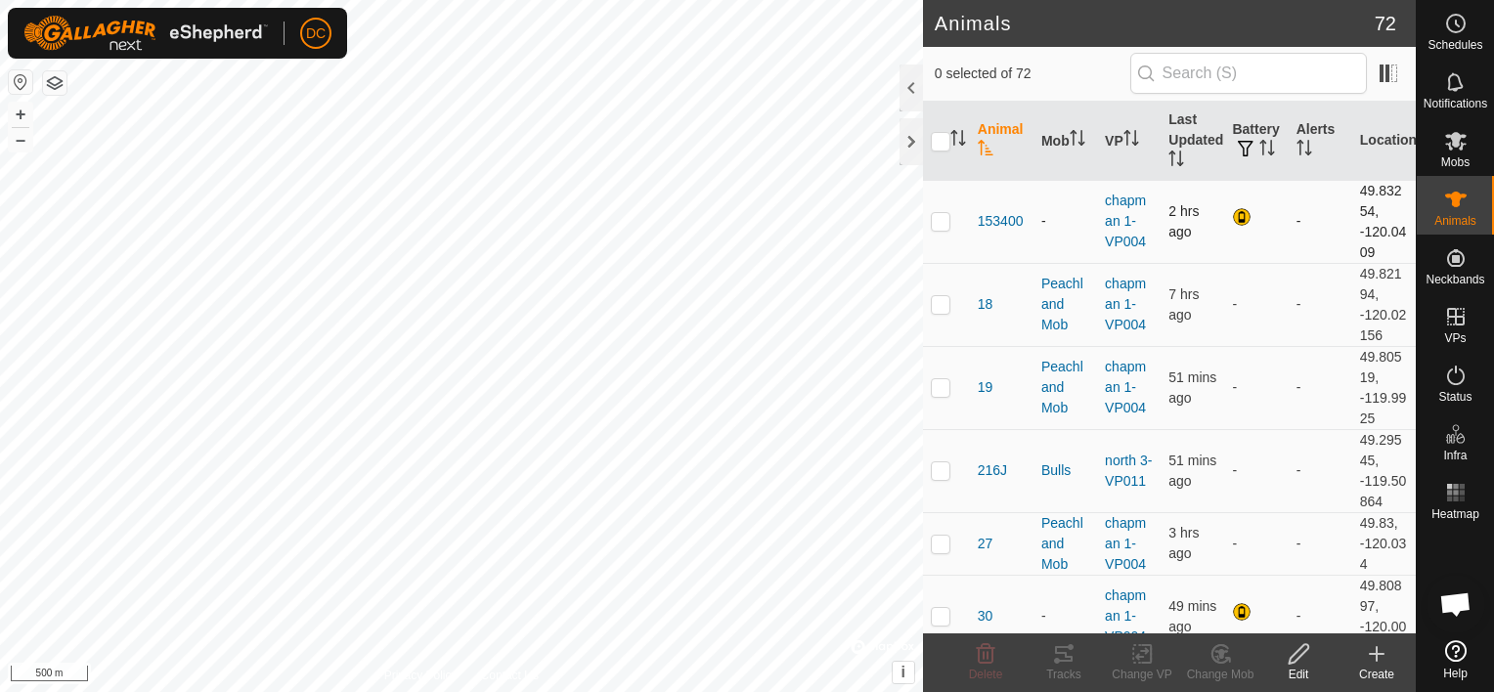
click at [937, 215] on p-checkbox at bounding box center [941, 221] width 20 height 16
checkbox input "true"
click at [943, 614] on p-checkbox at bounding box center [941, 616] width 20 height 16
checkbox input "true"
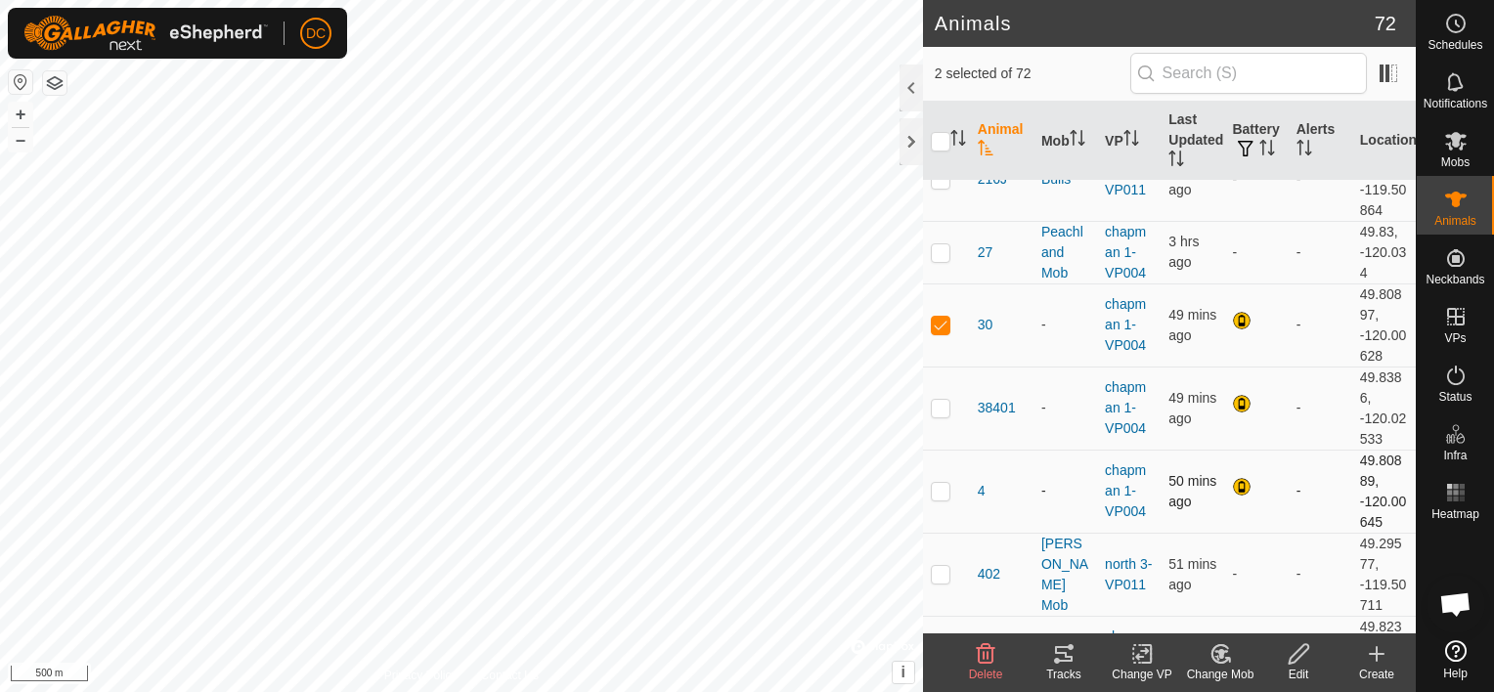
scroll to position [293, 0]
click at [938, 407] on p-checkbox at bounding box center [941, 406] width 20 height 16
checkbox input "true"
click at [943, 485] on p-checkbox at bounding box center [941, 489] width 20 height 16
checkbox input "true"
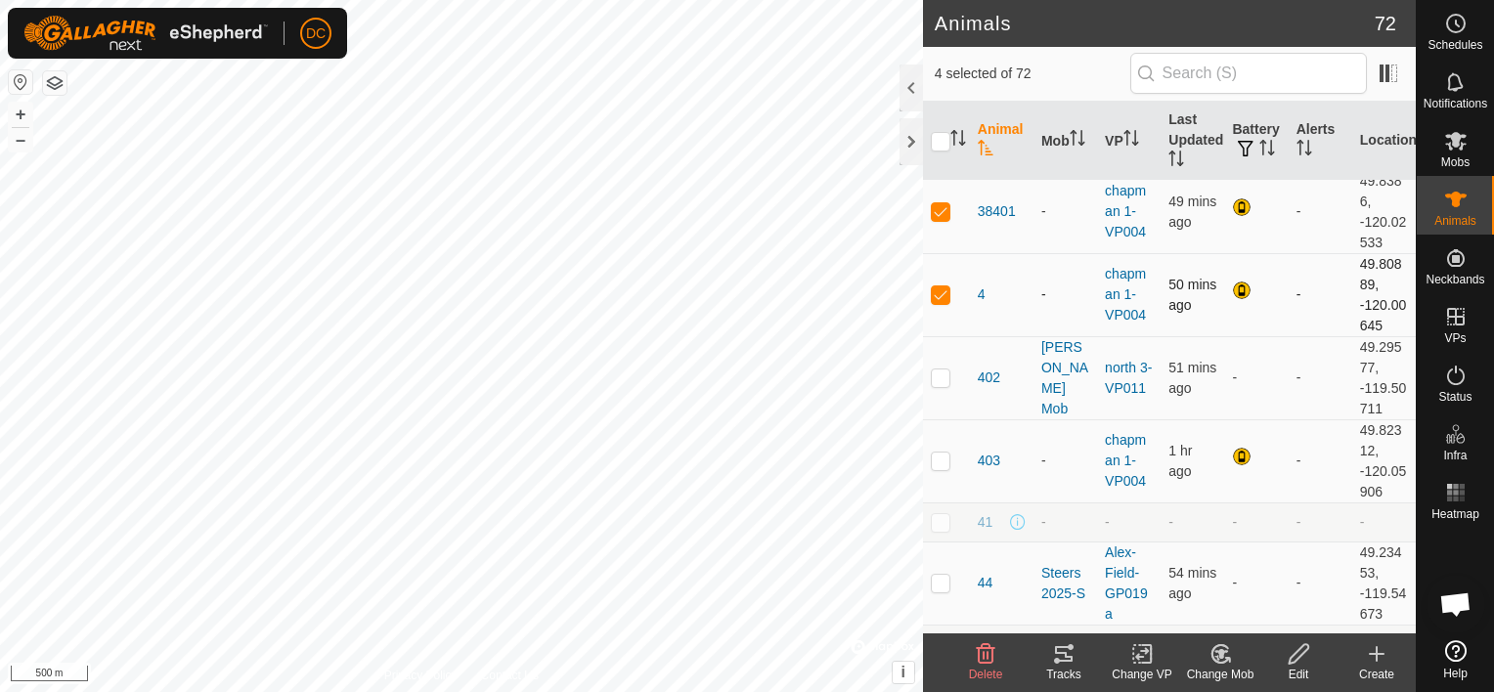
scroll to position [489, 0]
click at [939, 454] on p-checkbox at bounding box center [941, 460] width 20 height 16
checkbox input "true"
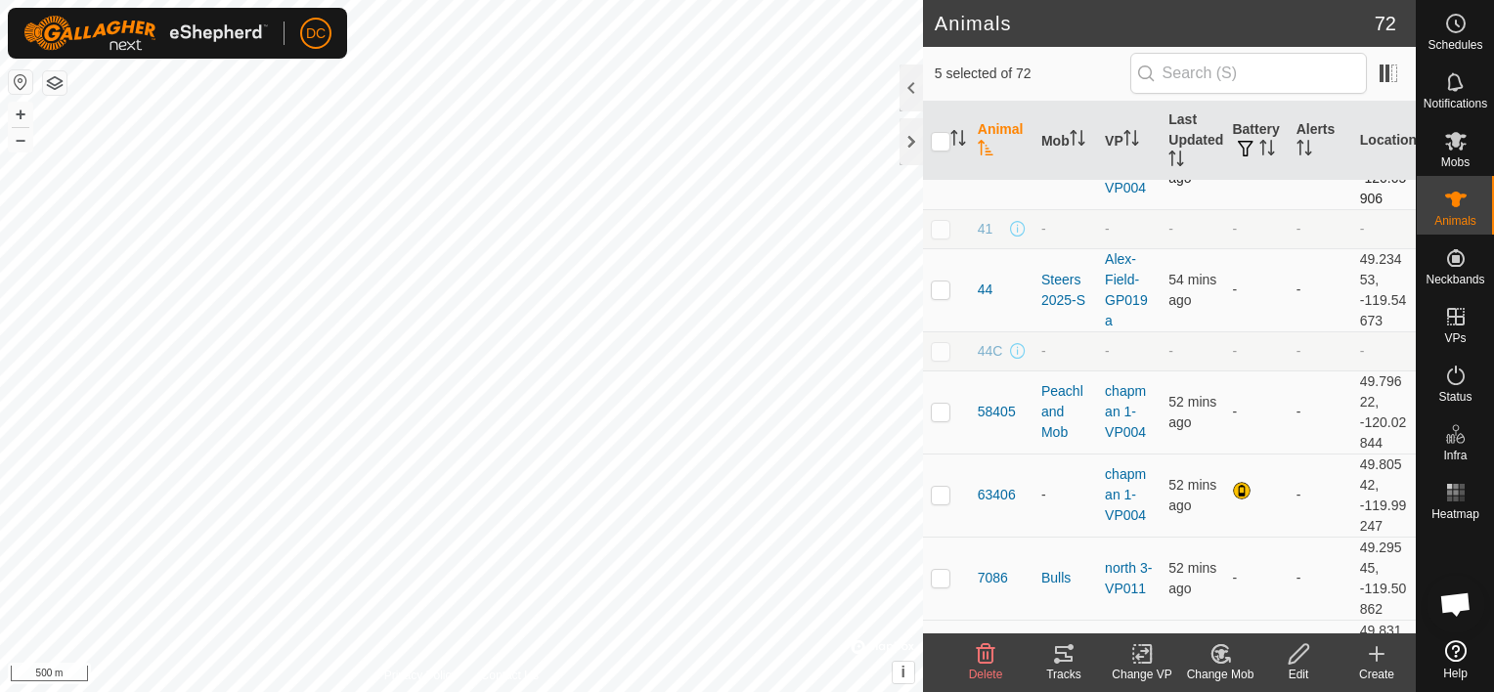
scroll to position [782, 0]
click at [942, 489] on p-checkbox at bounding box center [941, 494] width 20 height 16
checkbox input "true"
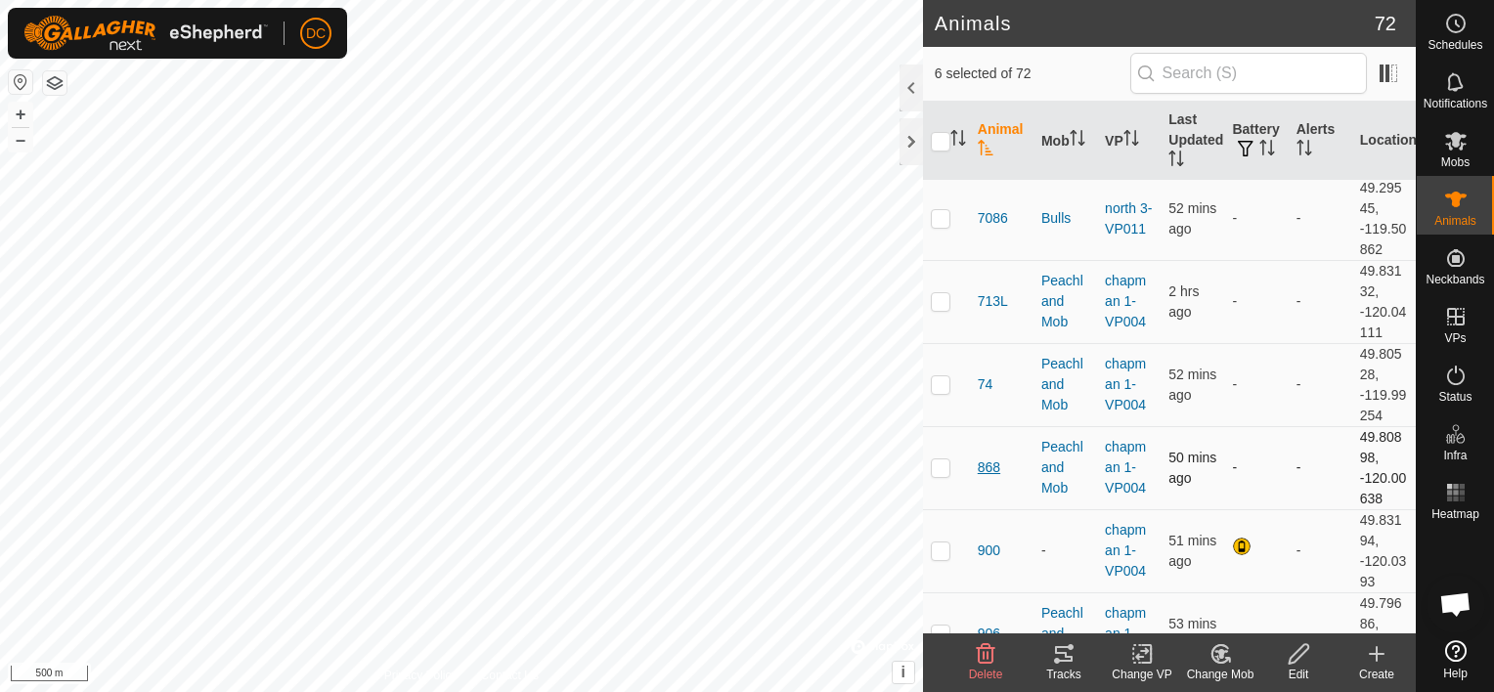
scroll to position [1173, 0]
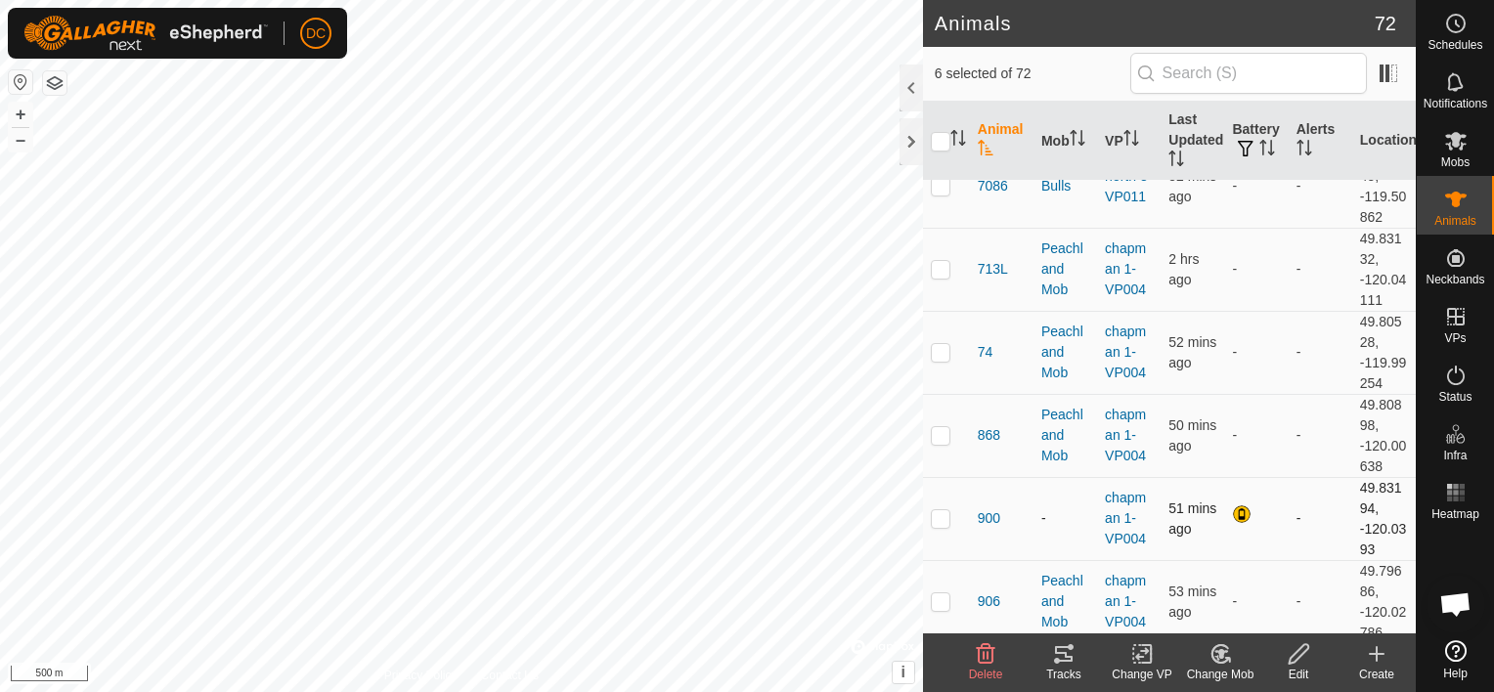
click at [944, 516] on p-checkbox at bounding box center [941, 518] width 20 height 16
checkbox input "true"
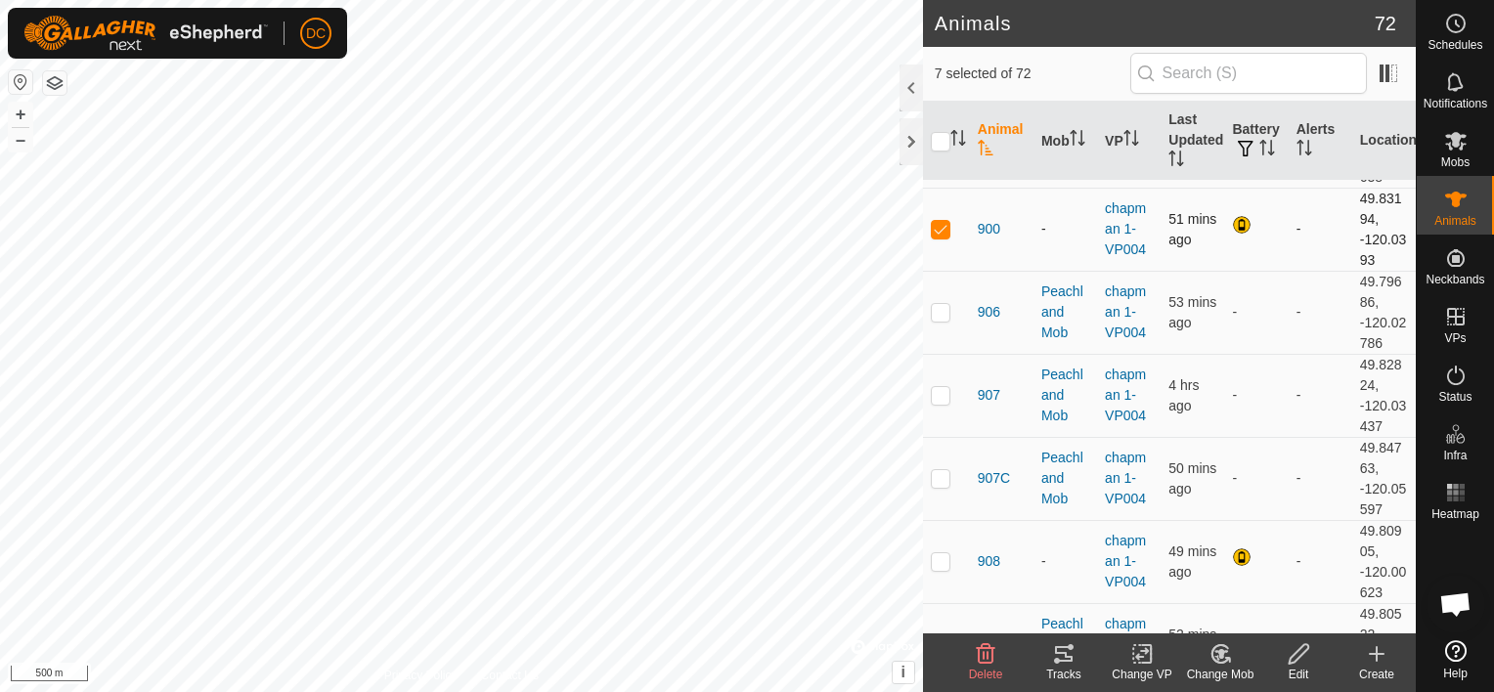
scroll to position [1467, 0]
drag, startPoint x: 933, startPoint y: 549, endPoint x: 974, endPoint y: 549, distance: 41.1
click at [934, 549] on p-checkbox at bounding box center [941, 557] width 20 height 16
checkbox input "true"
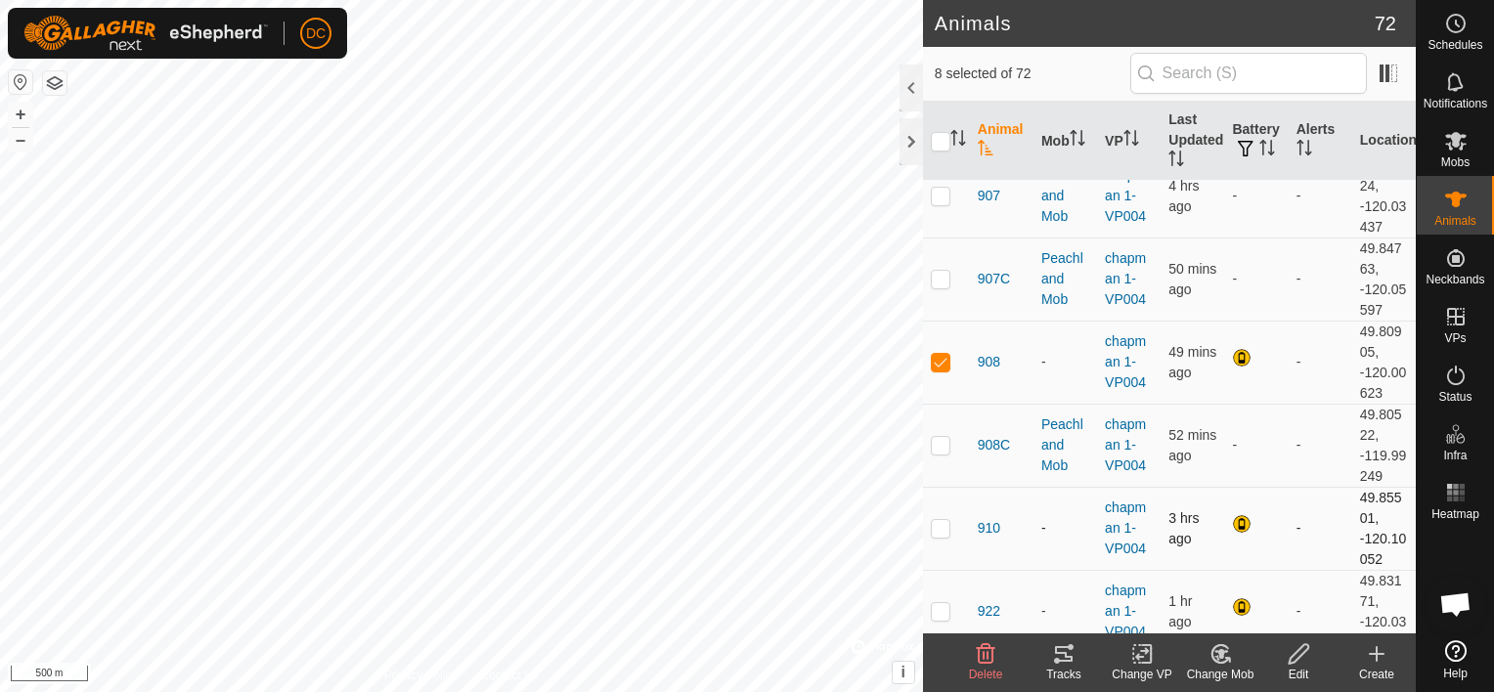
click at [942, 524] on p-checkbox at bounding box center [941, 528] width 20 height 16
checkbox input "true"
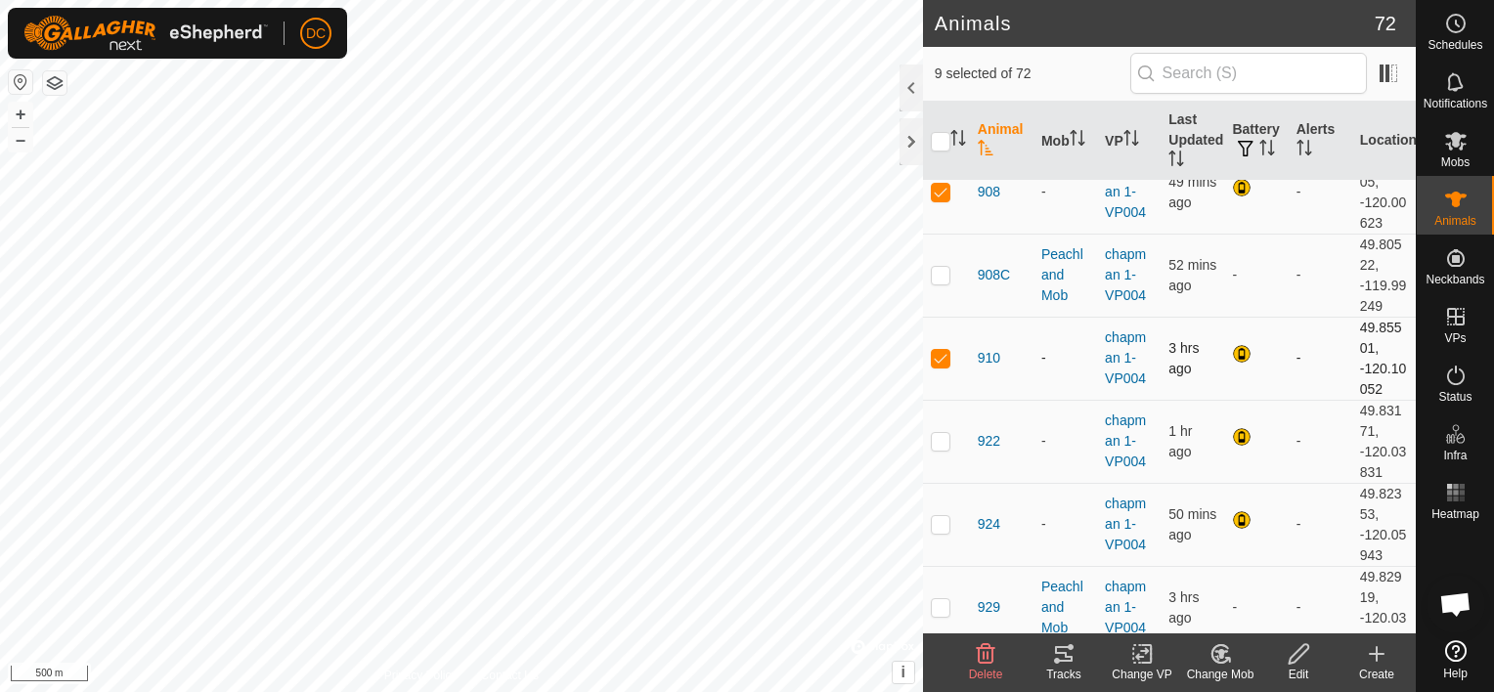
scroll to position [1858, 0]
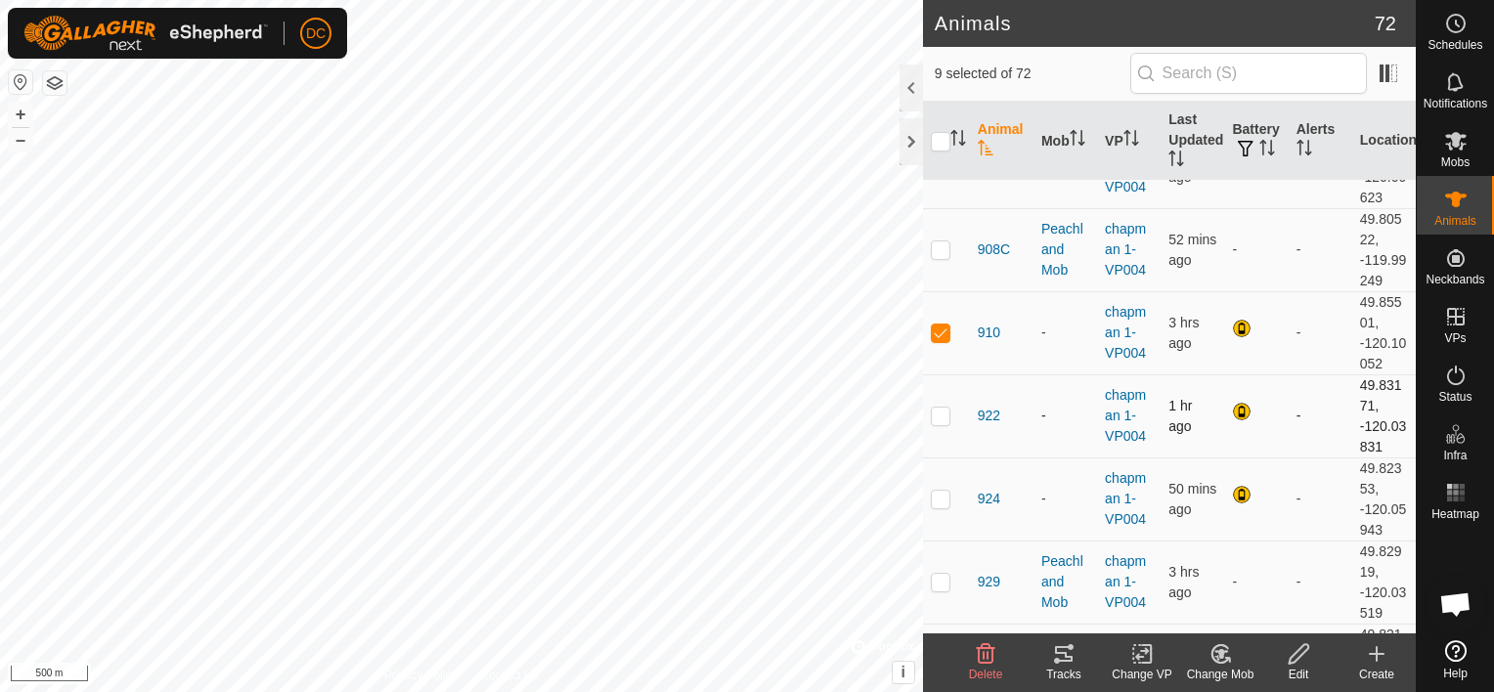
click at [941, 414] on p-checkbox at bounding box center [941, 416] width 20 height 16
checkbox input "true"
click at [944, 494] on p-checkbox at bounding box center [941, 499] width 20 height 16
checkbox input "true"
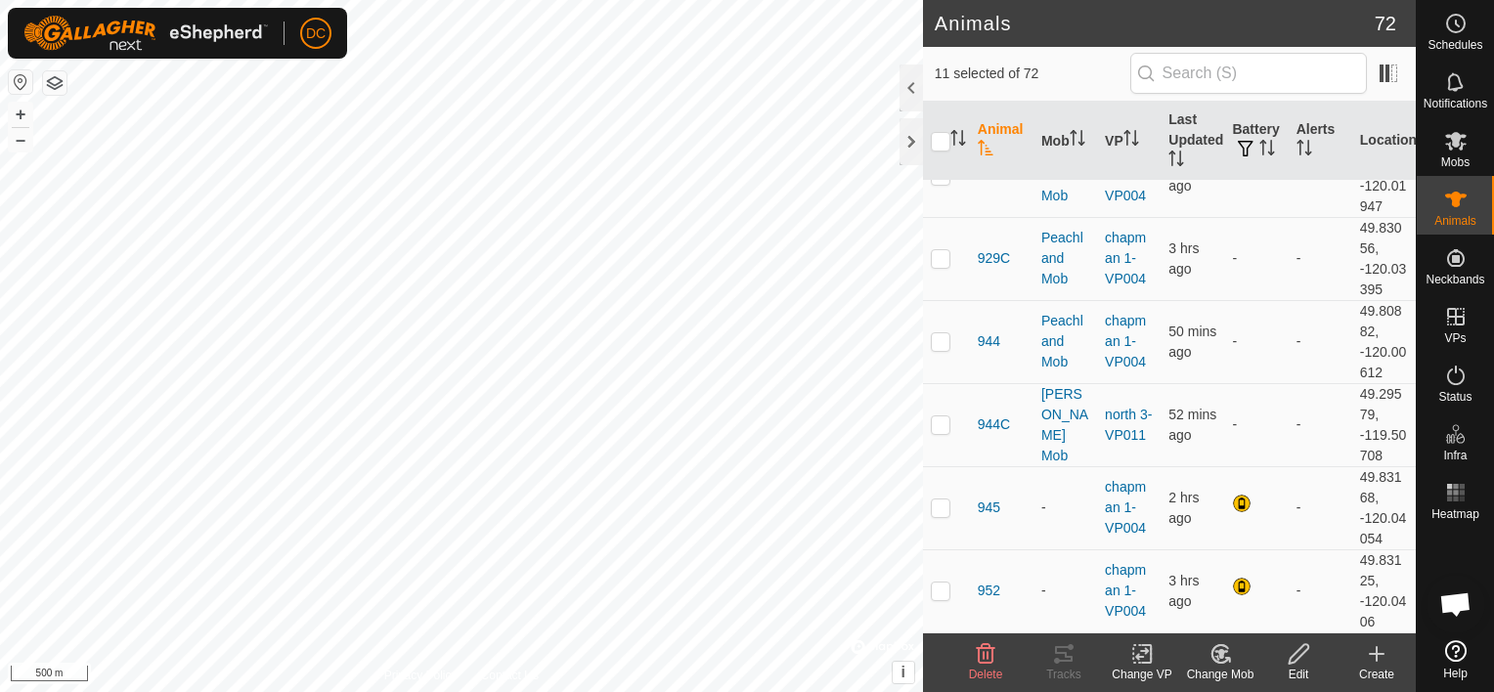
scroll to position [2444, 0]
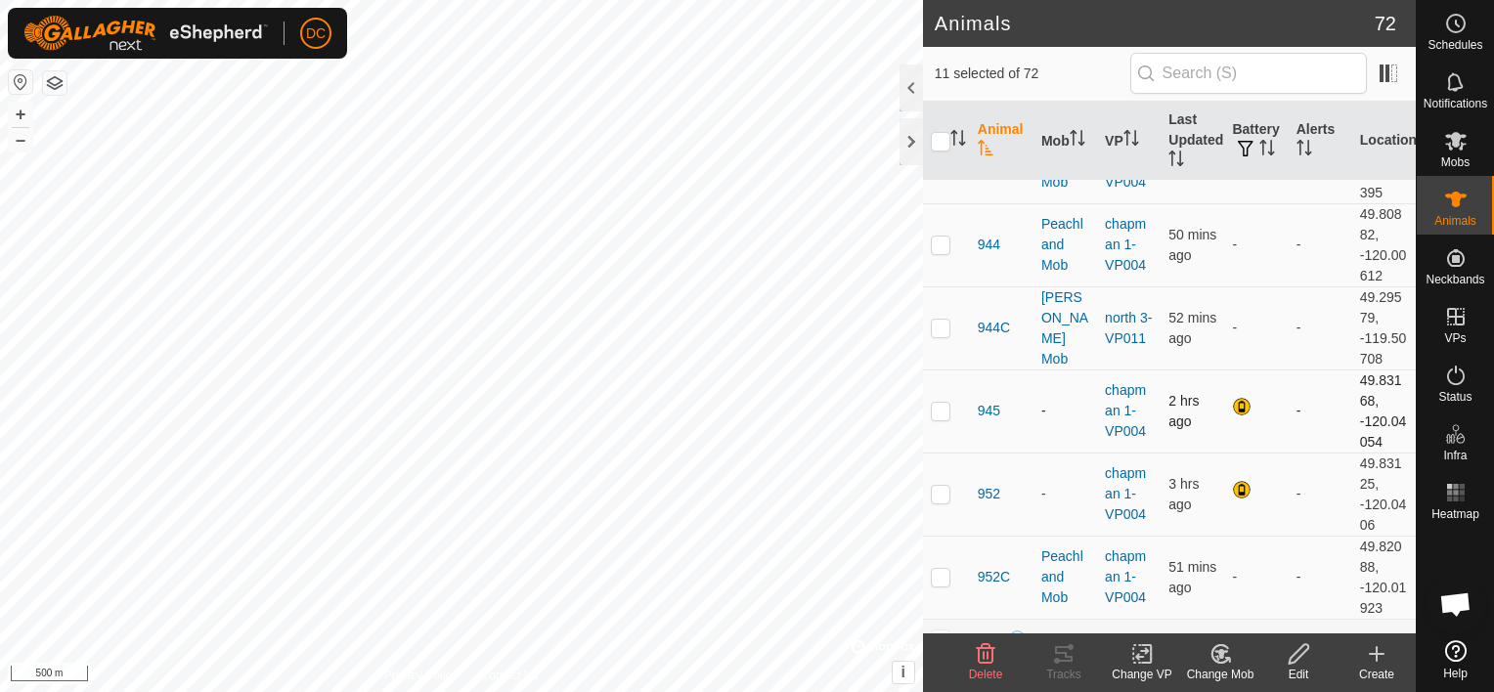
click at [935, 403] on p-checkbox at bounding box center [941, 411] width 20 height 16
checkbox input "true"
click at [938, 486] on p-checkbox at bounding box center [941, 494] width 20 height 16
checkbox input "true"
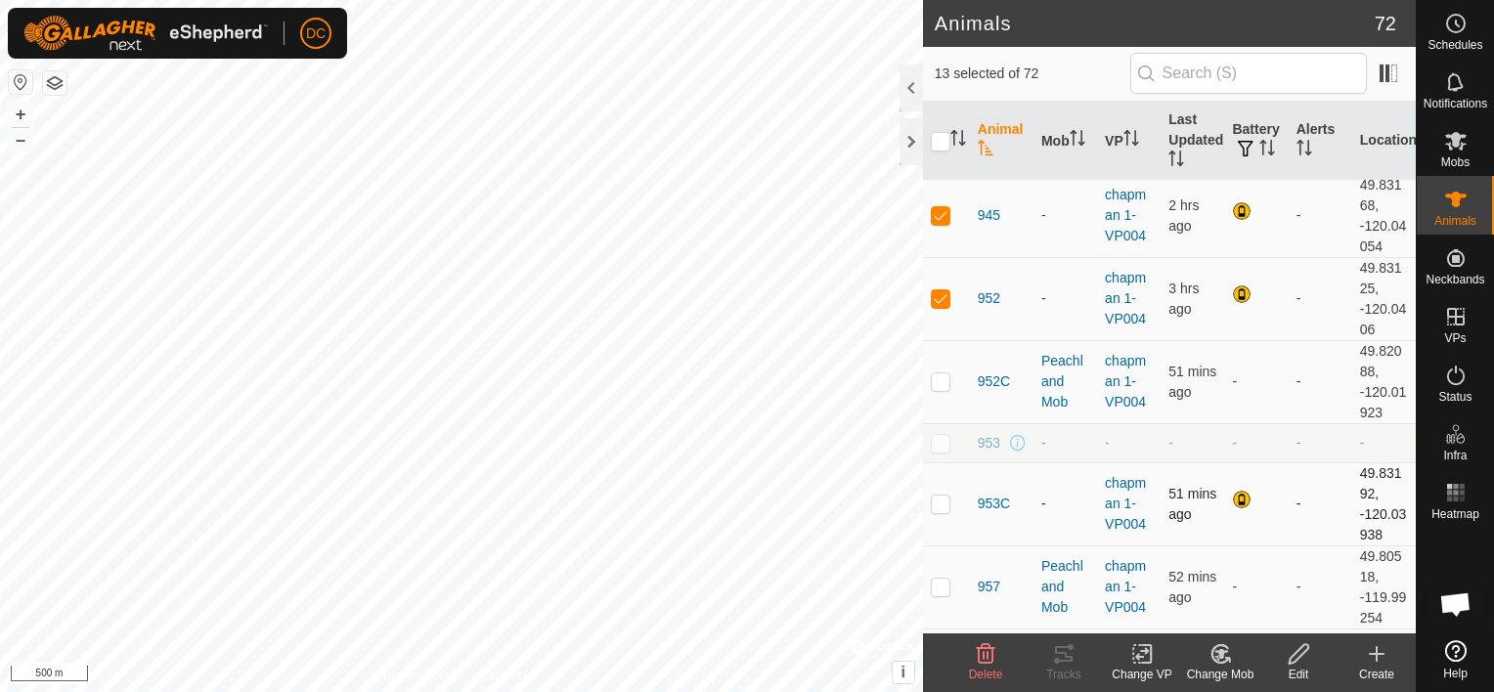
click at [939, 496] on p-checkbox at bounding box center [941, 504] width 20 height 16
checkbox input "true"
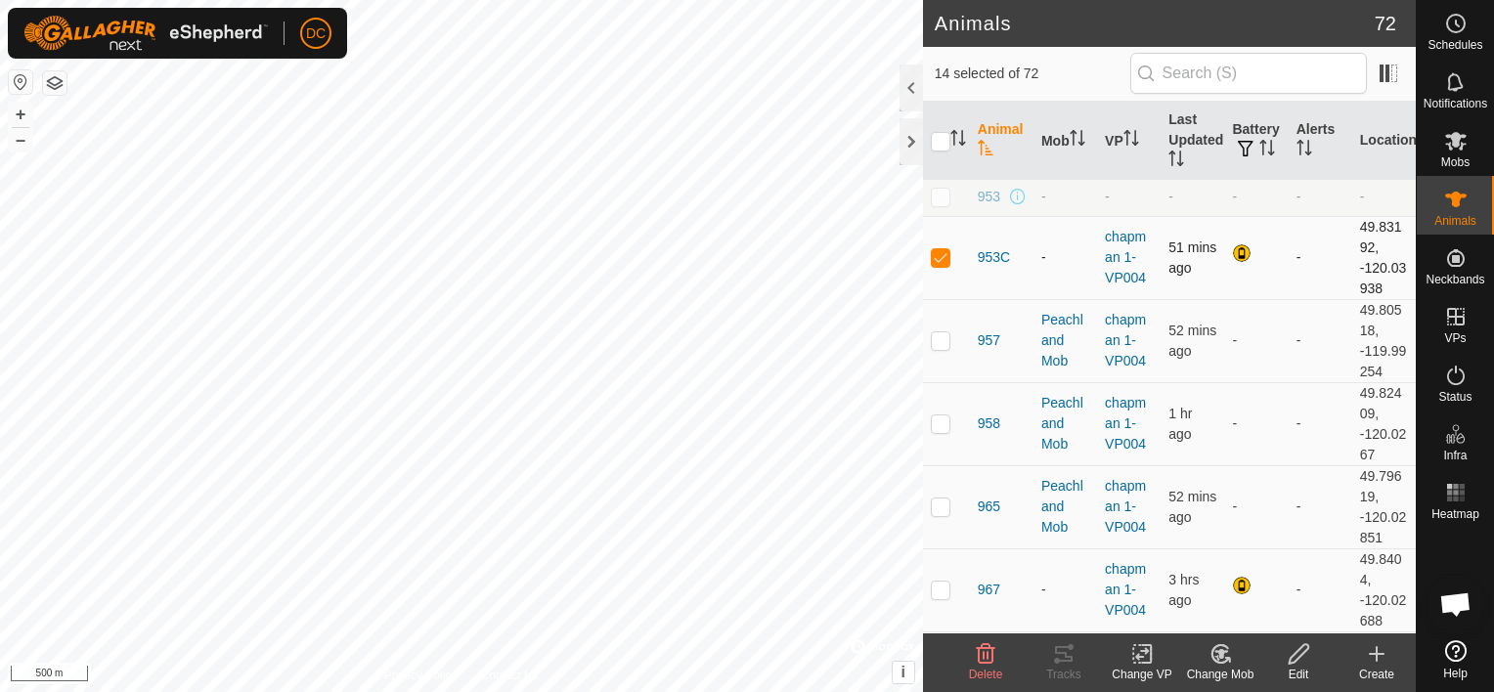
scroll to position [2933, 0]
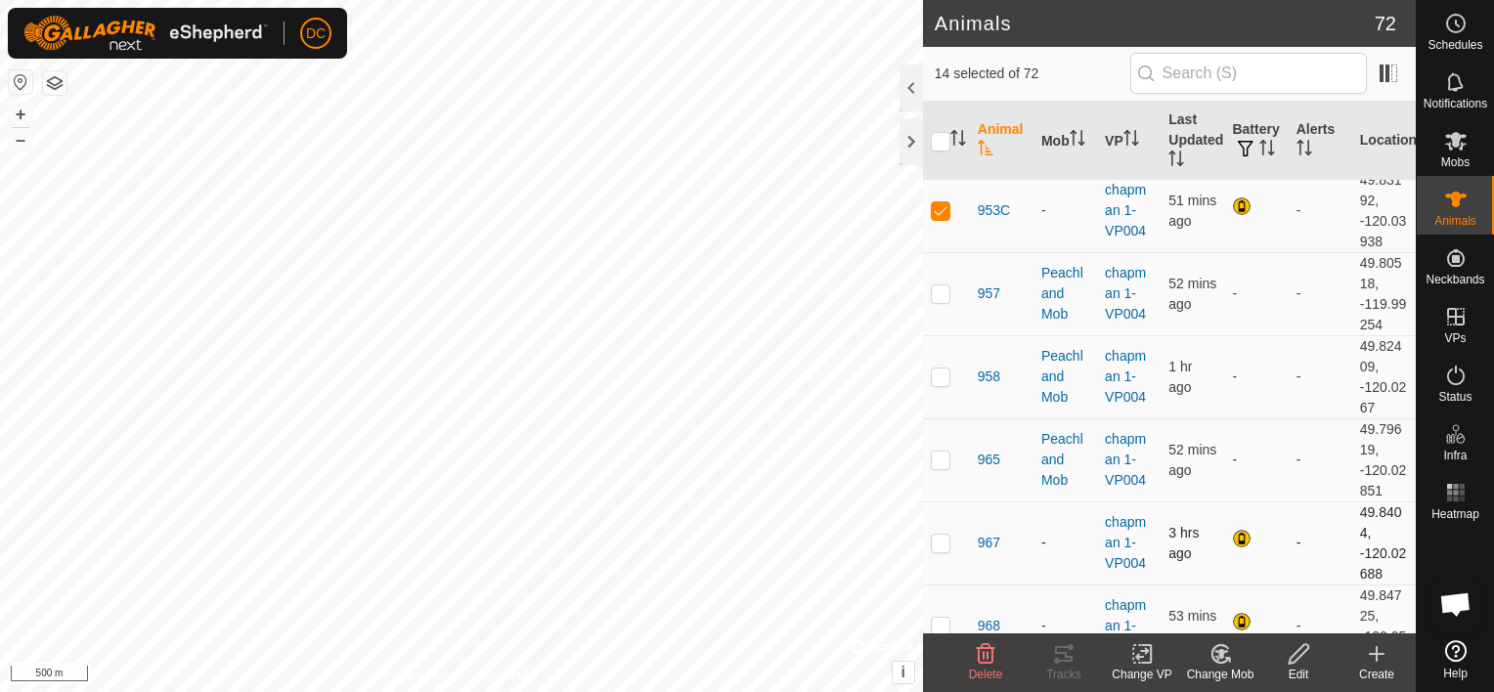
click at [947, 536] on p-checkbox at bounding box center [941, 543] width 20 height 16
checkbox input "true"
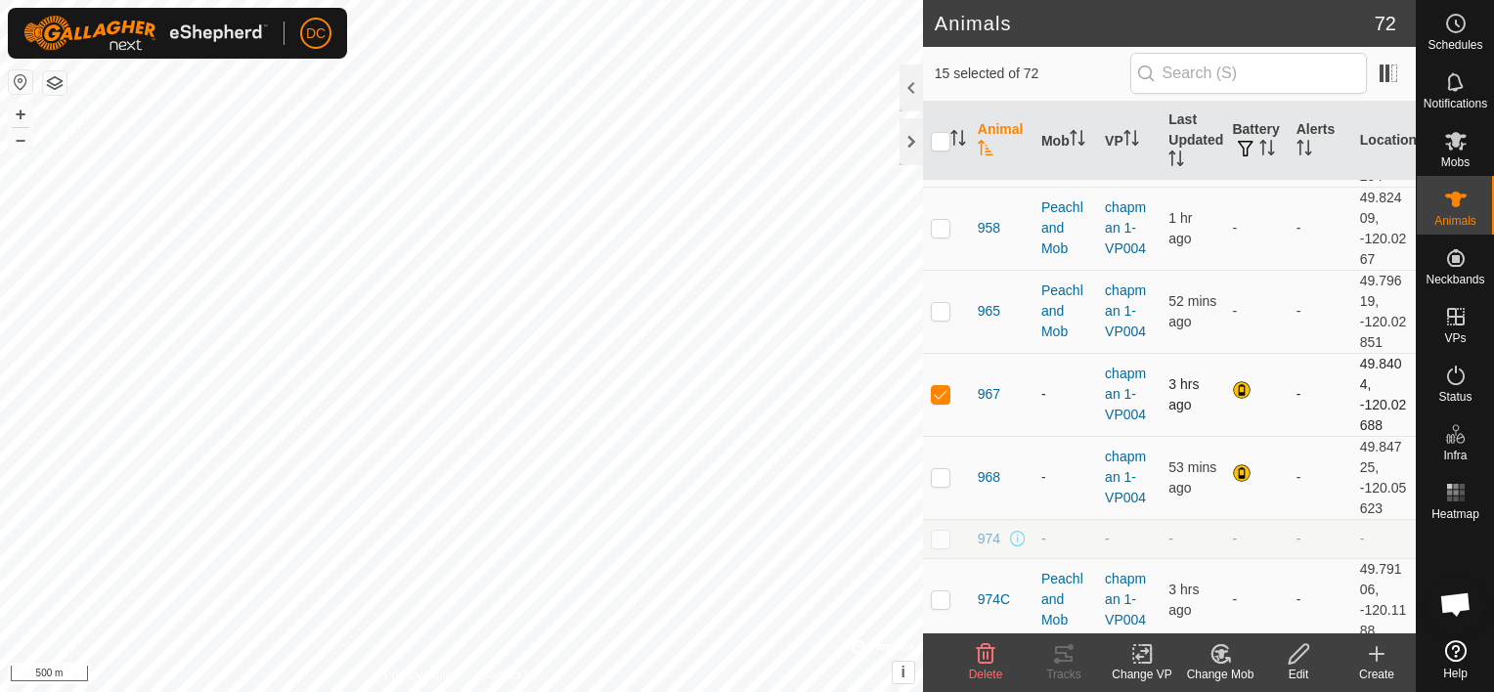
scroll to position [3129, 0]
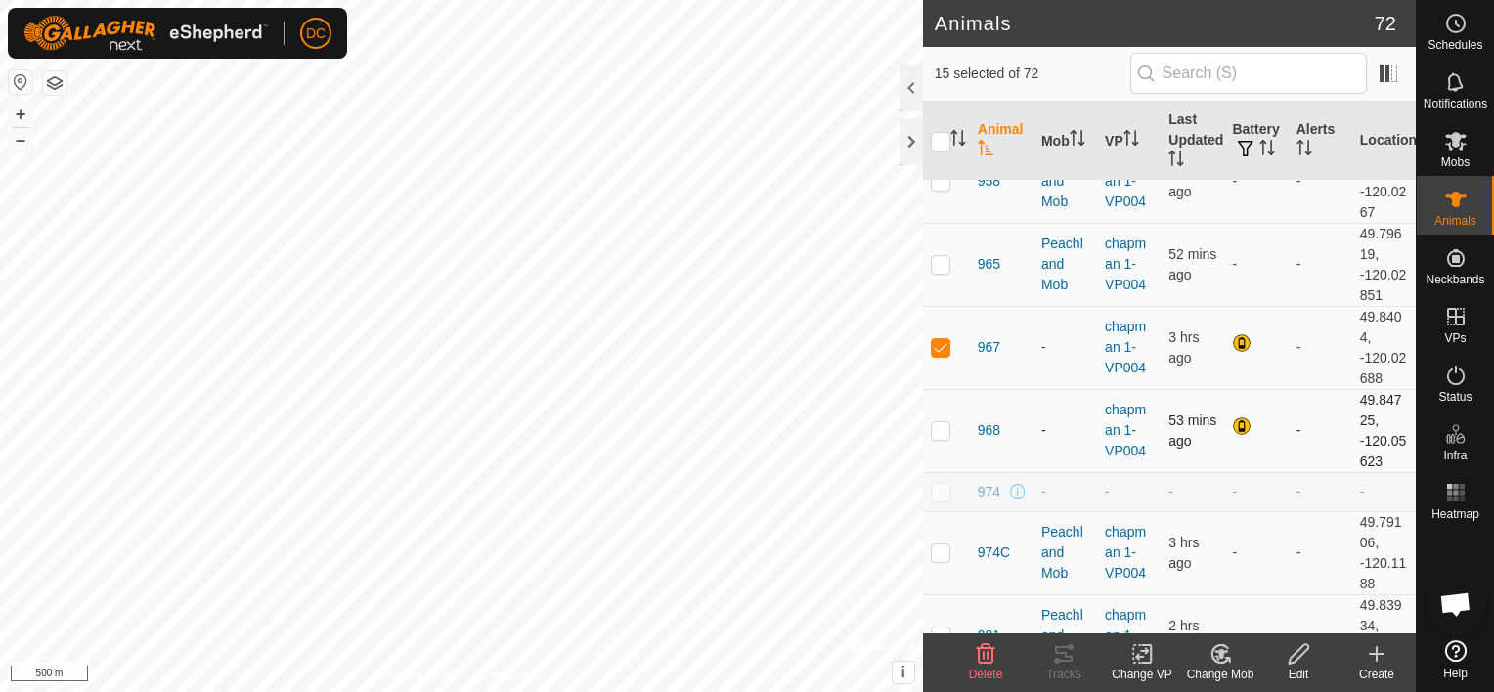
click at [934, 422] on p-checkbox at bounding box center [941, 430] width 20 height 16
checkbox input "true"
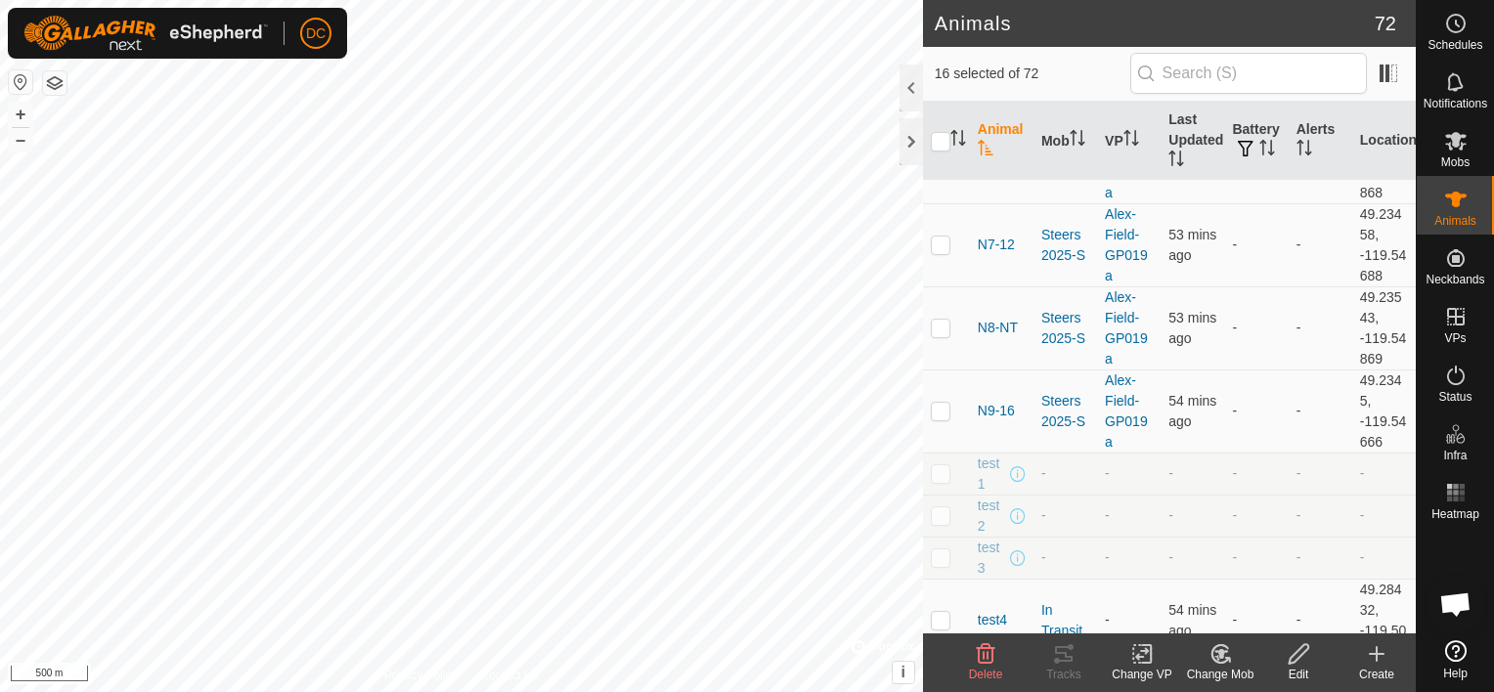
scroll to position [5153, 0]
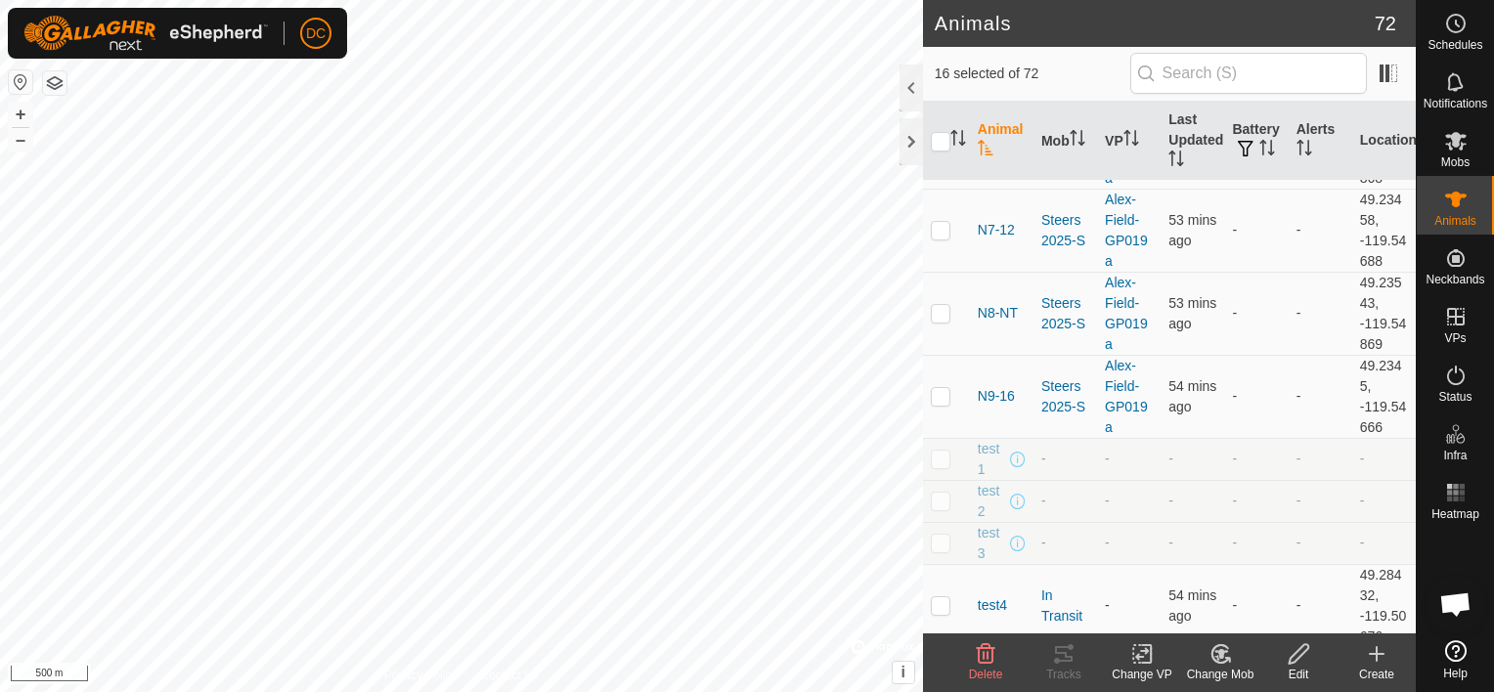
click at [1220, 659] on icon at bounding box center [1220, 653] width 24 height 23
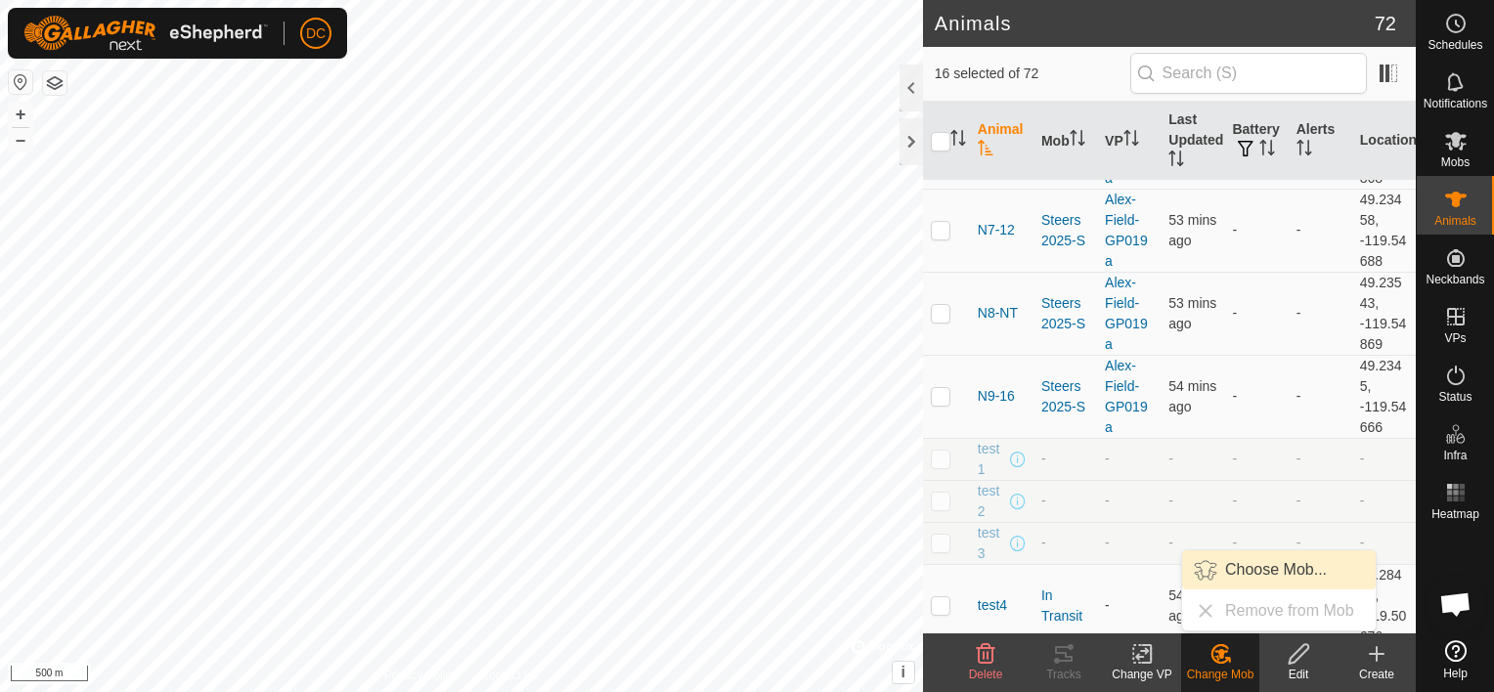
click at [1270, 573] on link "Choose Mob..." at bounding box center [1279, 569] width 194 height 39
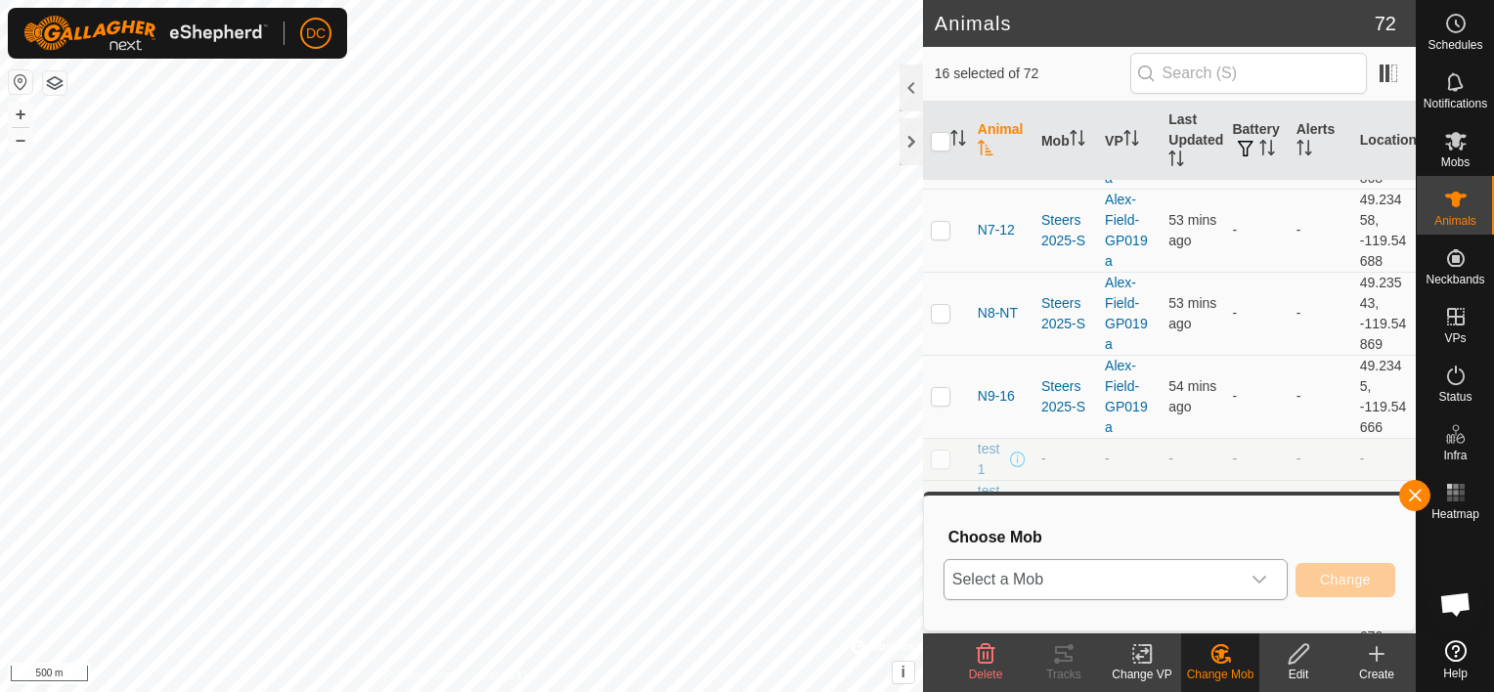
click at [1263, 581] on icon "dropdown trigger" at bounding box center [1259, 580] width 14 height 8
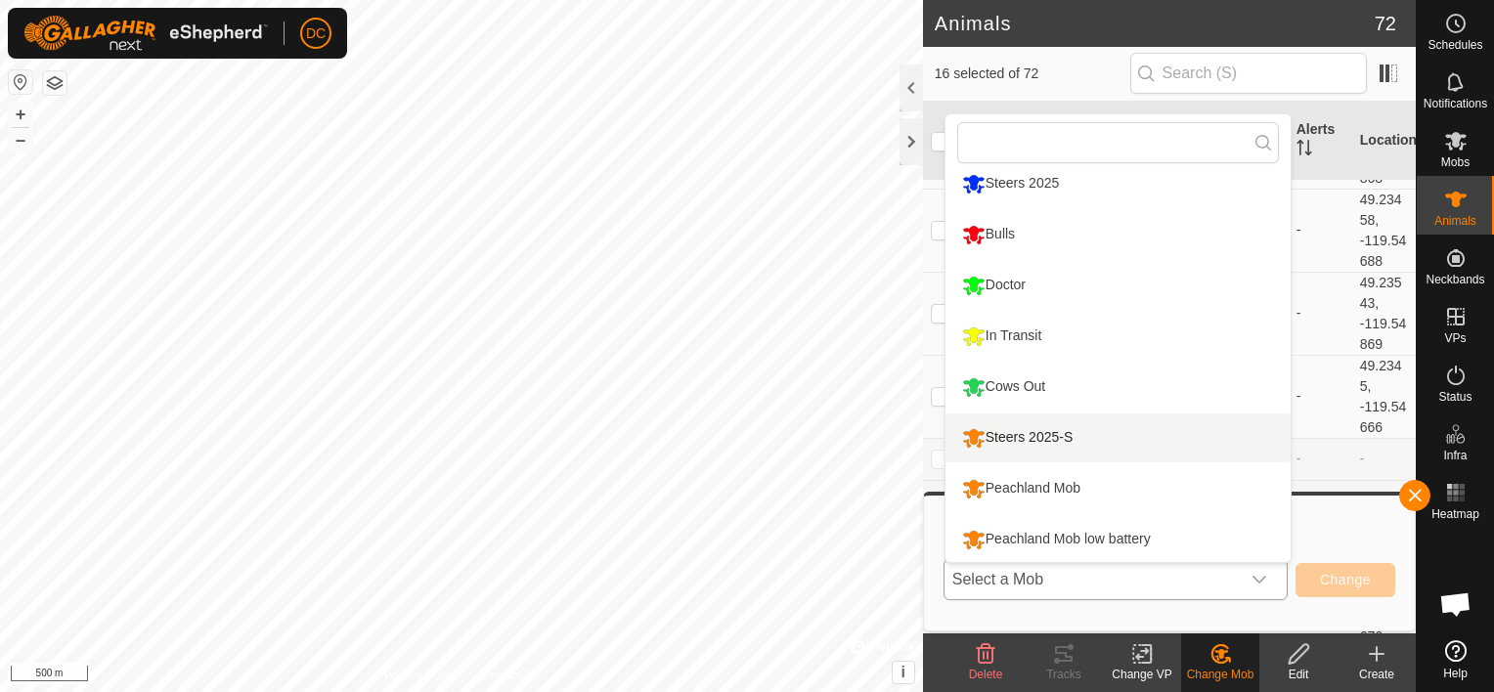
scroll to position [115, 0]
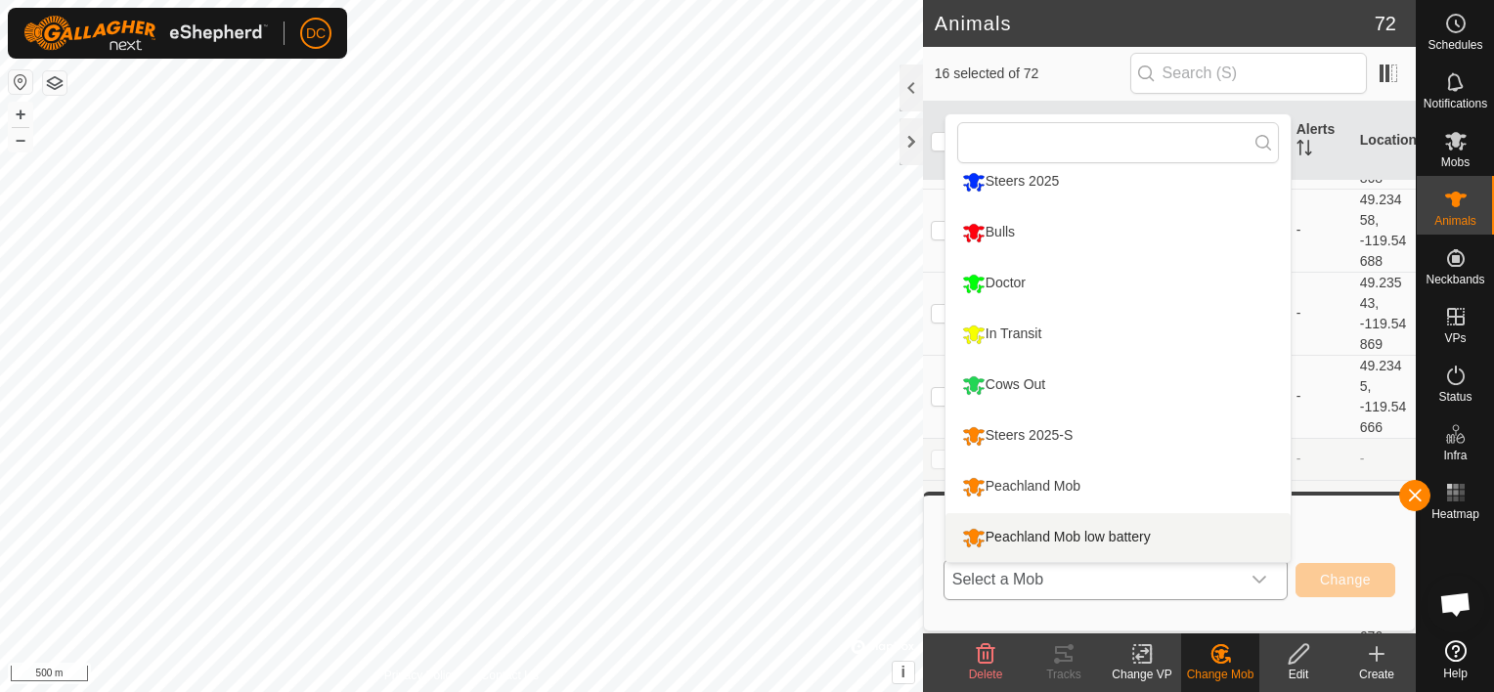
click at [1107, 538] on li "Peachland Mob low battery" at bounding box center [1117, 537] width 345 height 49
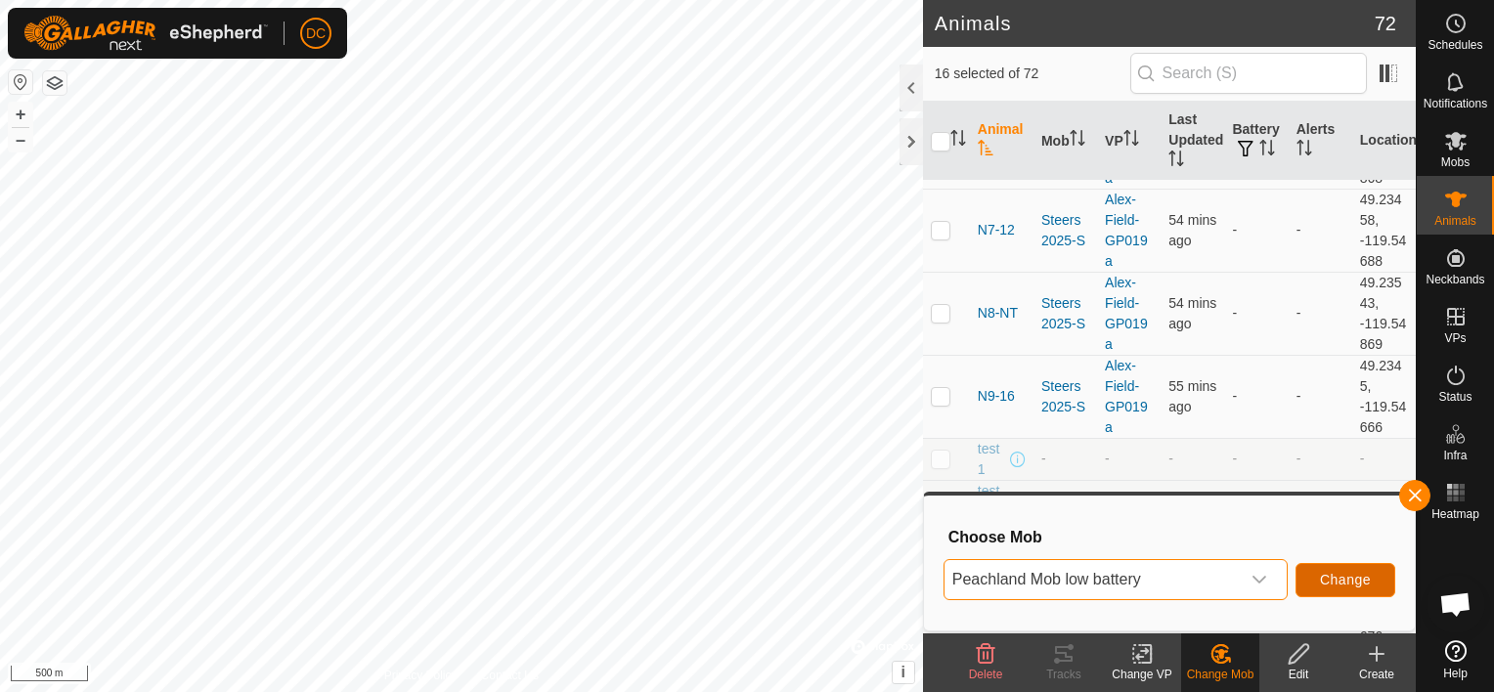
click at [1350, 578] on span "Change" at bounding box center [1345, 580] width 51 height 16
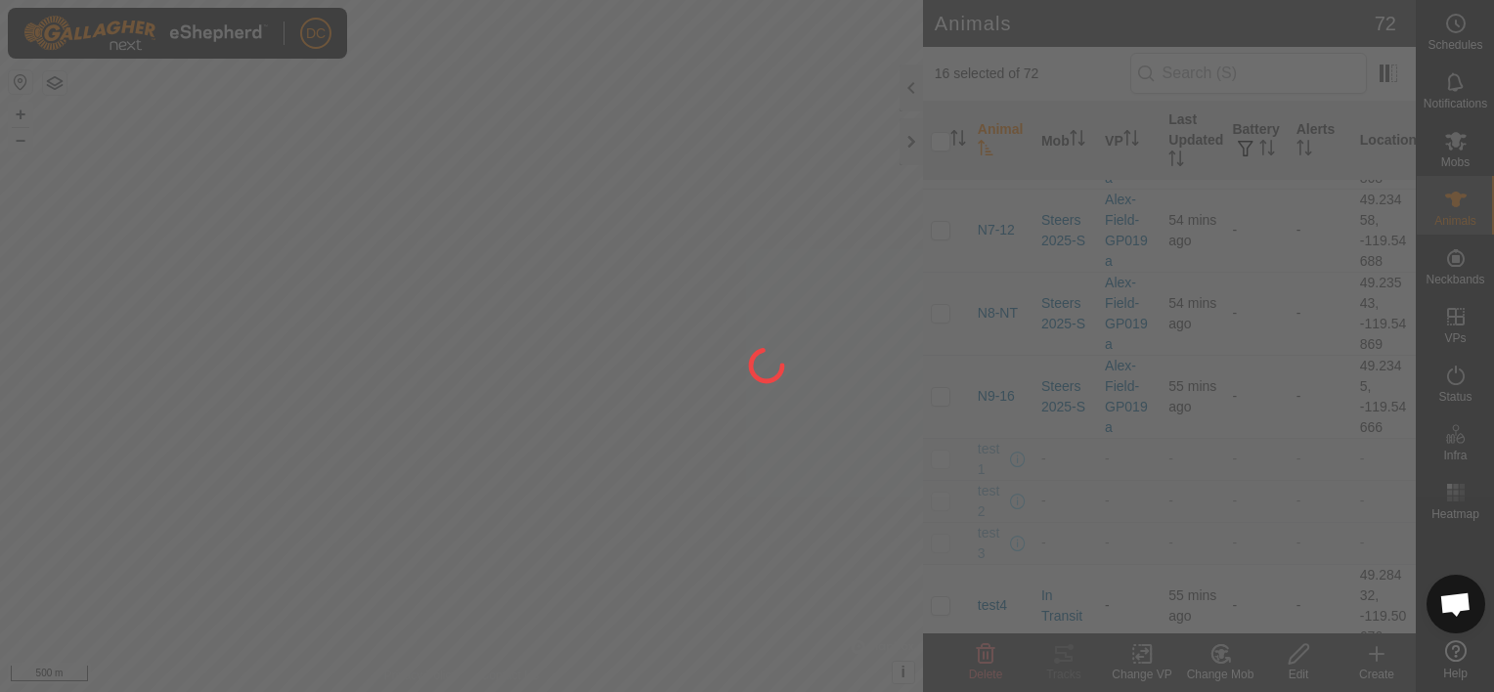
checkbox input "false"
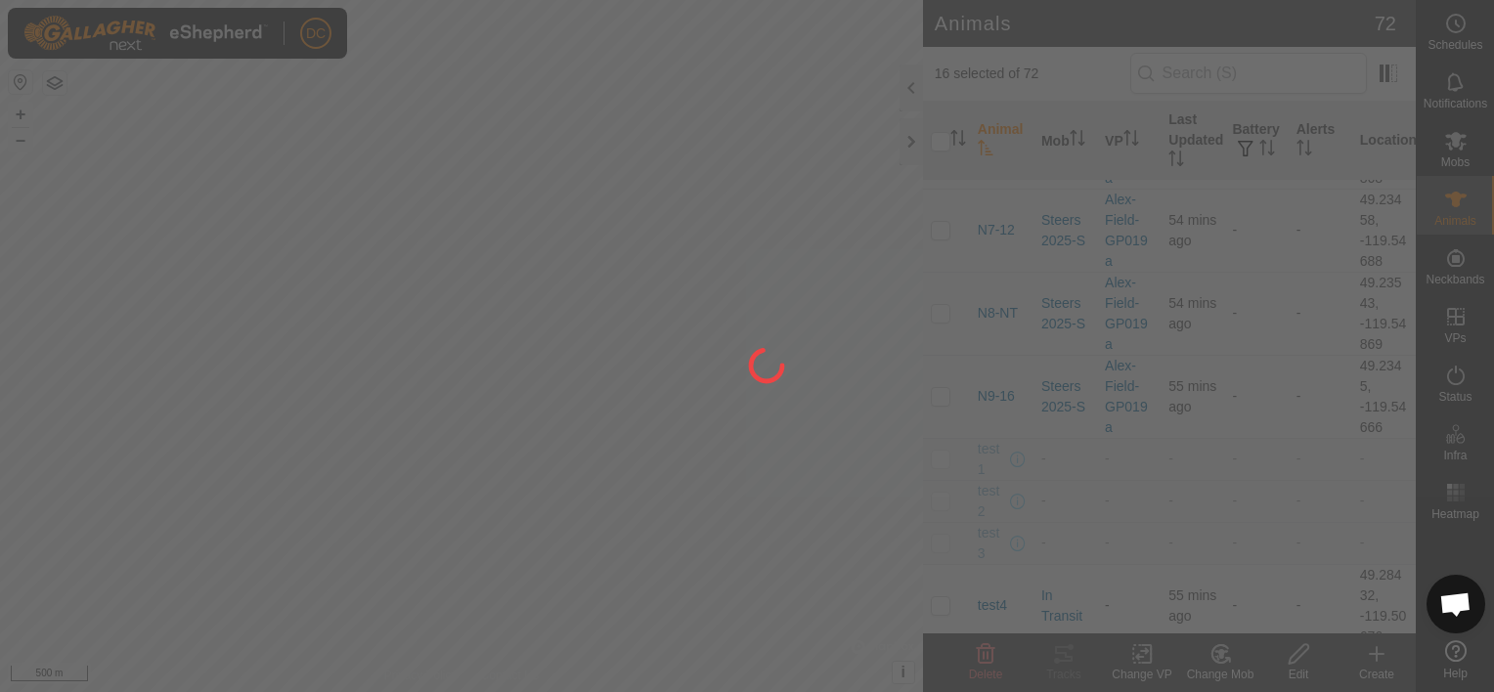
checkbox input "false"
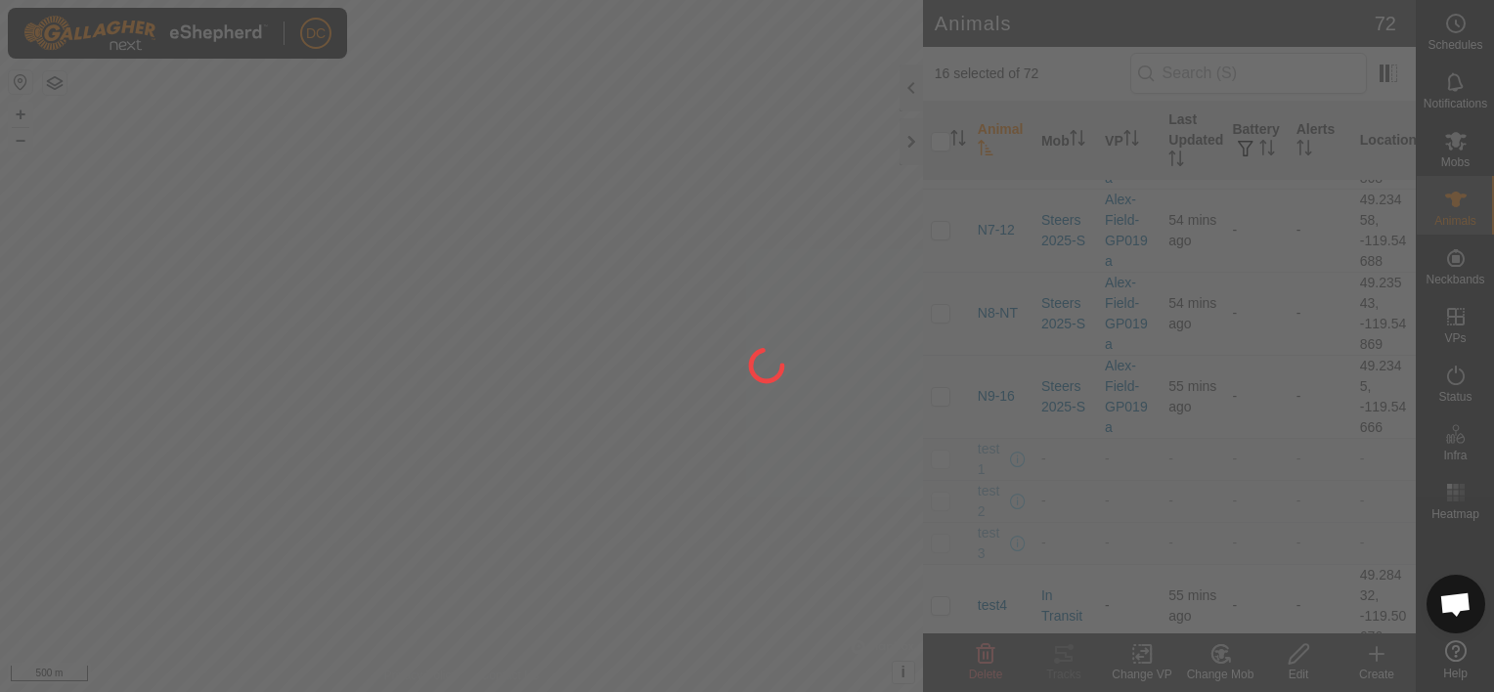
checkbox input "false"
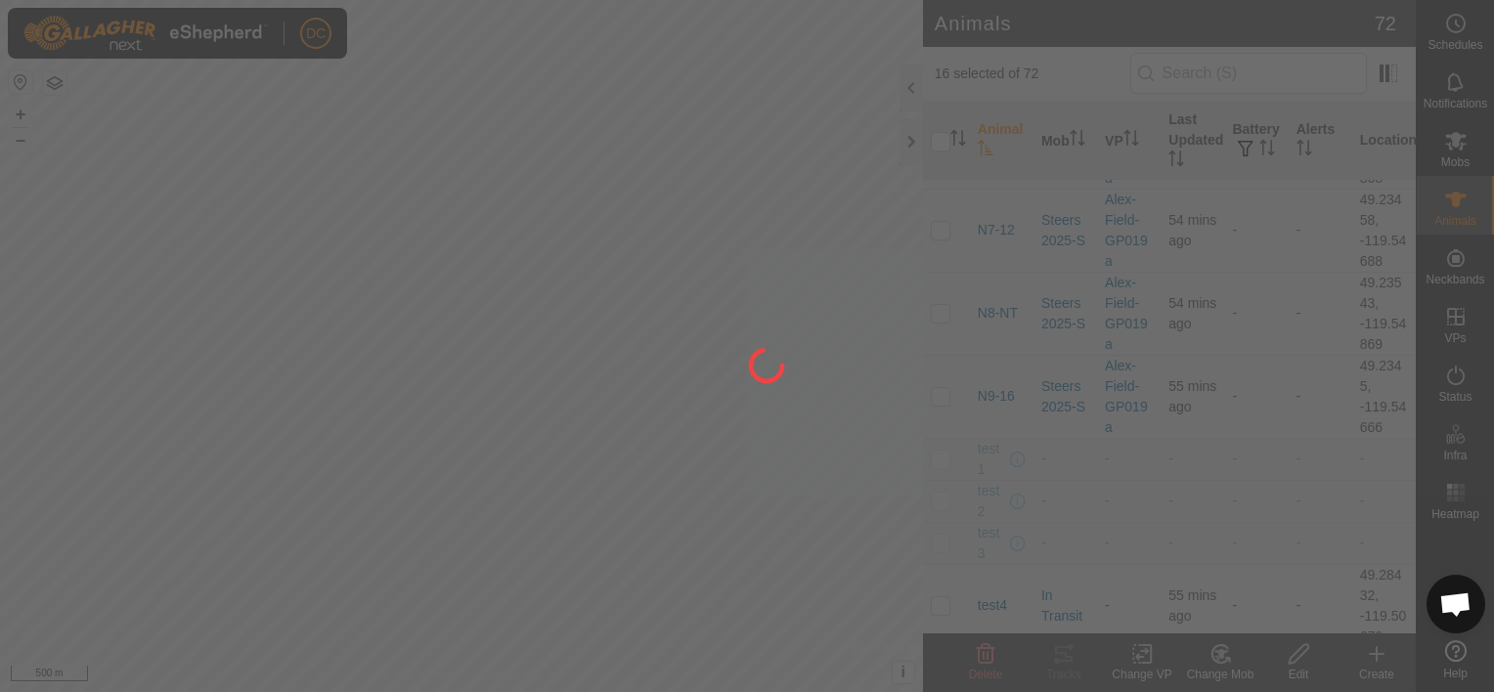
checkbox input "false"
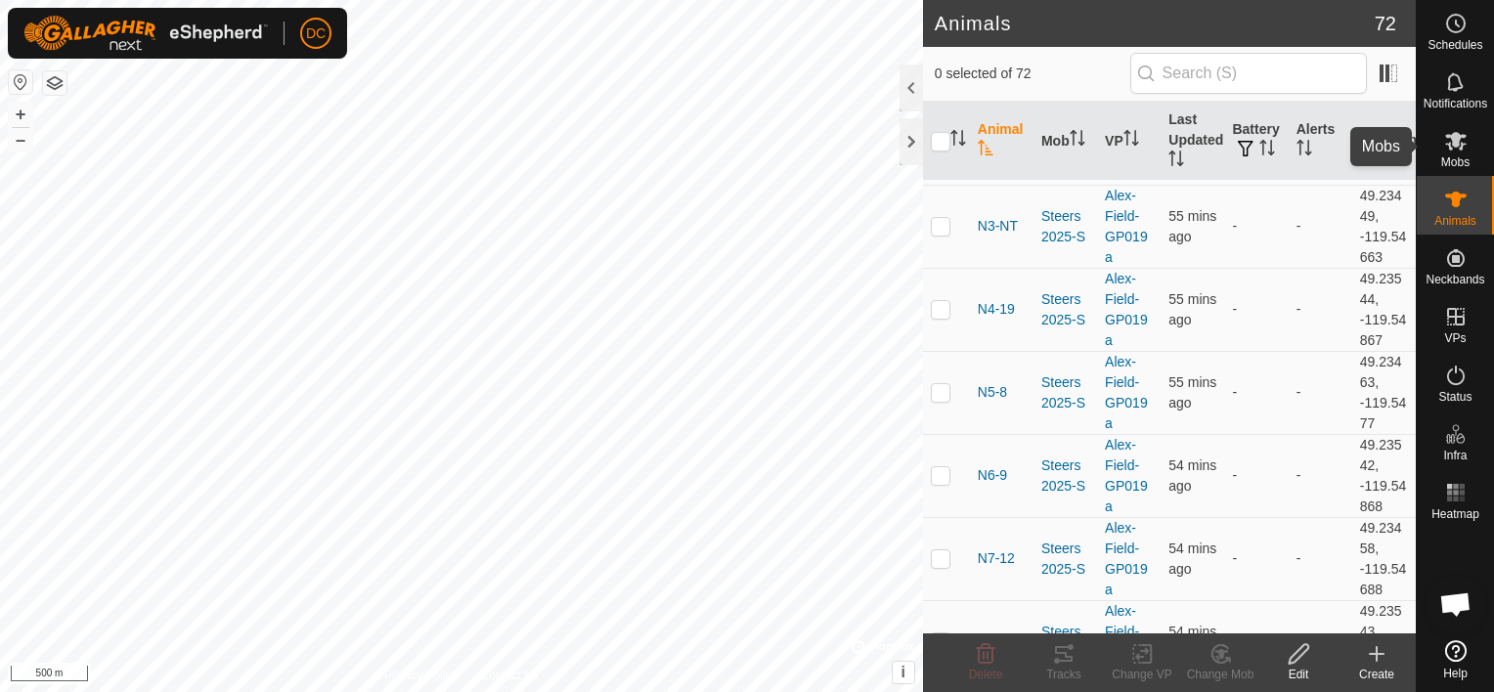
click at [1450, 145] on icon at bounding box center [1455, 140] width 23 height 23
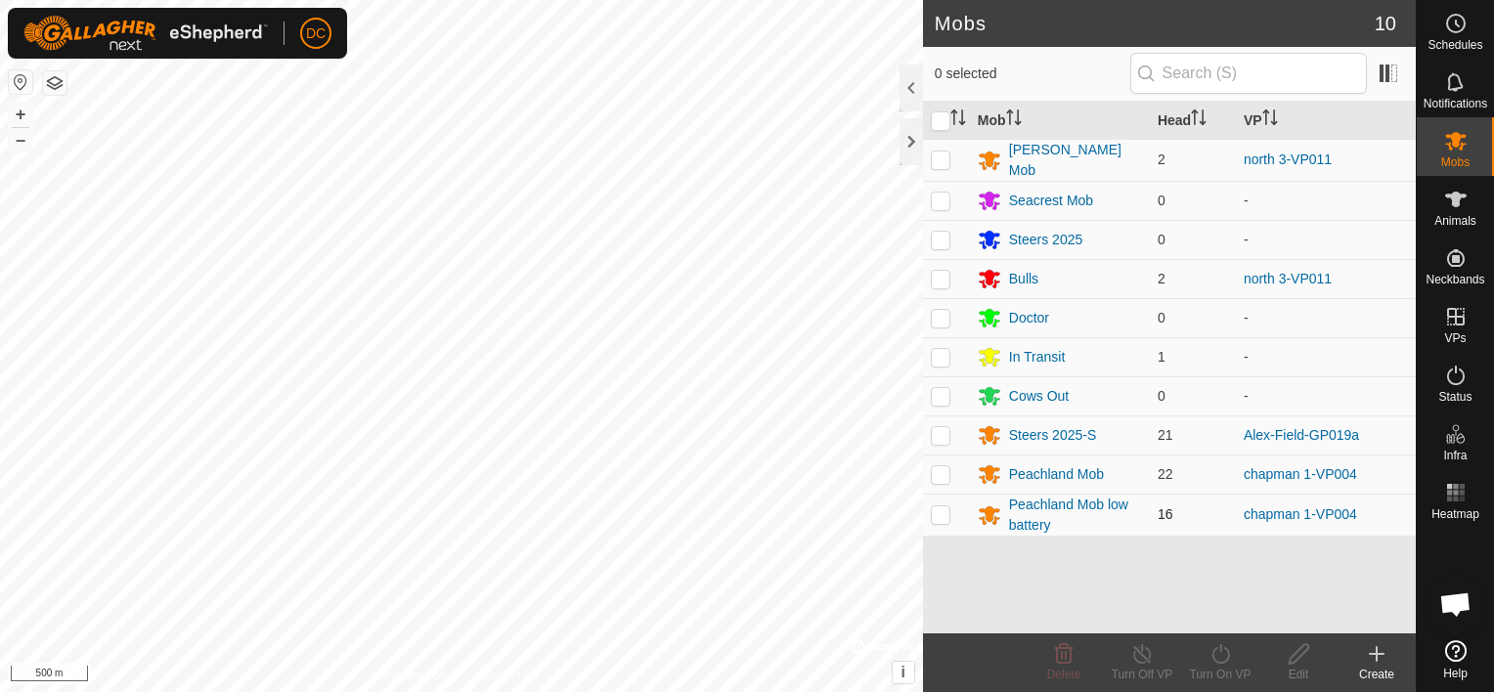
click at [938, 509] on p-checkbox at bounding box center [941, 514] width 20 height 16
checkbox input "true"
click at [1289, 661] on icon at bounding box center [1299, 654] width 20 height 20
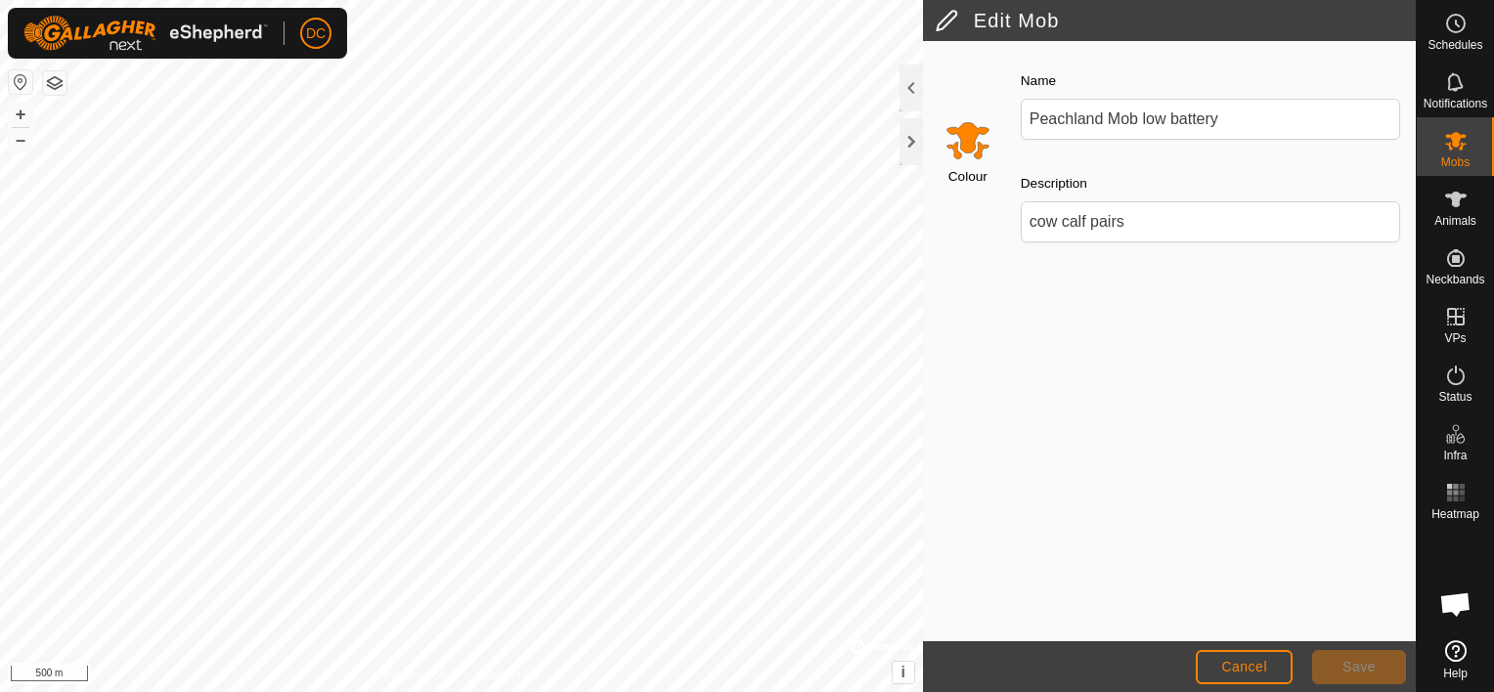
click at [961, 148] on input "Select a color" at bounding box center [967, 139] width 47 height 47
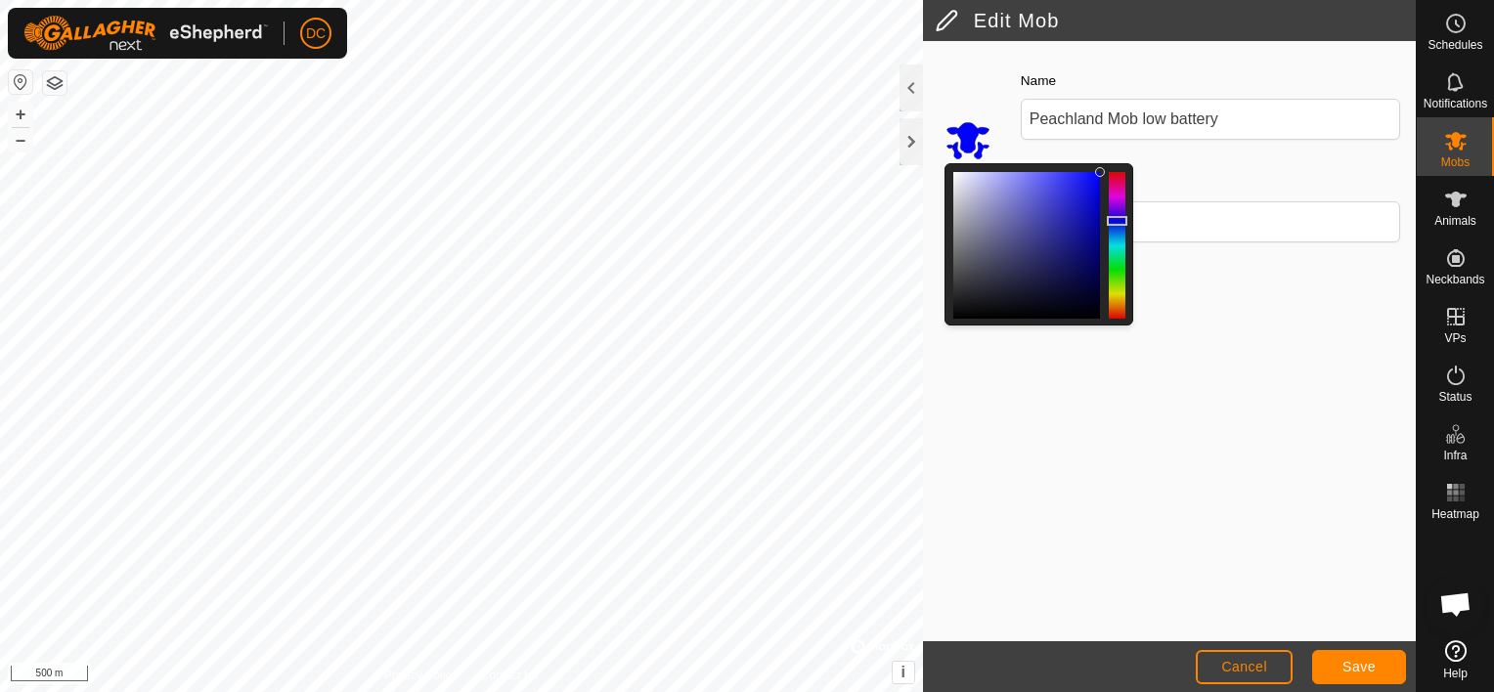
click at [1112, 220] on div at bounding box center [1117, 245] width 17 height 147
click at [1354, 673] on span "Save" at bounding box center [1358, 667] width 33 height 16
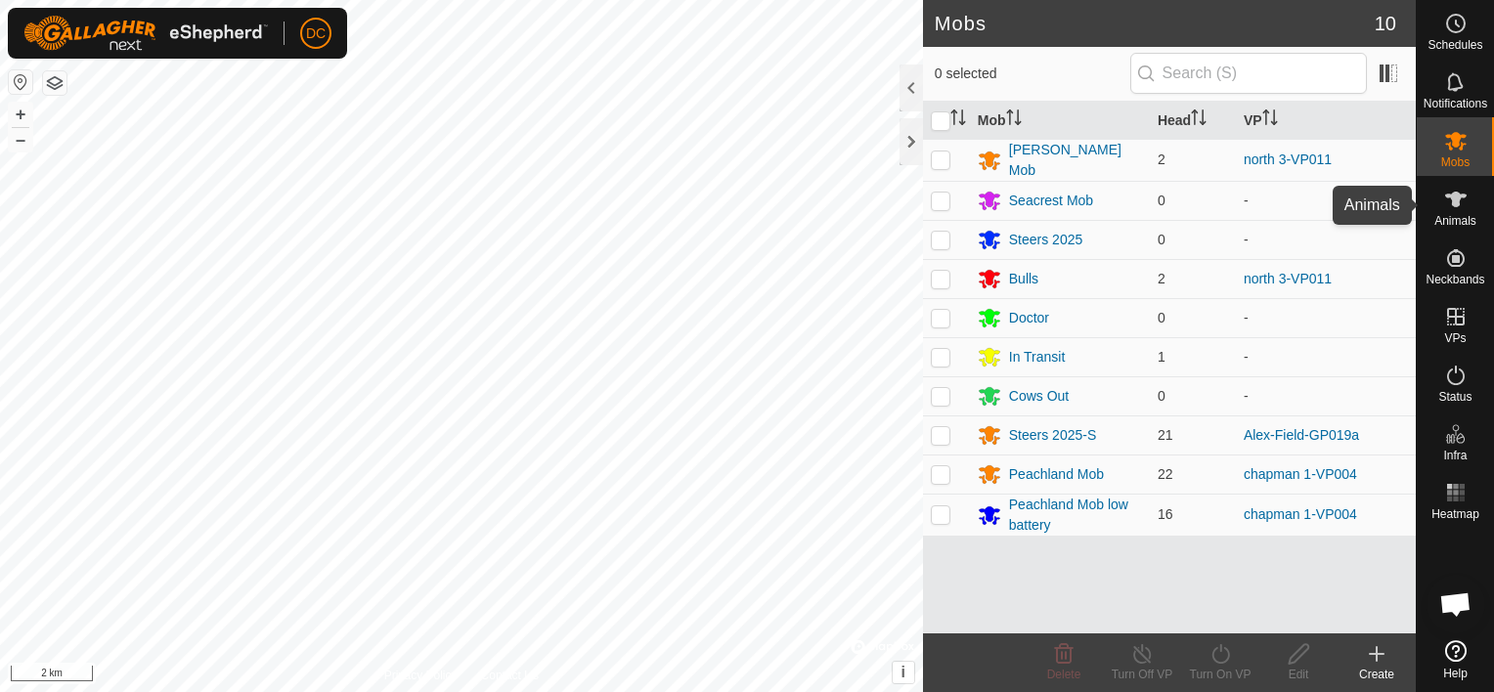
click at [1454, 194] on icon at bounding box center [1456, 200] width 22 height 16
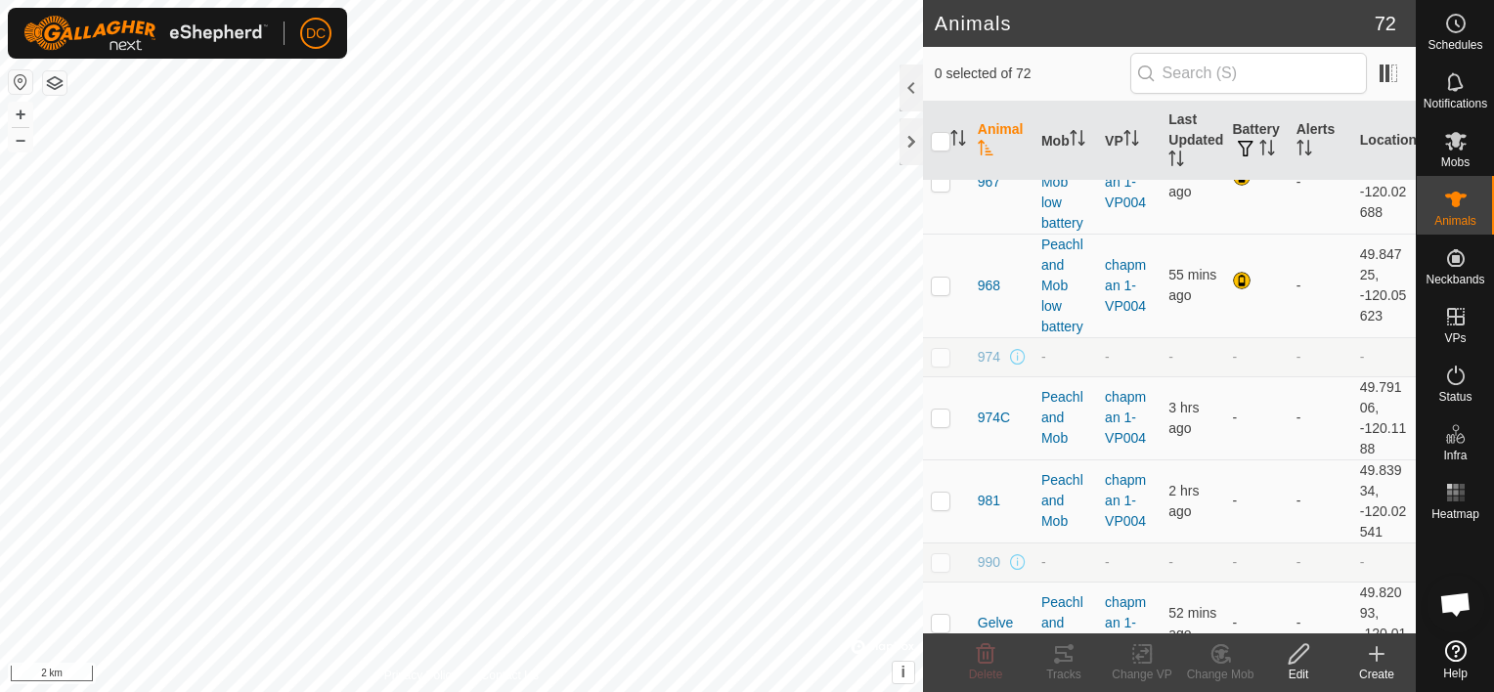
scroll to position [3618, 0]
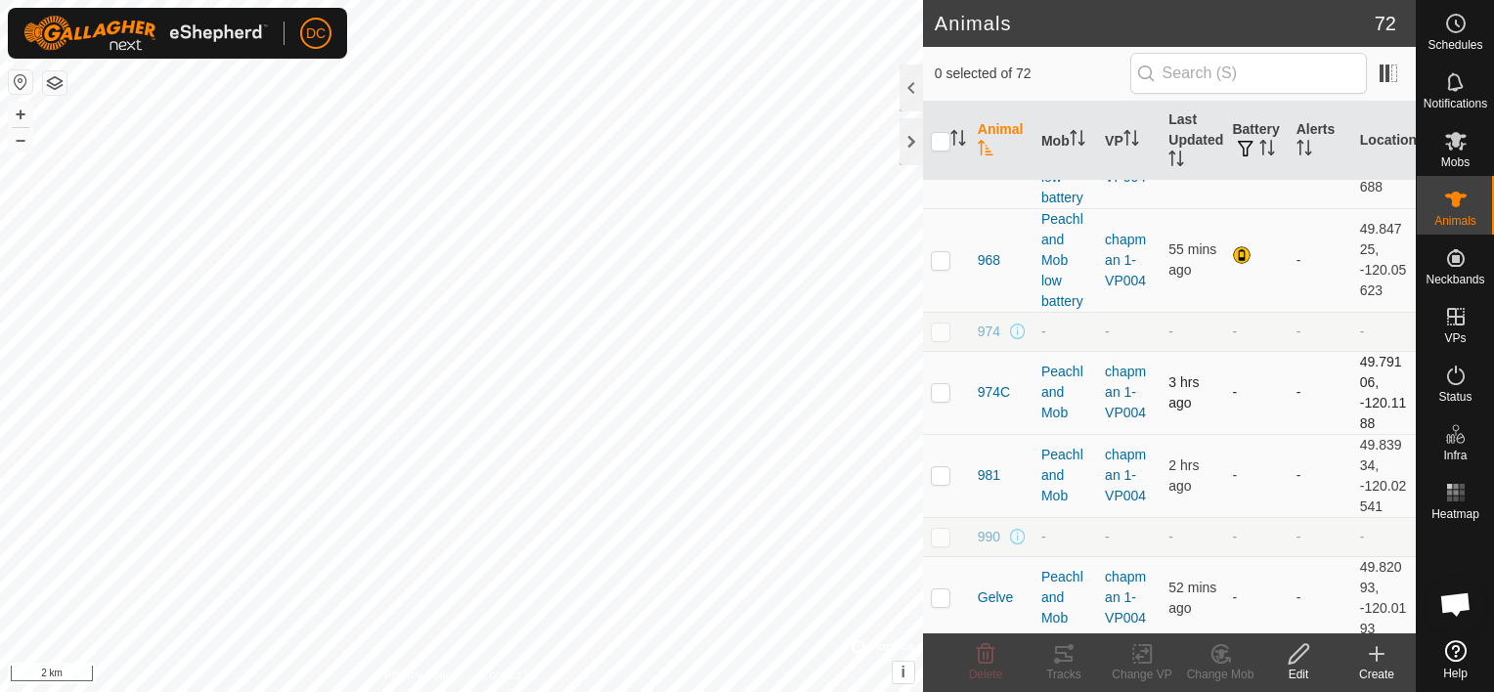
click at [943, 384] on p-checkbox at bounding box center [941, 392] width 20 height 16
checkbox input "true"
click at [1064, 650] on icon at bounding box center [1063, 653] width 23 height 23
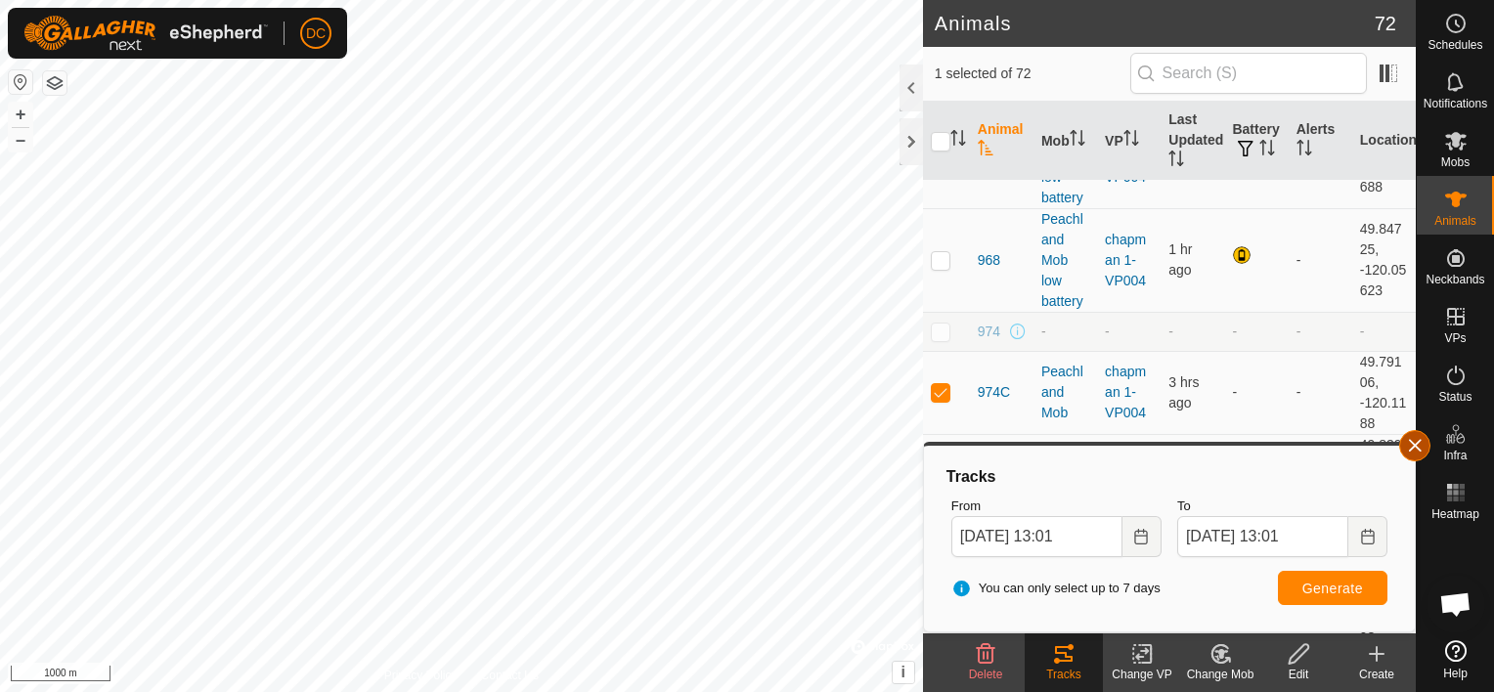
click at [1419, 450] on button "button" at bounding box center [1414, 445] width 31 height 31
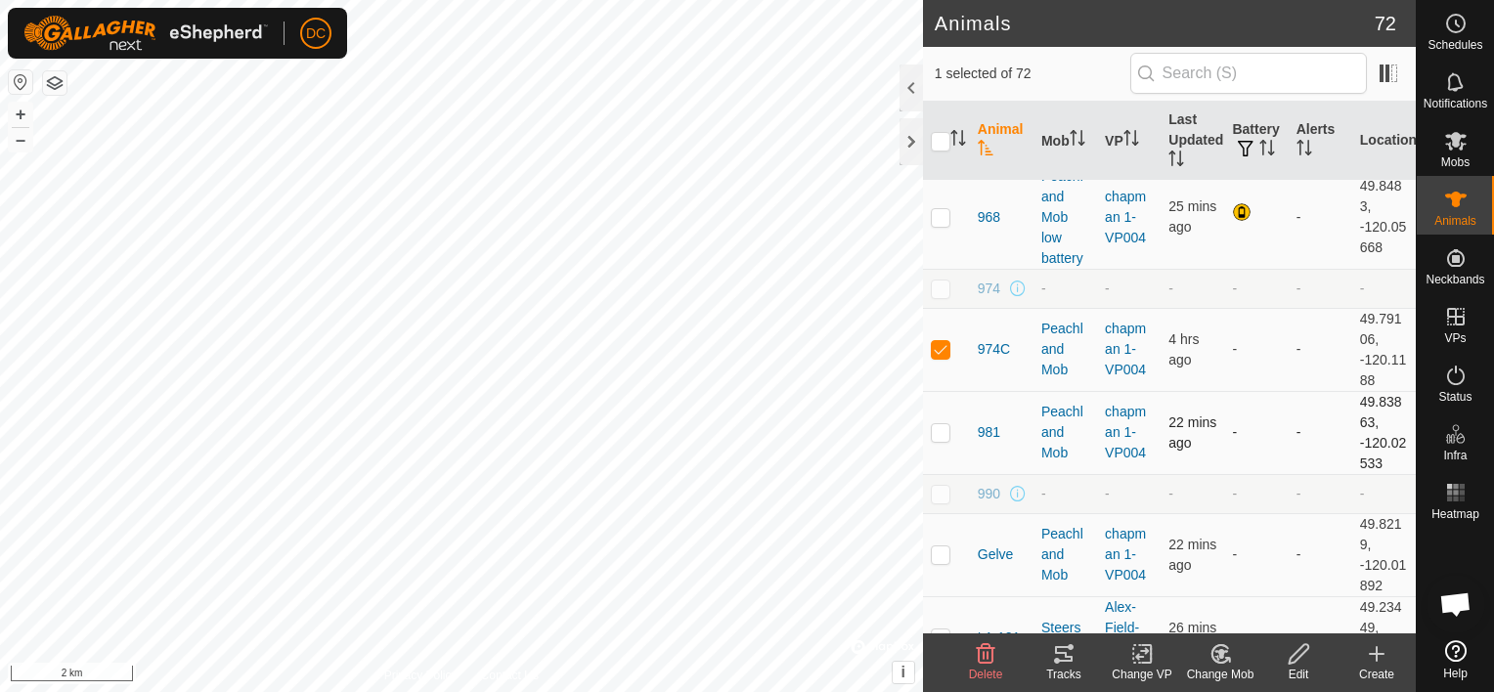
scroll to position [3715, 0]
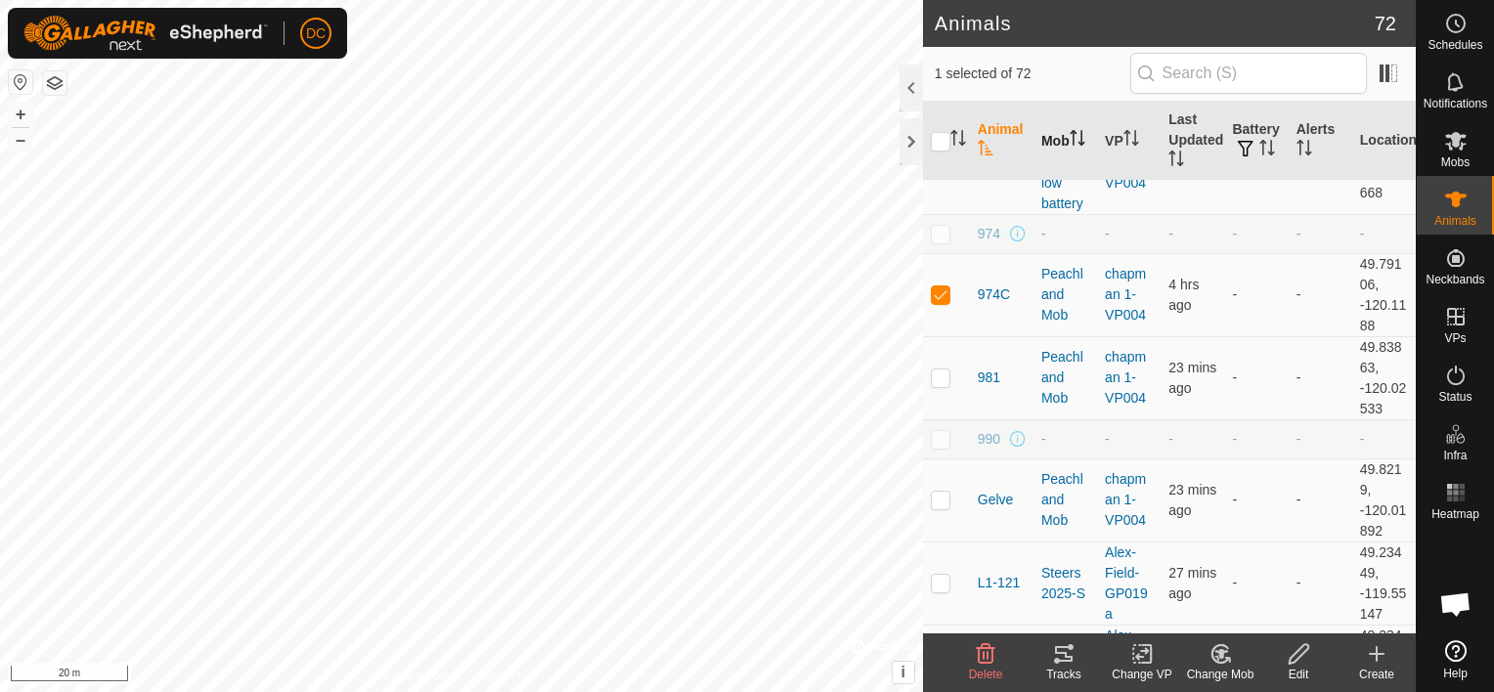
click at [1070, 144] on icon "Activate to sort" at bounding box center [1078, 138] width 16 height 16
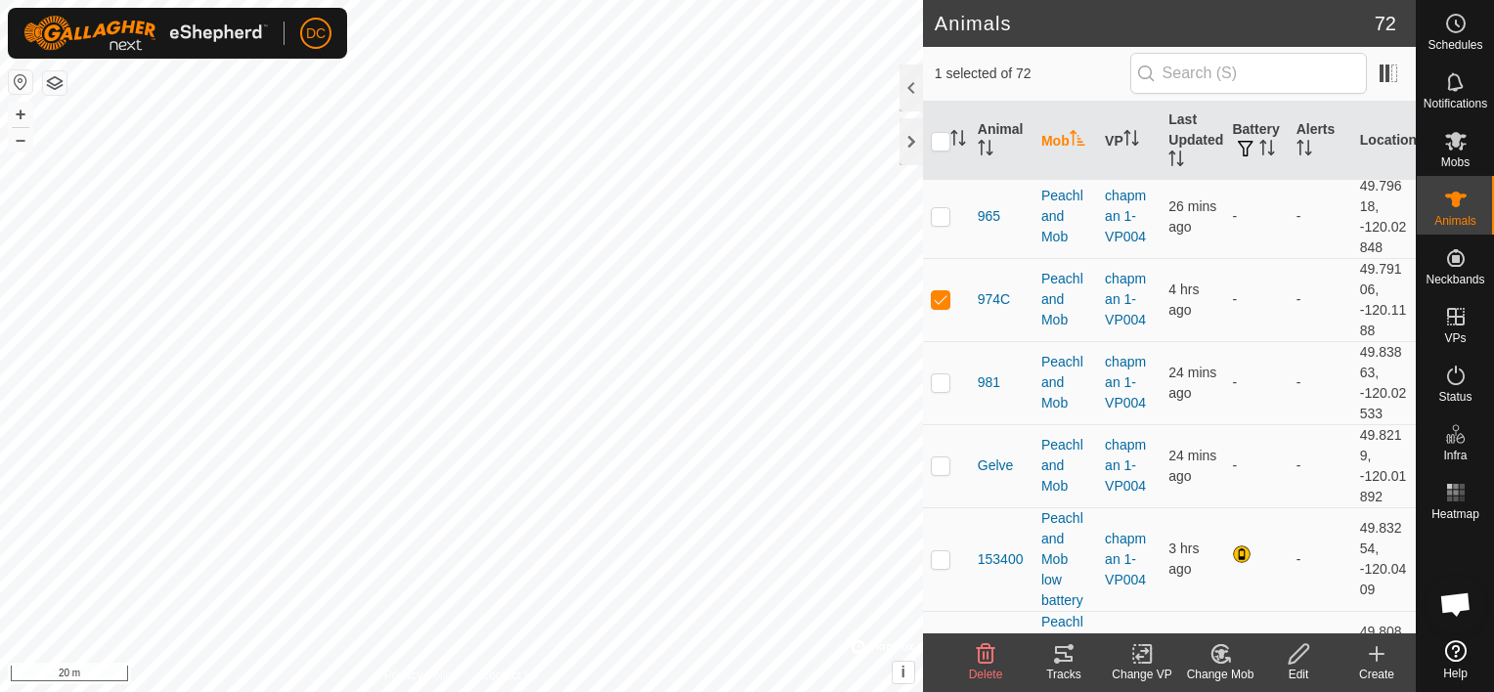
scroll to position [2059, 0]
